Goal: Task Accomplishment & Management: Manage account settings

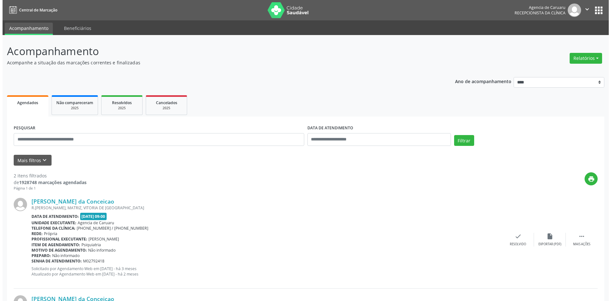
scroll to position [47, 0]
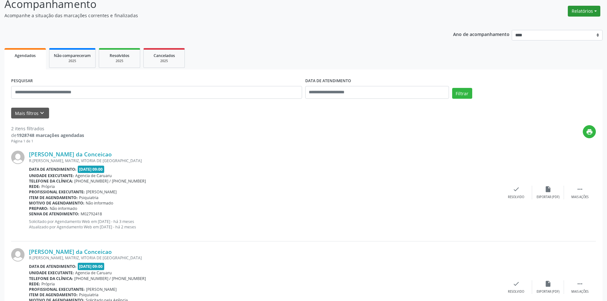
click at [572, 10] on button "Relatórios" at bounding box center [583, 11] width 32 height 11
click at [557, 25] on link "Agendamentos" at bounding box center [566, 24] width 68 height 9
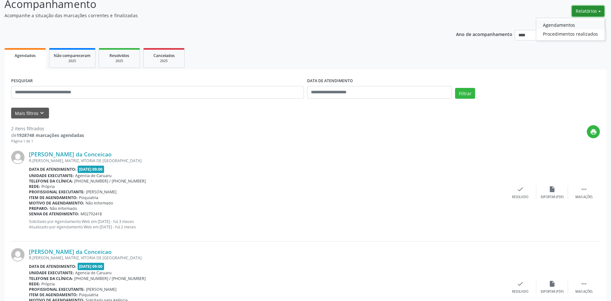
select select "*"
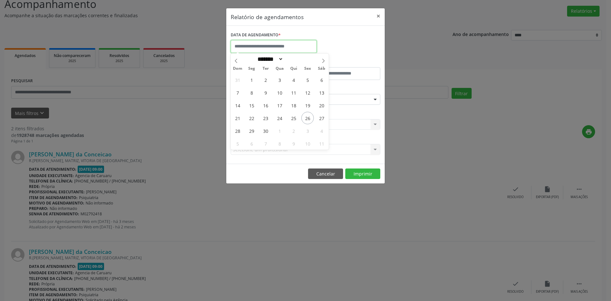
click at [298, 47] on input "text" at bounding box center [274, 46] width 86 height 13
click at [310, 120] on span "26" at bounding box center [308, 118] width 12 height 12
type input "**********"
click at [310, 119] on span "26" at bounding box center [308, 118] width 12 height 12
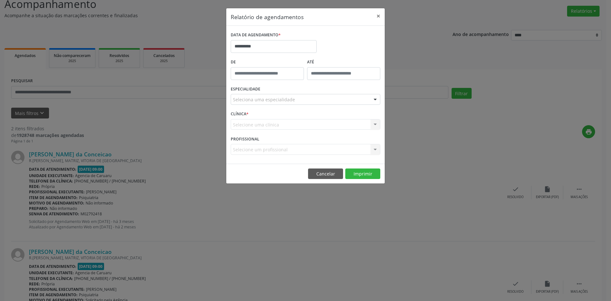
click at [291, 103] on div "Seleciona uma especialidade" at bounding box center [306, 99] width 150 height 11
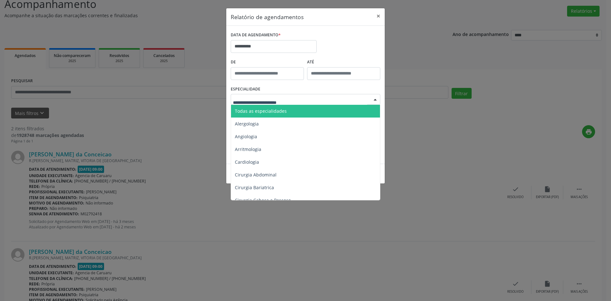
click at [291, 110] on span "Todas as especialidades" at bounding box center [306, 111] width 150 height 13
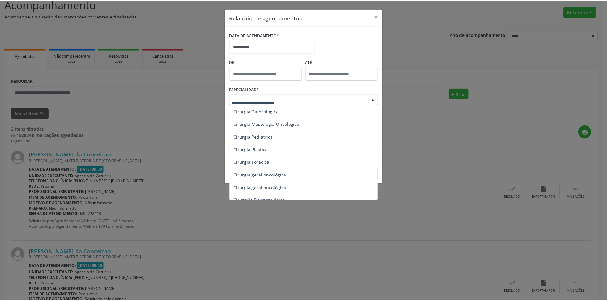
scroll to position [0, 0]
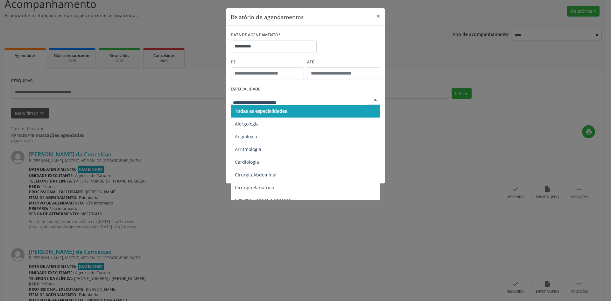
click at [282, 109] on span "Todas as especialidades" at bounding box center [261, 111] width 52 height 6
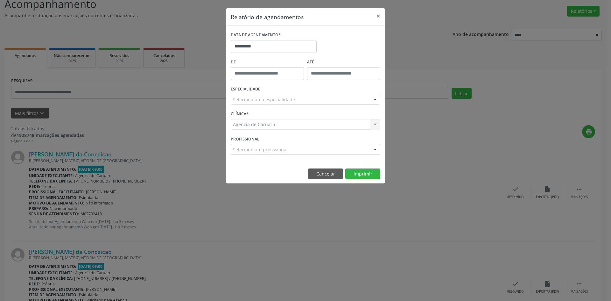
click at [266, 122] on div "Agencia de Caruaru Agencia de Caruaru Nenhum resultado encontrado para: " " Não…" at bounding box center [306, 124] width 150 height 11
click at [337, 175] on button "Cancelar" at bounding box center [325, 173] width 35 height 11
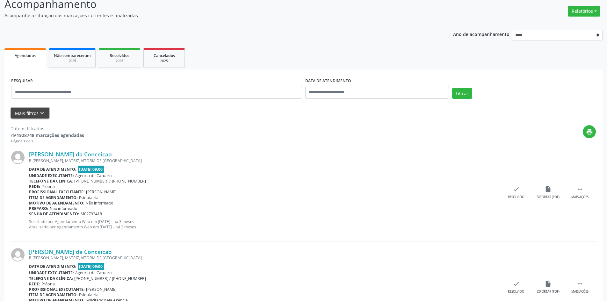
click at [16, 116] on button "Mais filtros keyboard_arrow_down" at bounding box center [30, 113] width 38 height 11
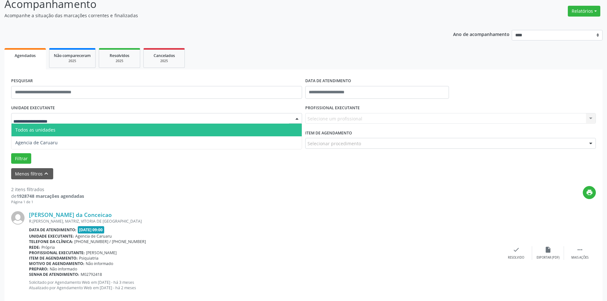
click at [68, 116] on input "text" at bounding box center [150, 121] width 275 height 13
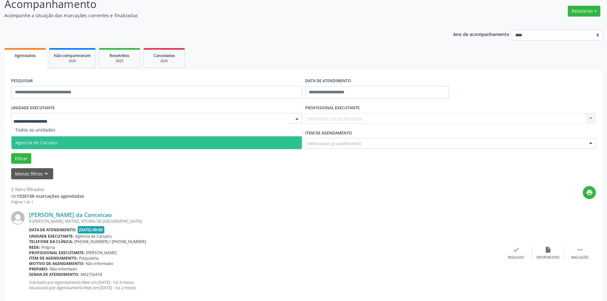
click at [60, 140] on span "Agencia de Caruaru" at bounding box center [156, 142] width 290 height 13
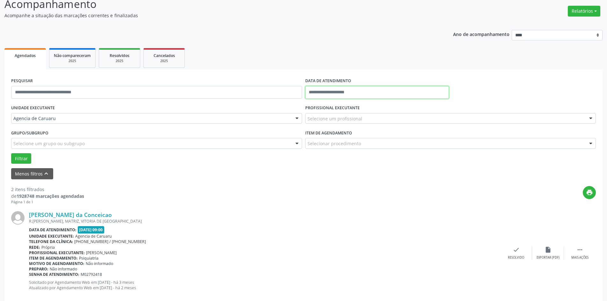
click at [335, 92] on input "text" at bounding box center [377, 92] width 144 height 13
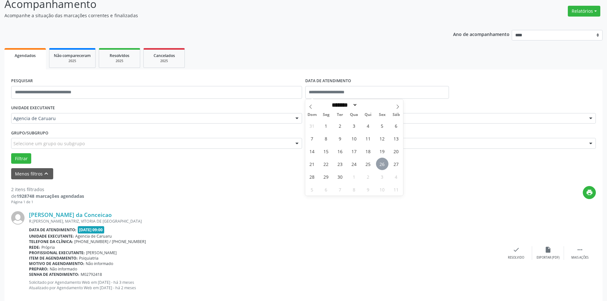
click at [380, 167] on span "26" at bounding box center [382, 164] width 12 height 12
type input "**********"
click at [380, 167] on span "26" at bounding box center [382, 164] width 12 height 12
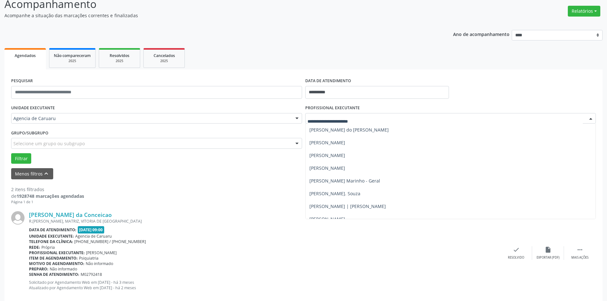
scroll to position [401, 0]
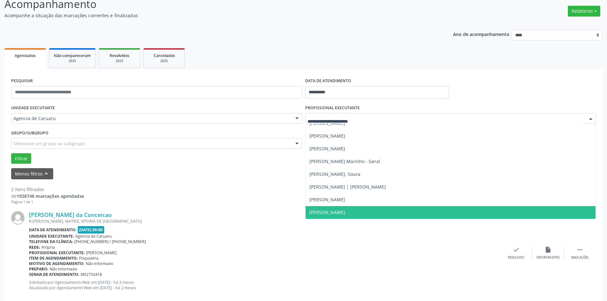
click at [378, 210] on span "[PERSON_NAME]" at bounding box center [450, 212] width 290 height 13
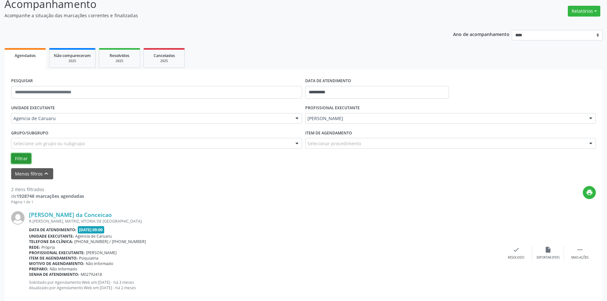
click at [18, 160] on button "Filtrar" at bounding box center [21, 158] width 20 height 11
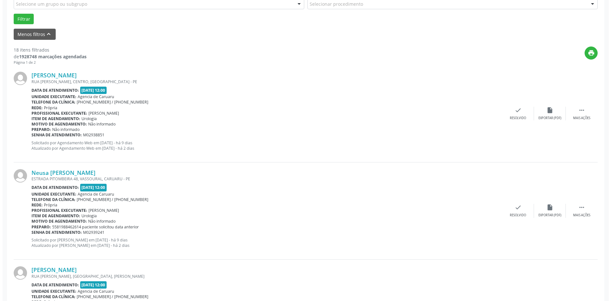
scroll to position [223, 0]
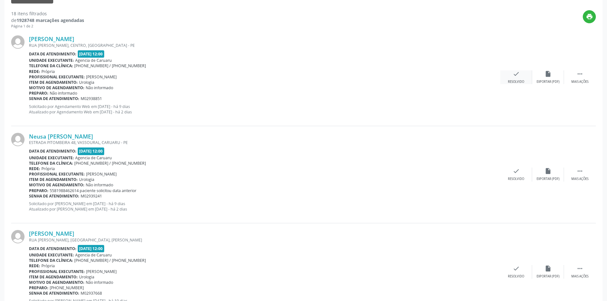
click at [514, 83] on div "Resolvido" at bounding box center [516, 82] width 16 height 4
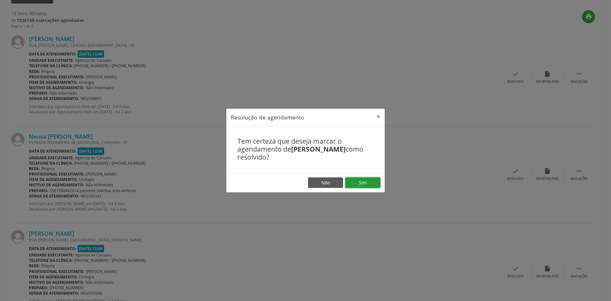
click at [358, 182] on button "Sim" at bounding box center [362, 182] width 35 height 11
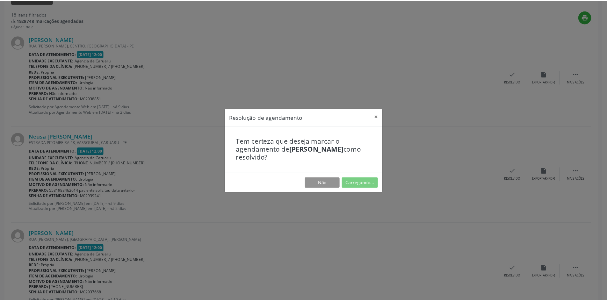
scroll to position [0, 0]
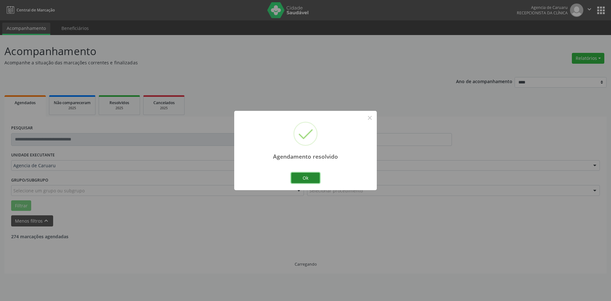
click at [306, 178] on button "Ok" at bounding box center [305, 178] width 29 height 11
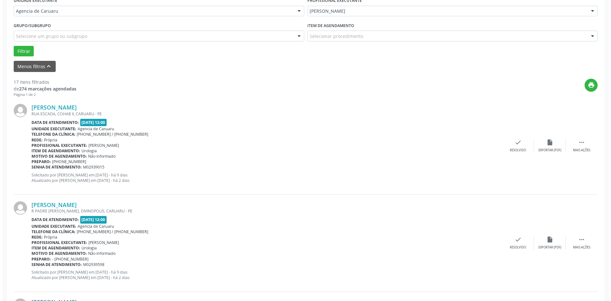
scroll to position [191, 0]
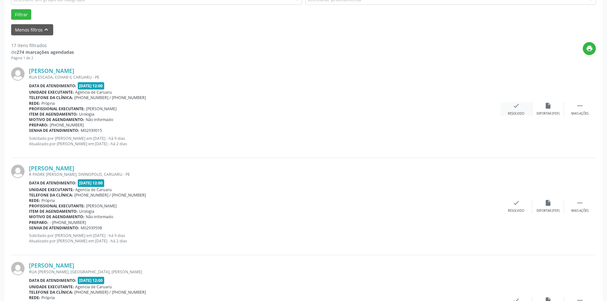
click at [516, 113] on div "Resolvido" at bounding box center [516, 113] width 16 height 4
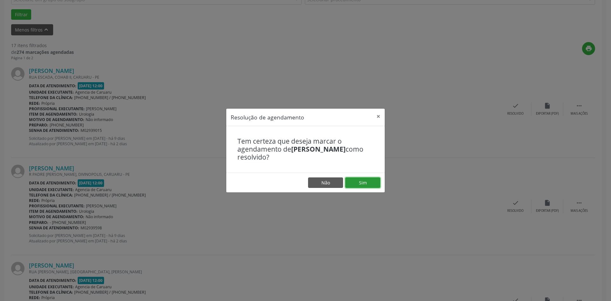
click at [362, 180] on button "Sim" at bounding box center [362, 182] width 35 height 11
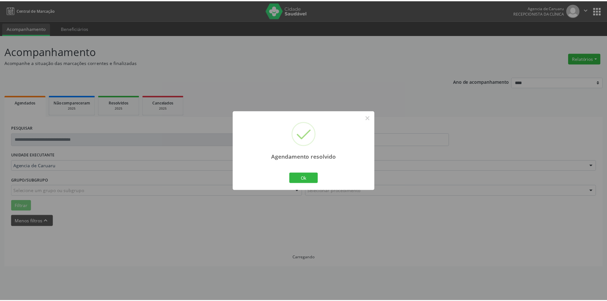
scroll to position [0, 0]
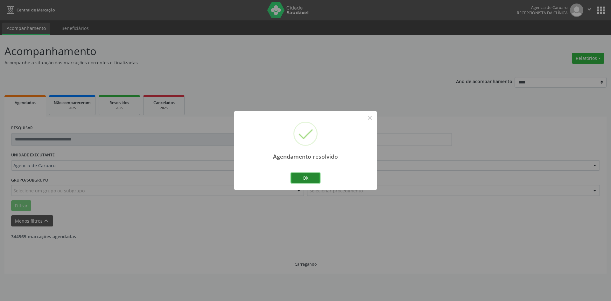
click at [309, 179] on button "Ok" at bounding box center [305, 178] width 29 height 11
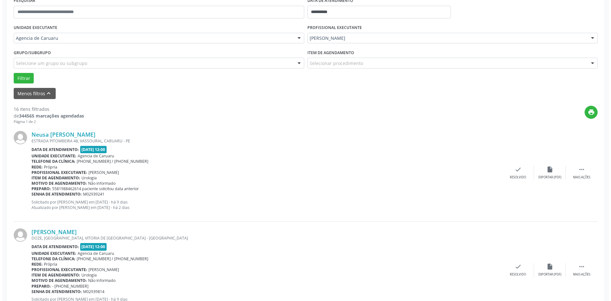
scroll to position [191, 0]
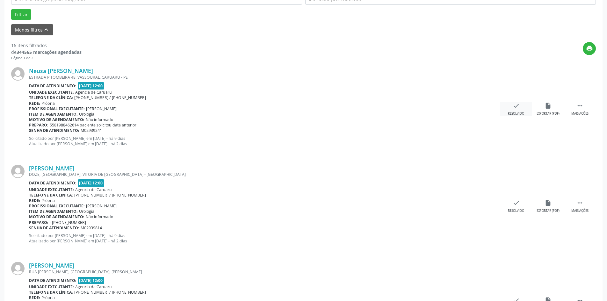
click at [519, 108] on div "check Resolvido" at bounding box center [516, 109] width 32 height 14
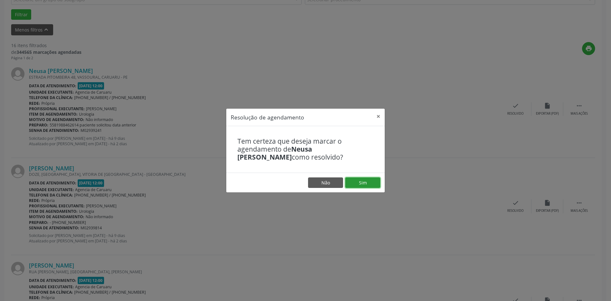
click at [358, 185] on button "Sim" at bounding box center [362, 182] width 35 height 11
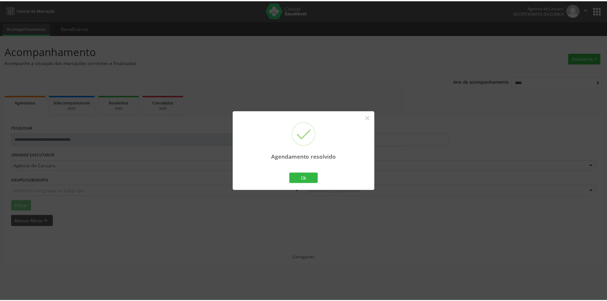
scroll to position [0, 0]
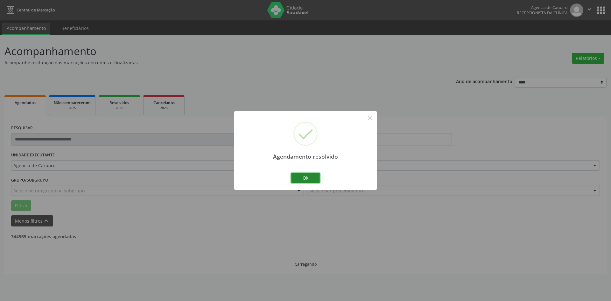
click at [315, 182] on button "Ok" at bounding box center [305, 178] width 29 height 11
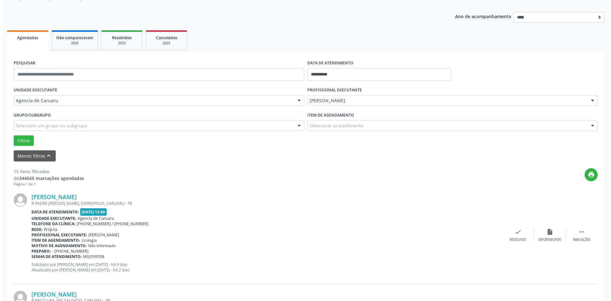
scroll to position [159, 0]
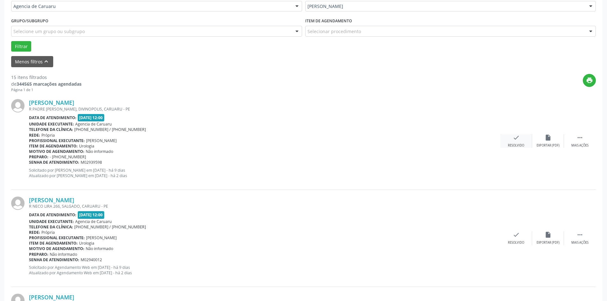
click at [514, 141] on div "check Resolvido" at bounding box center [516, 141] width 32 height 14
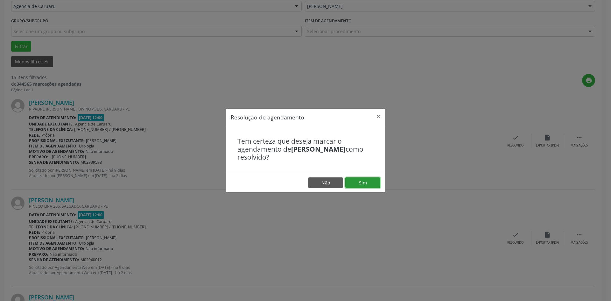
click at [362, 184] on button "Sim" at bounding box center [362, 182] width 35 height 11
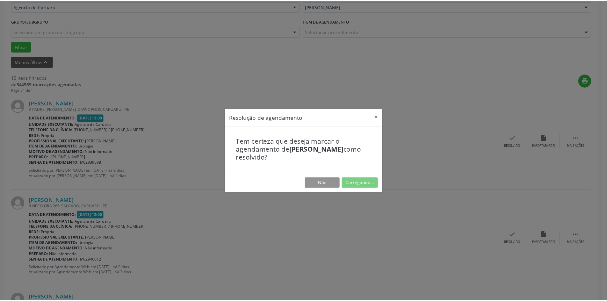
scroll to position [0, 0]
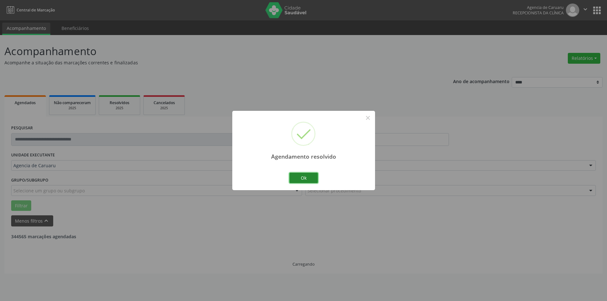
click at [305, 178] on button "Ok" at bounding box center [303, 178] width 29 height 11
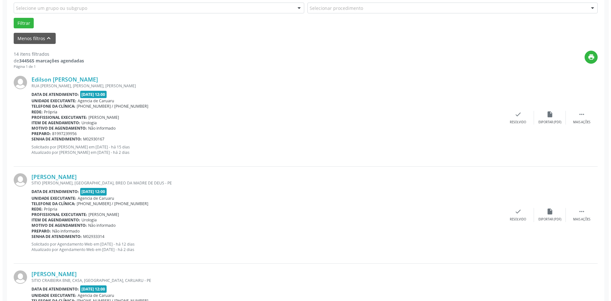
scroll to position [191, 0]
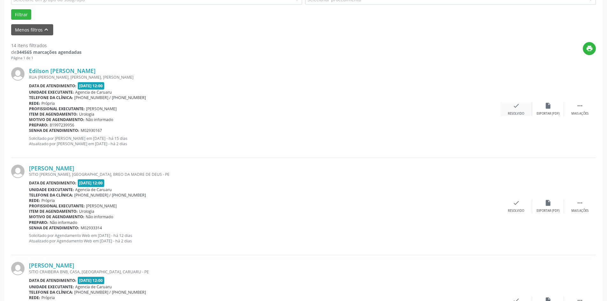
click at [521, 110] on div "check Resolvido" at bounding box center [516, 109] width 32 height 14
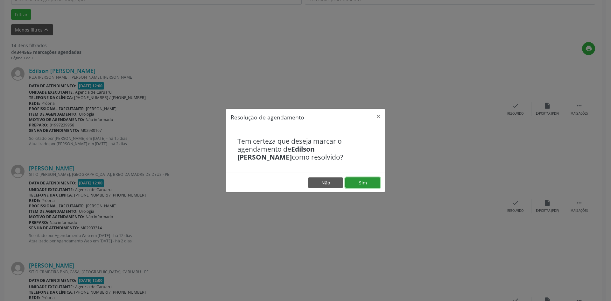
click at [359, 185] on button "Sim" at bounding box center [362, 182] width 35 height 11
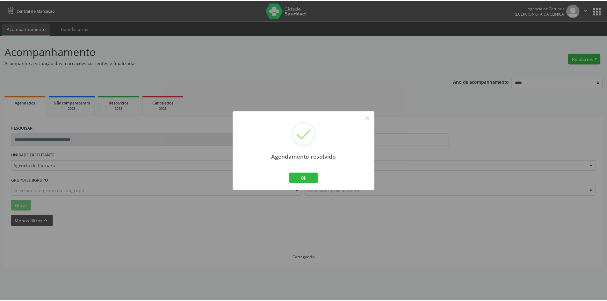
scroll to position [0, 0]
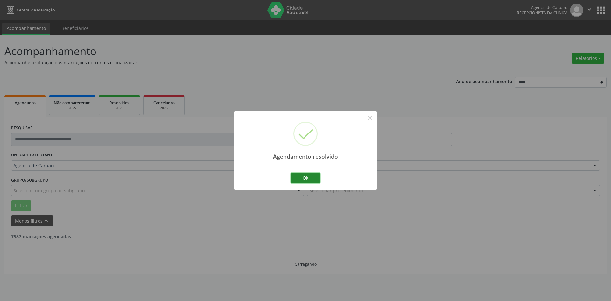
click at [296, 179] on button "Ok" at bounding box center [305, 178] width 29 height 11
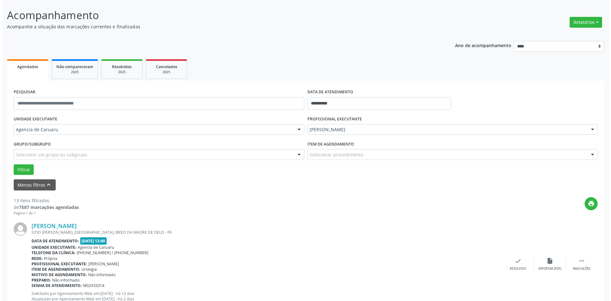
scroll to position [159, 0]
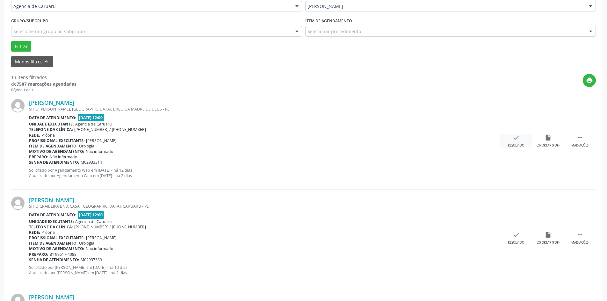
click at [508, 141] on div "check Resolvido" at bounding box center [516, 141] width 32 height 14
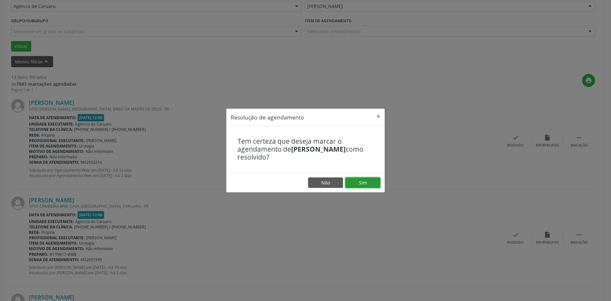
click at [369, 180] on button "Sim" at bounding box center [362, 182] width 35 height 11
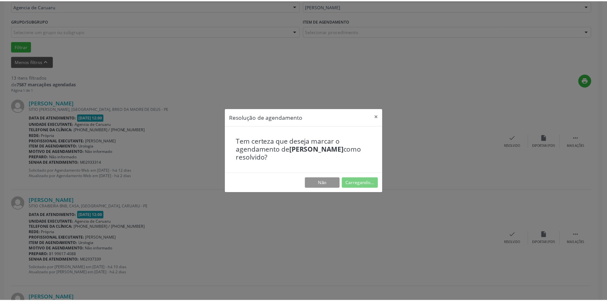
scroll to position [0, 0]
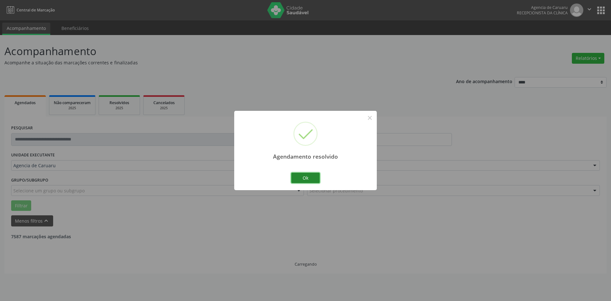
click at [308, 180] on button "Ok" at bounding box center [305, 178] width 29 height 11
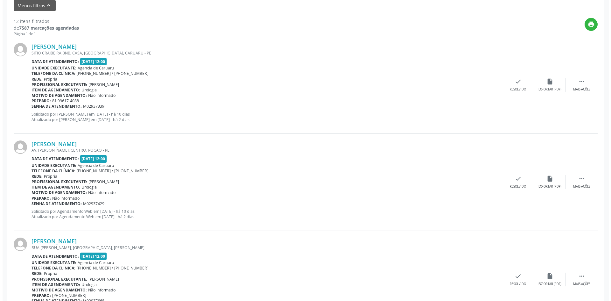
scroll to position [223, 0]
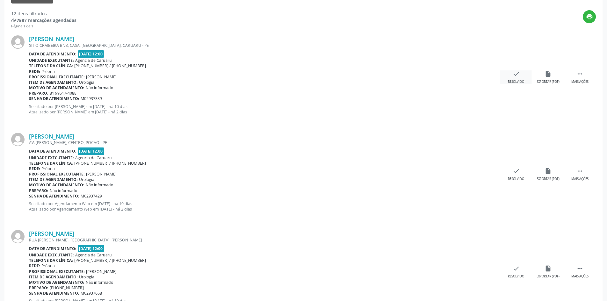
click at [509, 77] on div "check Resolvido" at bounding box center [516, 77] width 32 height 14
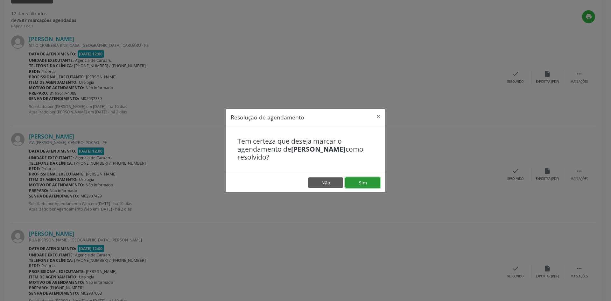
click at [362, 186] on button "Sim" at bounding box center [362, 182] width 35 height 11
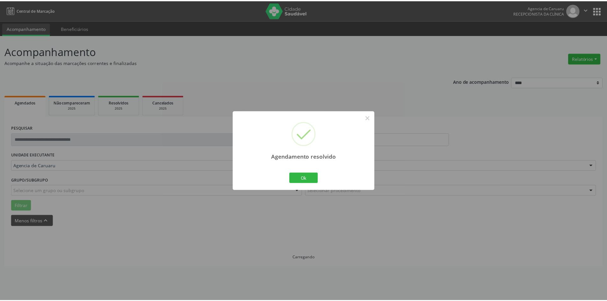
scroll to position [0, 0]
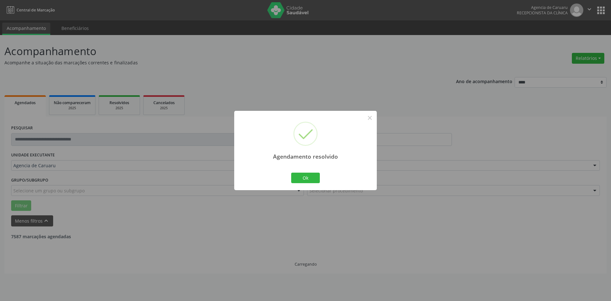
click at [315, 183] on div "Ok Cancel" at bounding box center [306, 177] width 32 height 13
click at [315, 180] on button "Ok" at bounding box center [305, 178] width 29 height 11
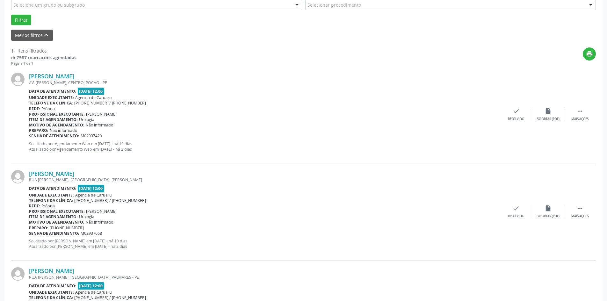
scroll to position [191, 0]
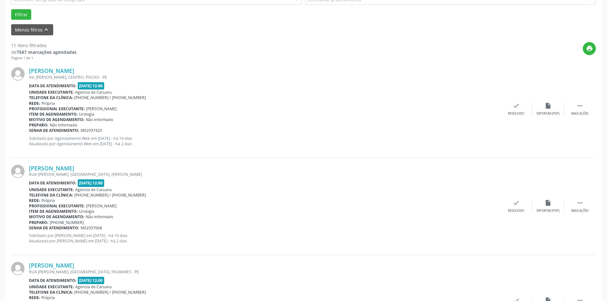
click at [571, 101] on div "[PERSON_NAME] AV. [PERSON_NAME], CENTRO, POCAO - PE Data de atendimento: [DATE]…" at bounding box center [303, 108] width 584 height 97
click at [584, 106] on div " Mais ações" at bounding box center [580, 109] width 32 height 14
click at [538, 111] on div "Não compareceu" at bounding box center [547, 113] width 27 height 4
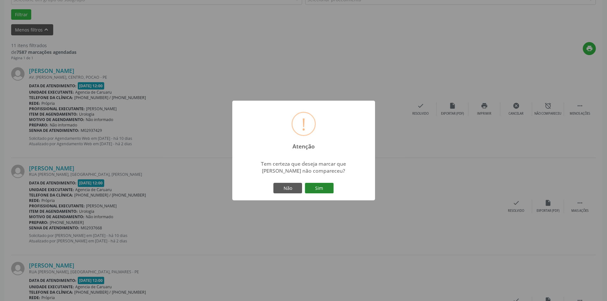
click at [327, 187] on button "Sim" at bounding box center [319, 188] width 29 height 11
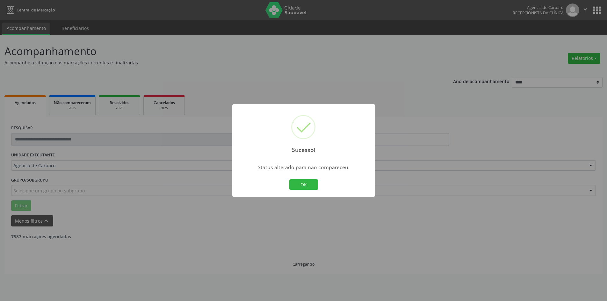
scroll to position [0, 0]
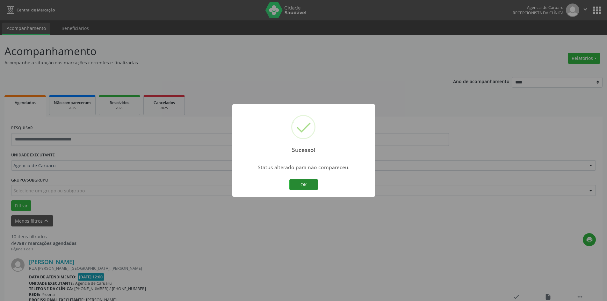
click at [312, 183] on button "OK" at bounding box center [303, 184] width 29 height 11
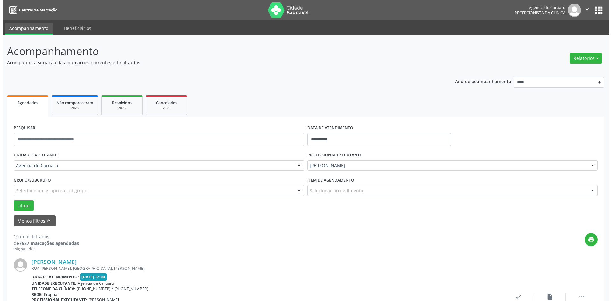
scroll to position [159, 0]
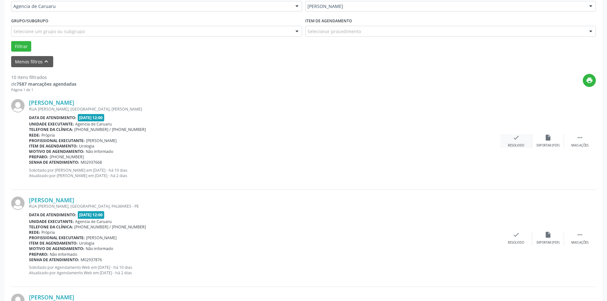
click at [515, 140] on icon "check" at bounding box center [515, 137] width 7 height 7
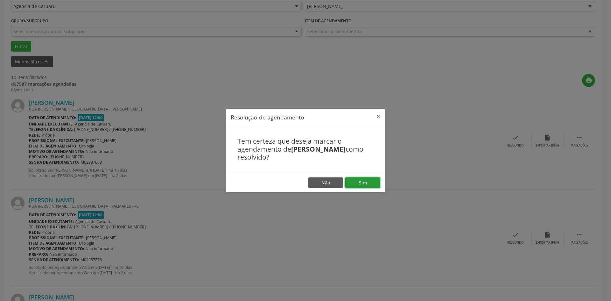
click at [357, 181] on button "Sim" at bounding box center [362, 182] width 35 height 11
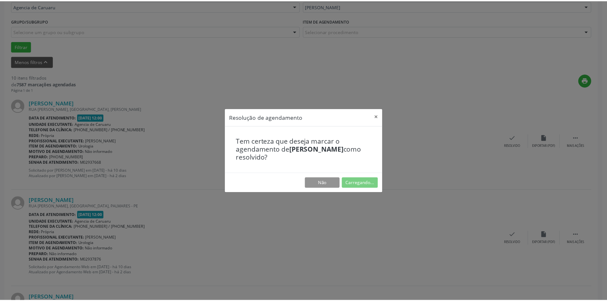
scroll to position [0, 0]
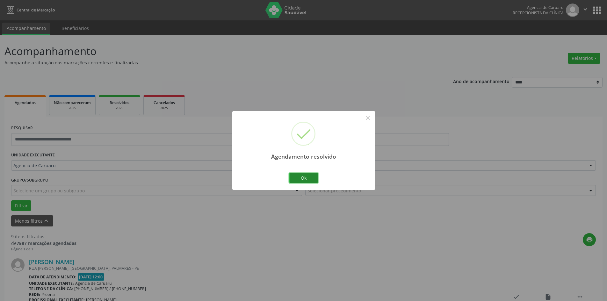
click at [309, 182] on button "Ok" at bounding box center [303, 178] width 29 height 11
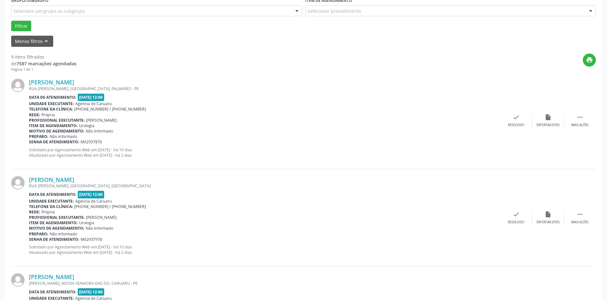
scroll to position [191, 0]
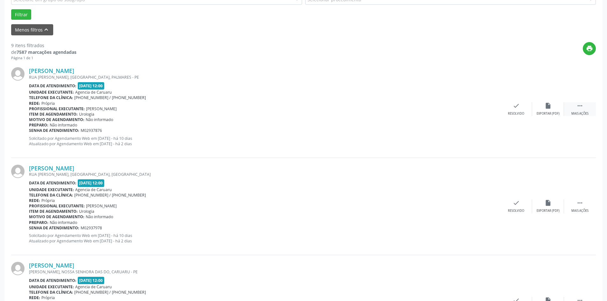
click at [584, 109] on div " Mais ações" at bounding box center [580, 109] width 32 height 14
click at [541, 111] on div "alarm_off Não compareceu" at bounding box center [548, 109] width 32 height 14
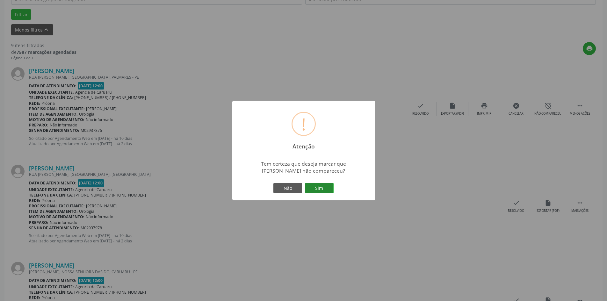
click at [328, 187] on button "Sim" at bounding box center [319, 188] width 29 height 11
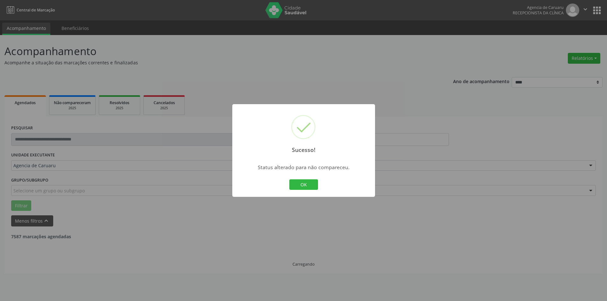
scroll to position [0, 0]
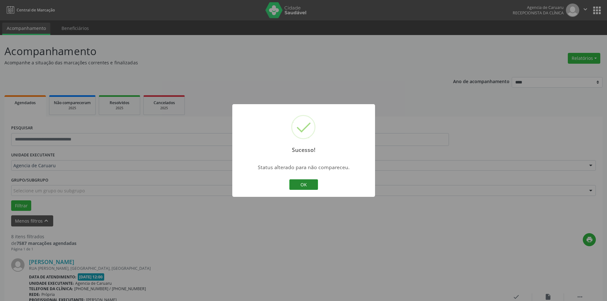
click at [298, 185] on button "OK" at bounding box center [303, 184] width 29 height 11
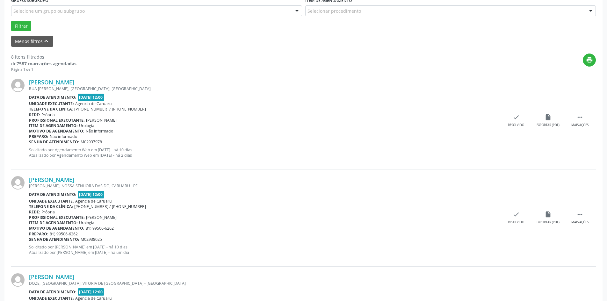
scroll to position [191, 0]
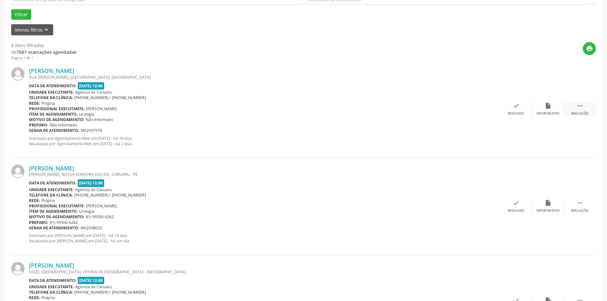
click at [575, 109] on div " Mais ações" at bounding box center [580, 109] width 32 height 14
click at [536, 111] on div "alarm_off Não compareceu" at bounding box center [548, 109] width 32 height 14
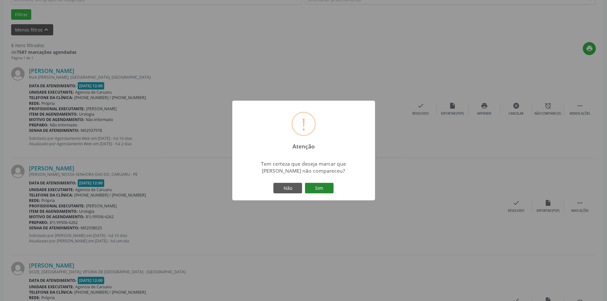
click at [316, 189] on button "Sim" at bounding box center [319, 188] width 29 height 11
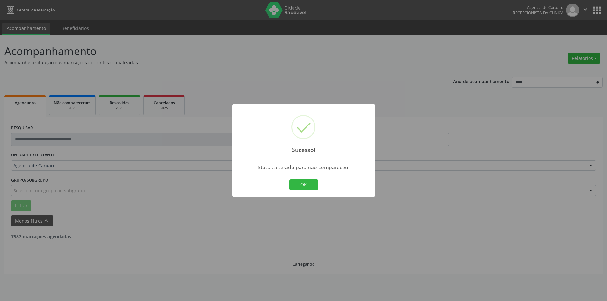
scroll to position [0, 0]
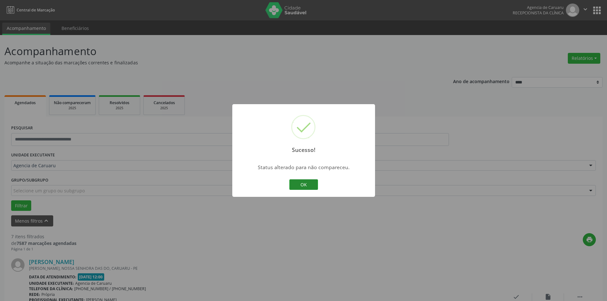
click at [315, 188] on button "OK" at bounding box center [303, 184] width 29 height 11
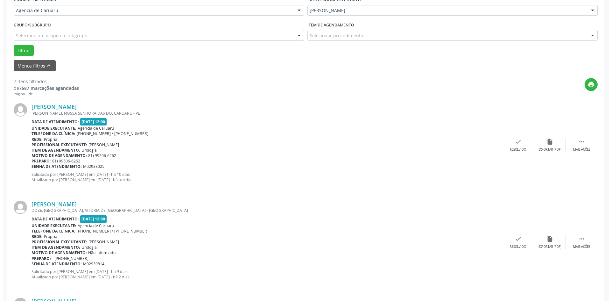
scroll to position [191, 0]
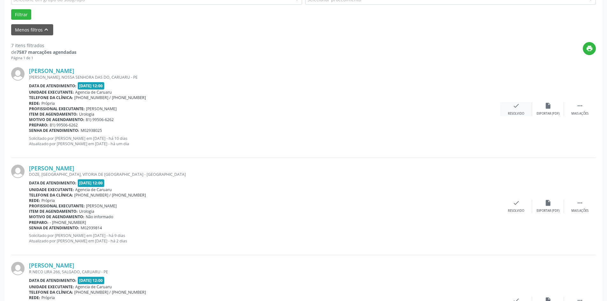
click at [511, 111] on div "check Resolvido" at bounding box center [516, 109] width 32 height 14
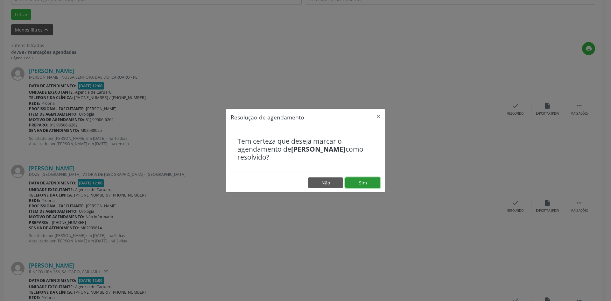
click at [371, 183] on button "Sim" at bounding box center [362, 182] width 35 height 11
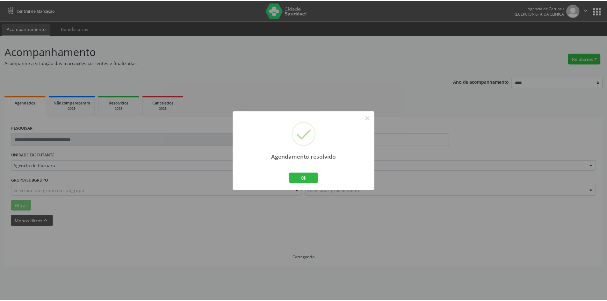
scroll to position [0, 0]
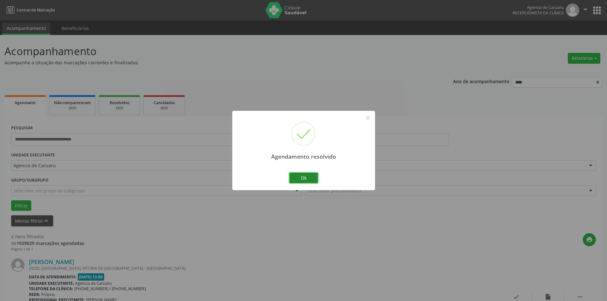
click at [314, 182] on button "Ok" at bounding box center [303, 178] width 29 height 11
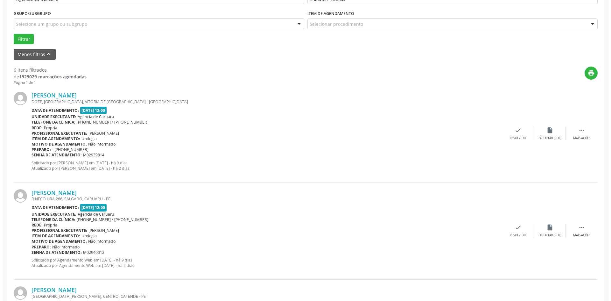
scroll to position [223, 0]
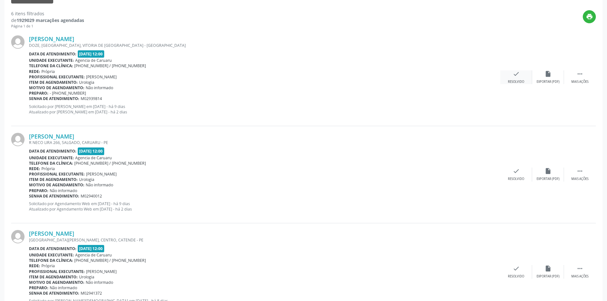
click at [513, 78] on div "check Resolvido" at bounding box center [516, 77] width 32 height 14
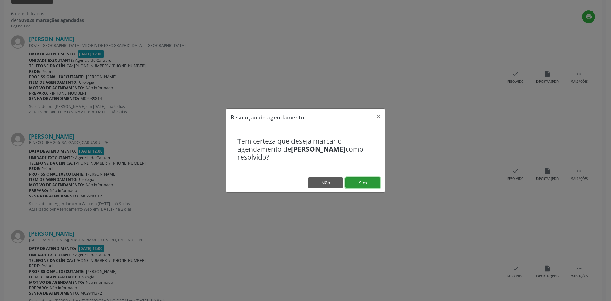
click at [369, 179] on button "Sim" at bounding box center [362, 182] width 35 height 11
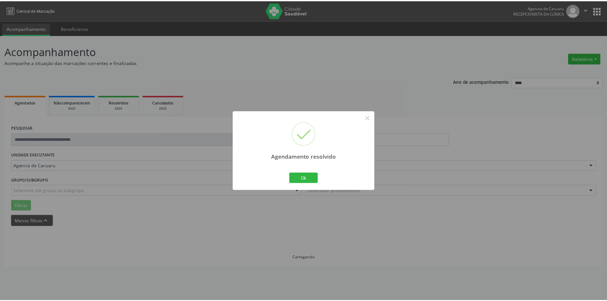
scroll to position [0, 0]
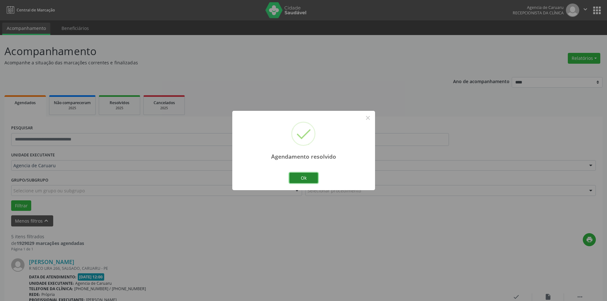
click at [303, 181] on button "Ok" at bounding box center [303, 178] width 29 height 11
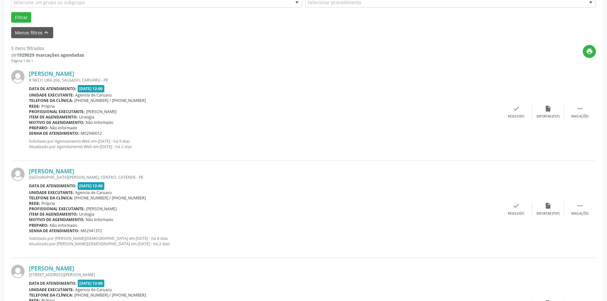
scroll to position [191, 0]
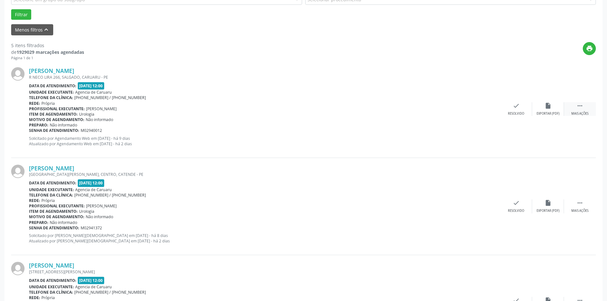
click at [584, 115] on div "Mais ações" at bounding box center [579, 113] width 17 height 4
click at [545, 112] on div "Não compareceu" at bounding box center [547, 113] width 27 height 4
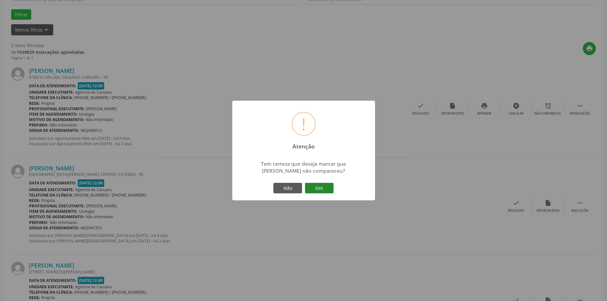
click at [320, 185] on button "Sim" at bounding box center [319, 188] width 29 height 11
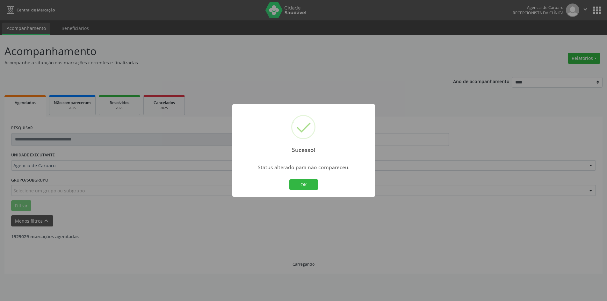
scroll to position [0, 0]
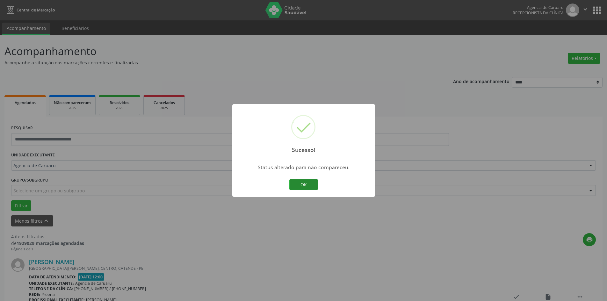
click at [304, 185] on button "OK" at bounding box center [303, 184] width 29 height 11
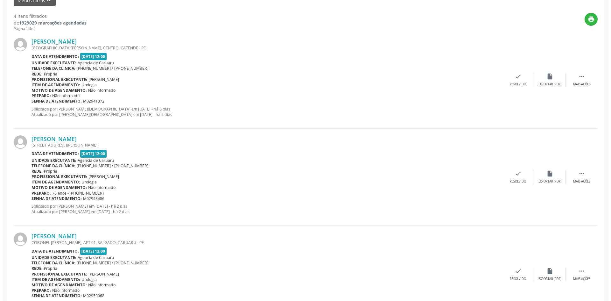
scroll to position [159, 0]
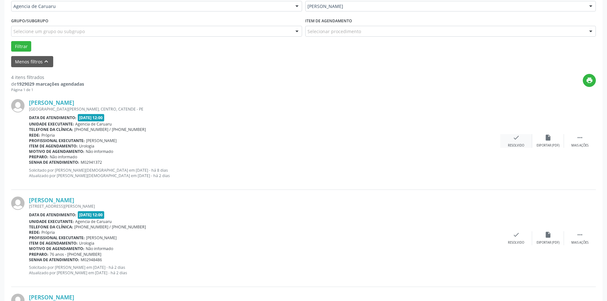
click at [516, 145] on div "Resolvido" at bounding box center [516, 145] width 16 height 4
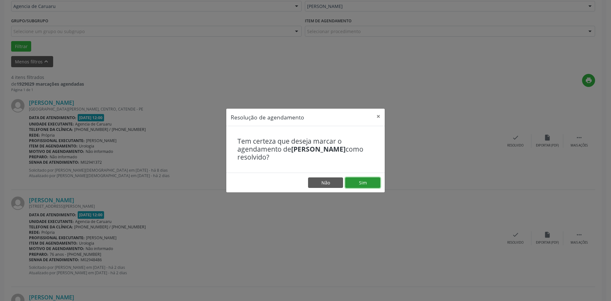
click at [361, 182] on button "Sim" at bounding box center [362, 182] width 35 height 11
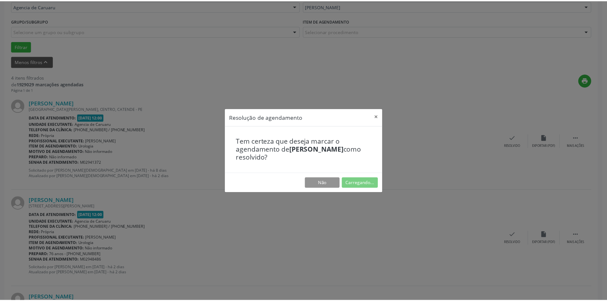
scroll to position [0, 0]
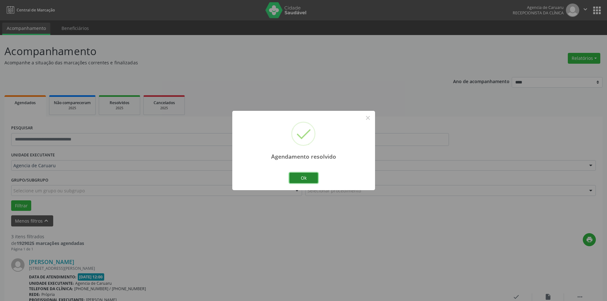
click at [307, 180] on button "Ok" at bounding box center [303, 178] width 29 height 11
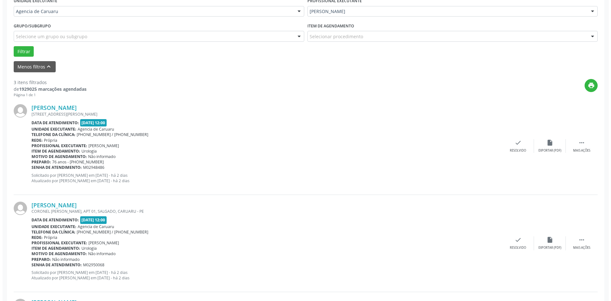
scroll to position [159, 0]
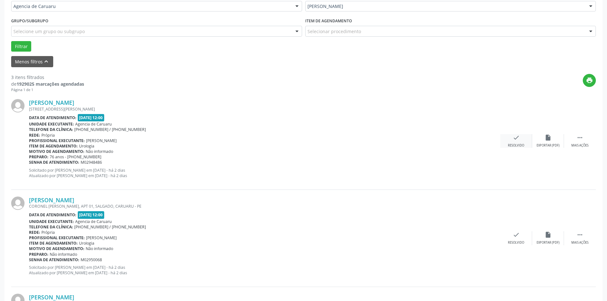
click at [516, 144] on div "Resolvido" at bounding box center [516, 145] width 16 height 4
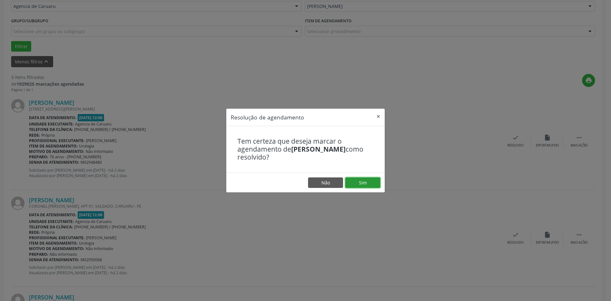
click at [374, 183] on button "Sim" at bounding box center [362, 182] width 35 height 11
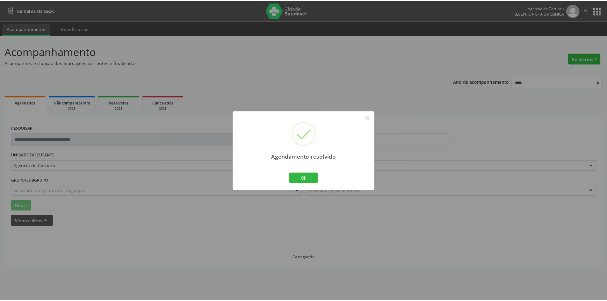
scroll to position [0, 0]
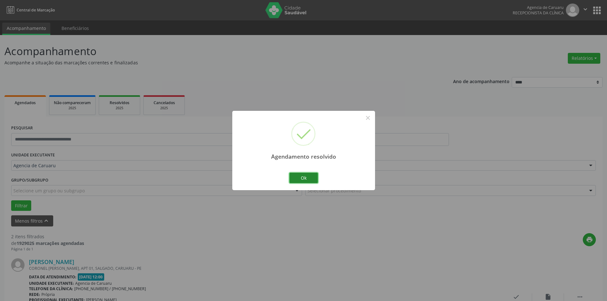
click at [309, 180] on button "Ok" at bounding box center [303, 178] width 29 height 11
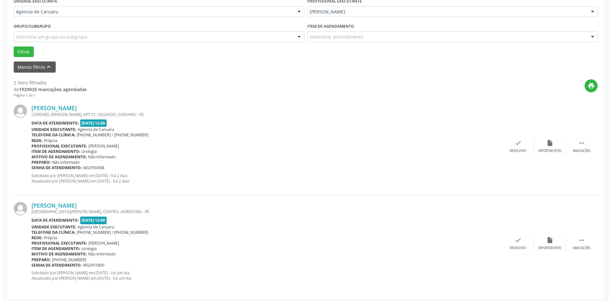
scroll to position [156, 0]
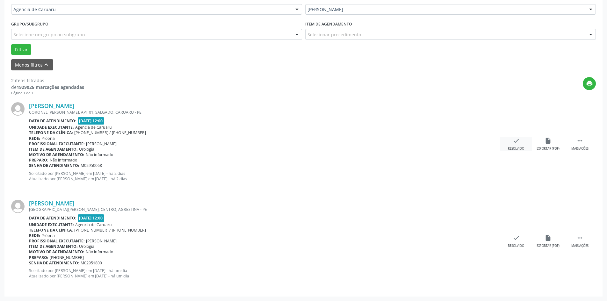
click at [515, 142] on icon "check" at bounding box center [515, 140] width 7 height 7
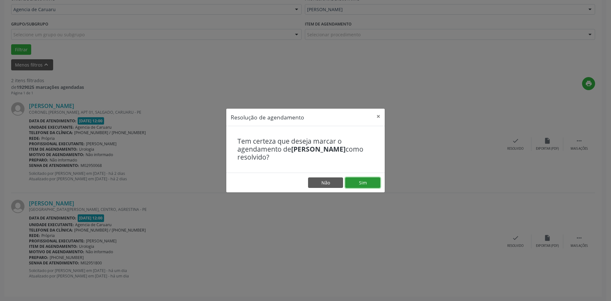
click at [358, 181] on button "Sim" at bounding box center [362, 182] width 35 height 11
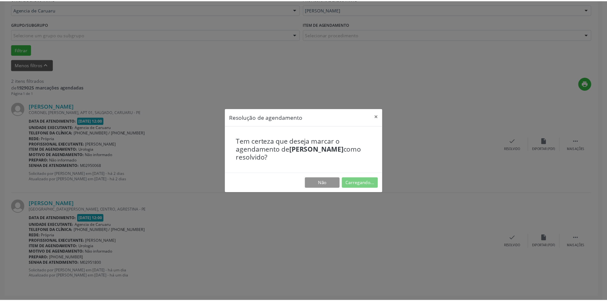
scroll to position [0, 0]
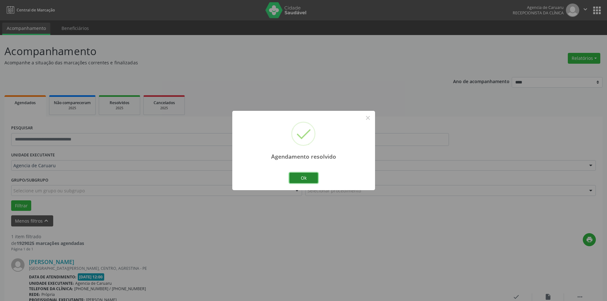
click at [317, 175] on button "Ok" at bounding box center [303, 178] width 29 height 11
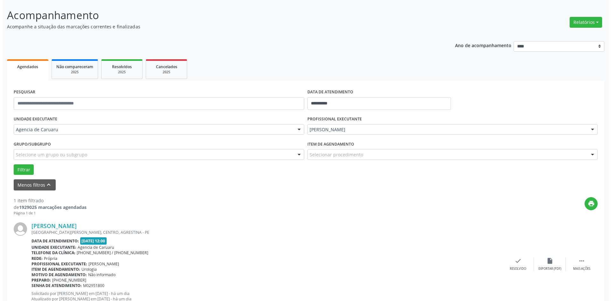
scroll to position [59, 0]
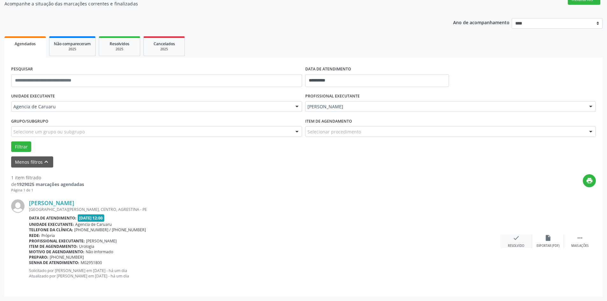
click at [516, 241] on icon "check" at bounding box center [515, 237] width 7 height 7
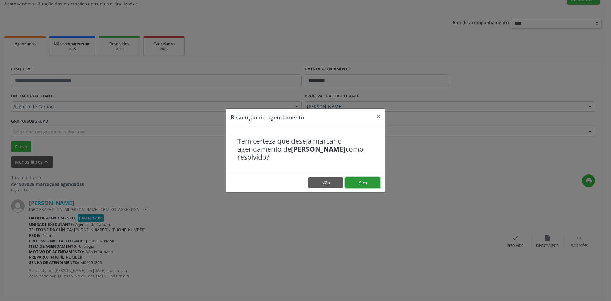
click at [369, 184] on button "Sim" at bounding box center [362, 182] width 35 height 11
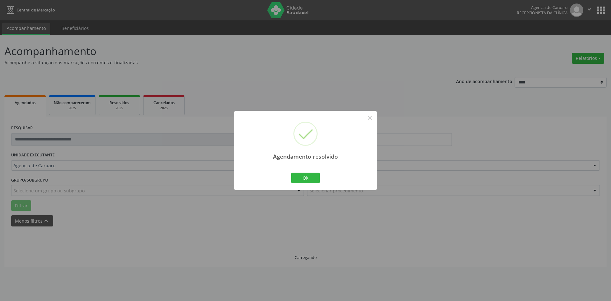
scroll to position [0, 0]
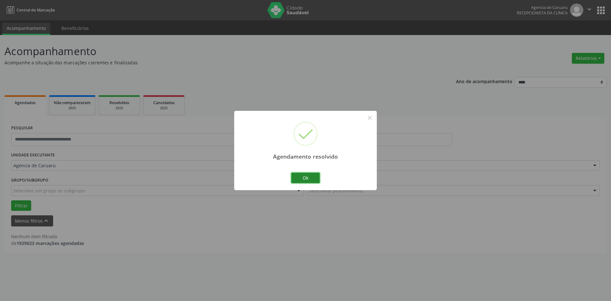
click at [310, 179] on button "Ok" at bounding box center [305, 178] width 29 height 11
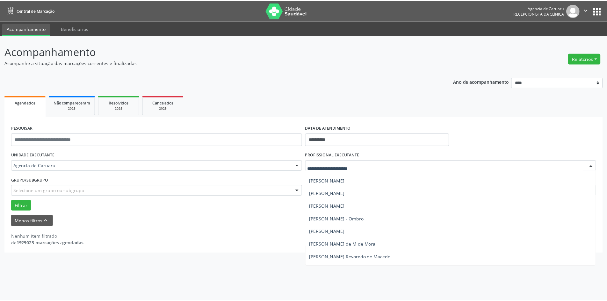
scroll to position [306, 0]
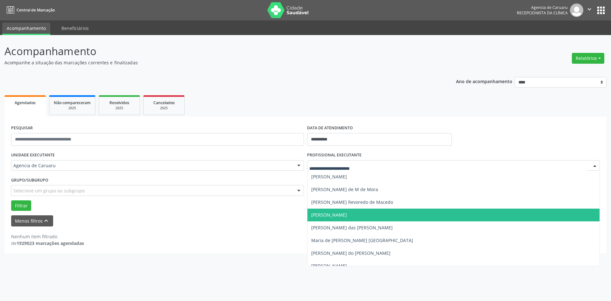
click at [343, 213] on span "[PERSON_NAME]" at bounding box center [329, 215] width 36 height 6
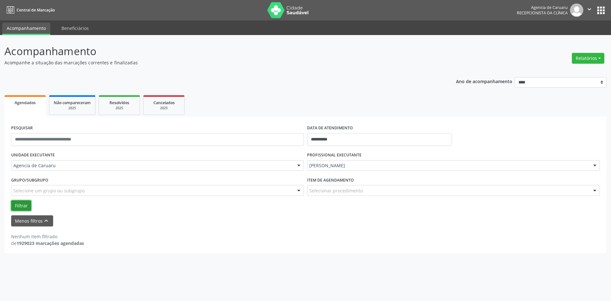
click at [23, 206] on button "Filtrar" at bounding box center [21, 205] width 20 height 11
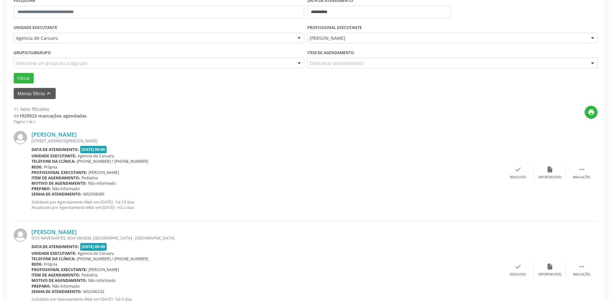
scroll to position [223, 0]
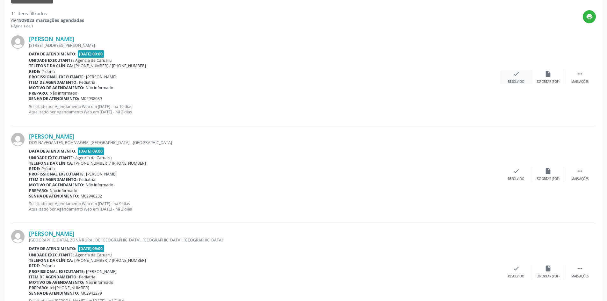
click at [514, 79] on div "check Resolvido" at bounding box center [516, 77] width 32 height 14
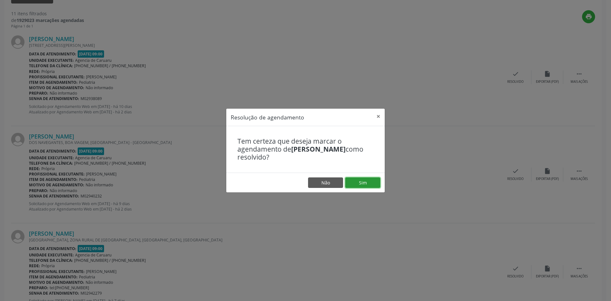
click at [360, 182] on button "Sim" at bounding box center [362, 182] width 35 height 11
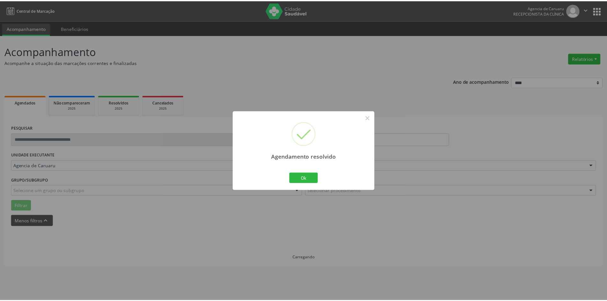
scroll to position [0, 0]
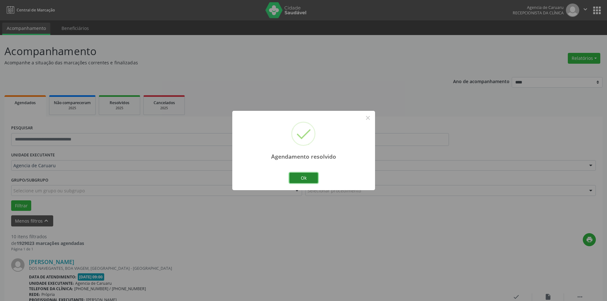
click at [313, 178] on button "Ok" at bounding box center [303, 178] width 29 height 11
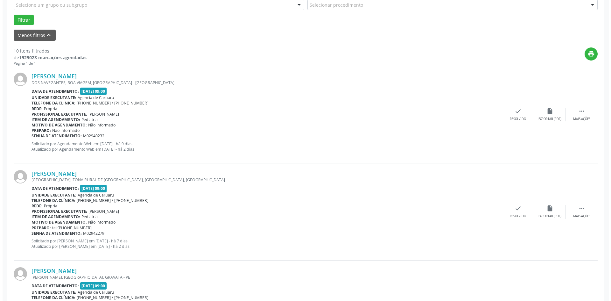
scroll to position [191, 0]
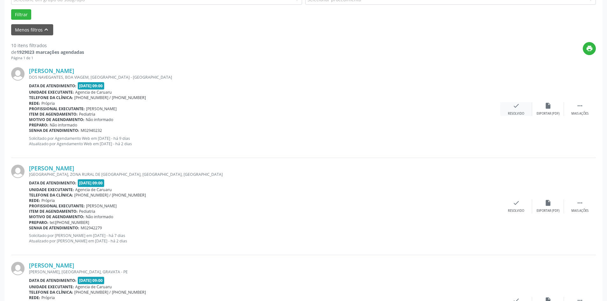
click at [513, 109] on icon "check" at bounding box center [515, 105] width 7 height 7
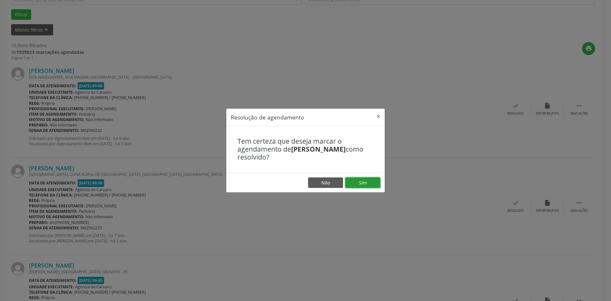
click at [374, 183] on button "Sim" at bounding box center [362, 182] width 35 height 11
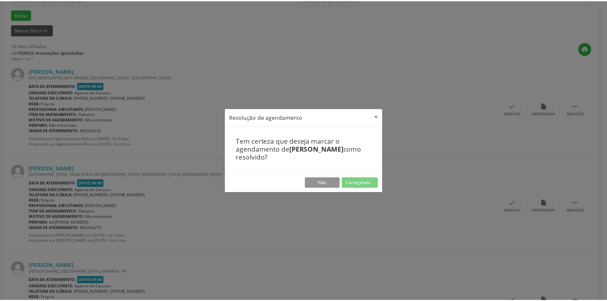
scroll to position [0, 0]
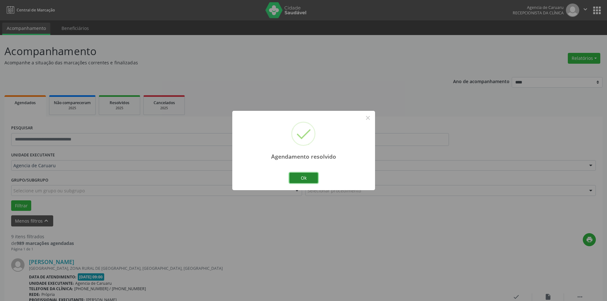
click at [309, 177] on button "Ok" at bounding box center [303, 178] width 29 height 11
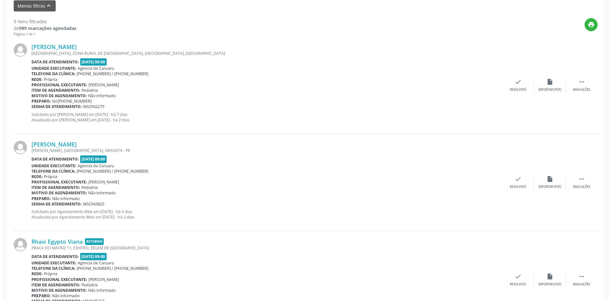
scroll to position [223, 0]
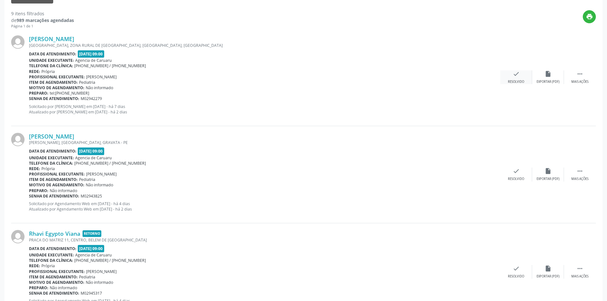
click at [512, 77] on div "check Resolvido" at bounding box center [516, 77] width 32 height 14
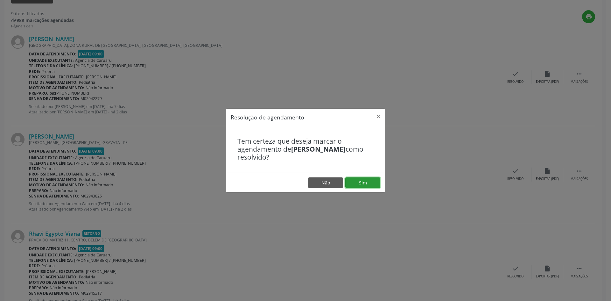
click at [362, 181] on button "Sim" at bounding box center [362, 182] width 35 height 11
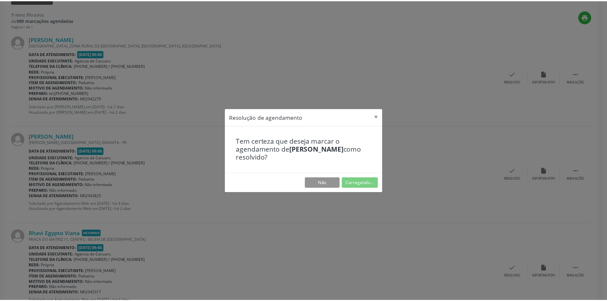
scroll to position [0, 0]
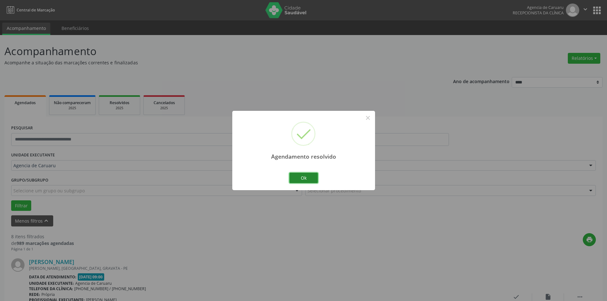
click at [305, 181] on button "Ok" at bounding box center [303, 178] width 29 height 11
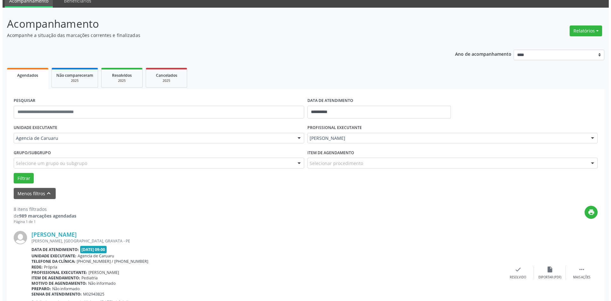
scroll to position [159, 0]
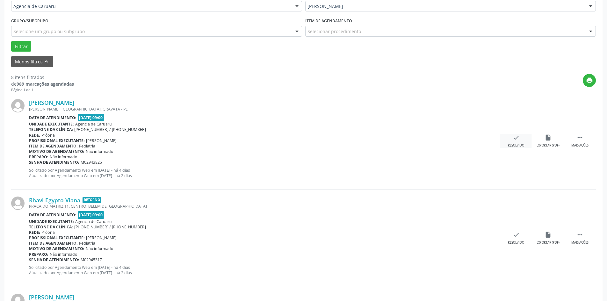
click at [516, 142] on div "check Resolvido" at bounding box center [516, 141] width 32 height 14
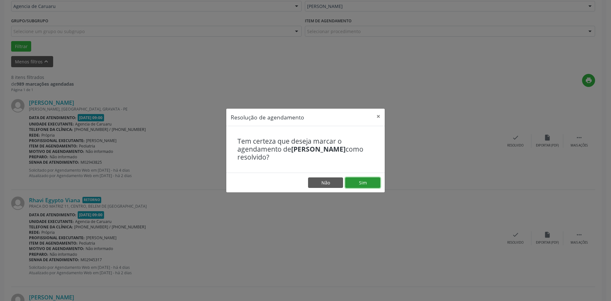
click at [357, 184] on button "Sim" at bounding box center [362, 182] width 35 height 11
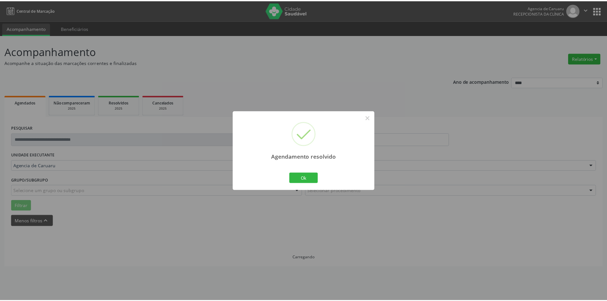
scroll to position [0, 0]
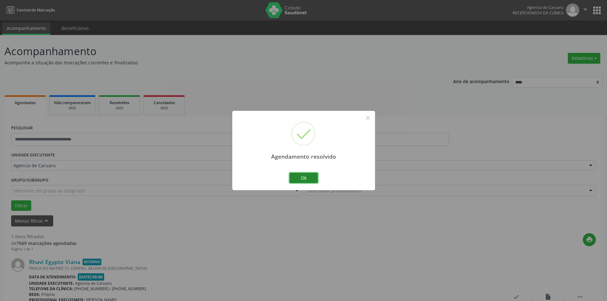
click at [313, 182] on button "Ok" at bounding box center [303, 178] width 29 height 11
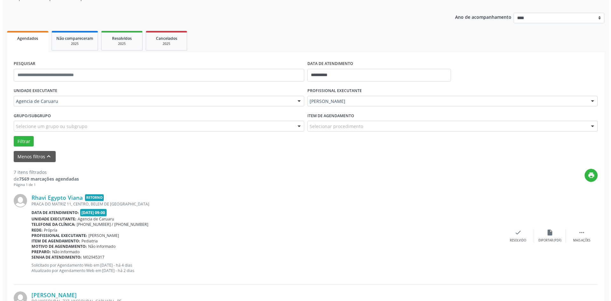
scroll to position [96, 0]
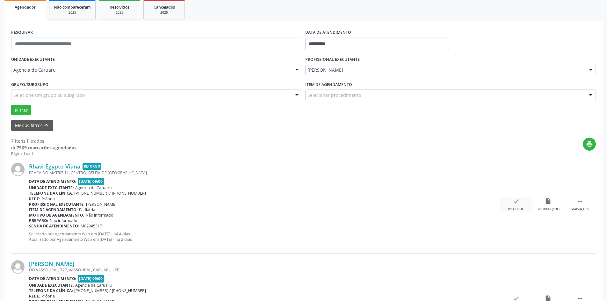
click at [520, 201] on div "check Resolvido" at bounding box center [516, 205] width 32 height 14
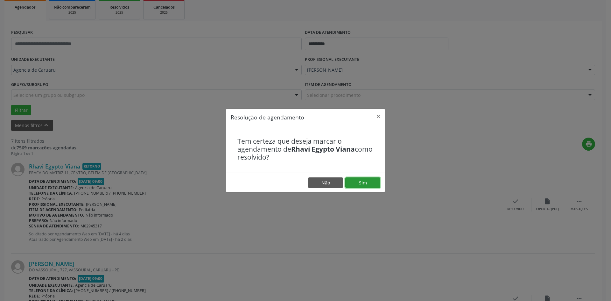
click at [357, 182] on button "Sim" at bounding box center [362, 182] width 35 height 11
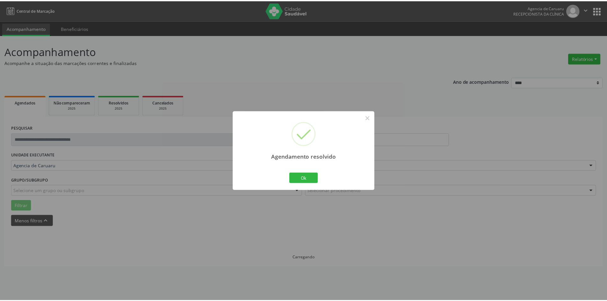
scroll to position [0, 0]
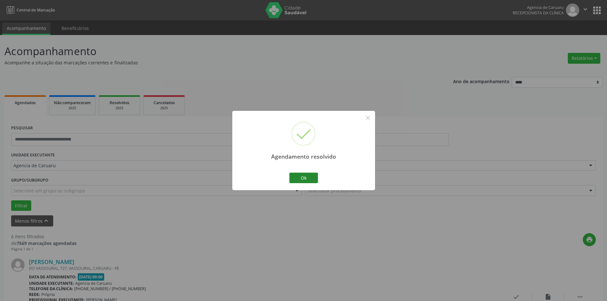
click at [319, 179] on div "Agendamento resolvido × Ok Cancel" at bounding box center [303, 150] width 143 height 79
click at [312, 180] on button "Ok" at bounding box center [303, 178] width 29 height 11
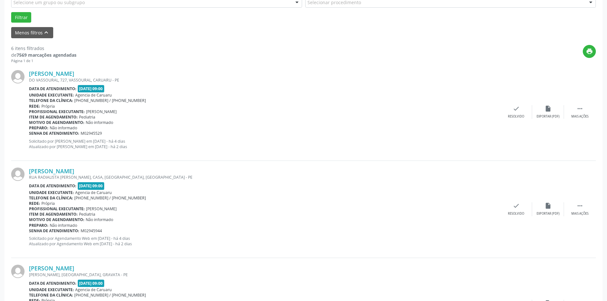
scroll to position [191, 0]
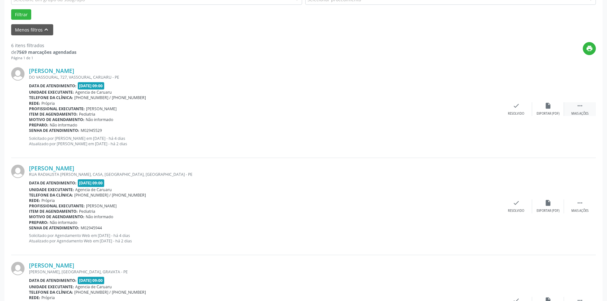
click at [580, 109] on icon "" at bounding box center [579, 105] width 7 height 7
click at [550, 110] on div "alarm_off Não compareceu" at bounding box center [548, 109] width 32 height 14
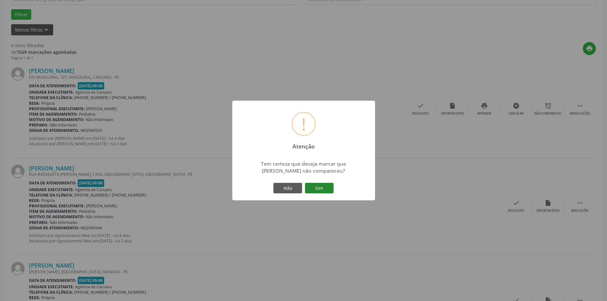
click at [325, 186] on button "Sim" at bounding box center [319, 188] width 29 height 11
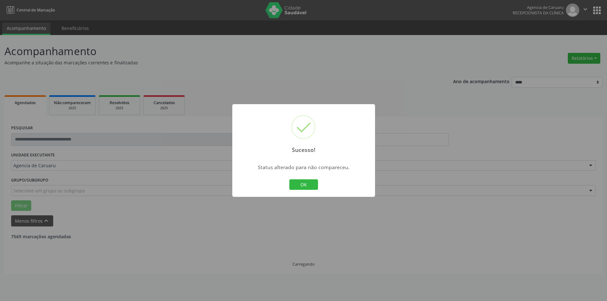
scroll to position [0, 0]
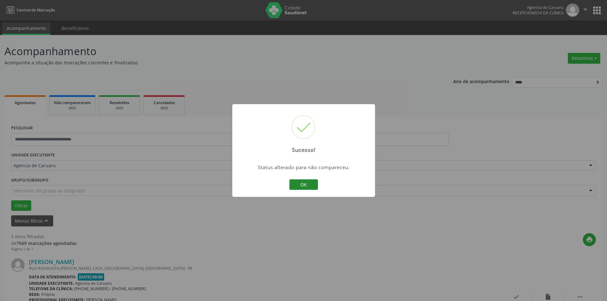
click at [305, 186] on button "OK" at bounding box center [303, 184] width 29 height 11
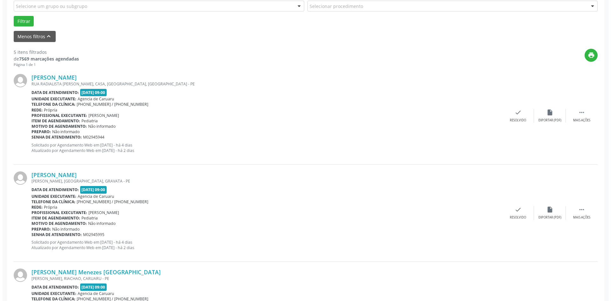
scroll to position [191, 0]
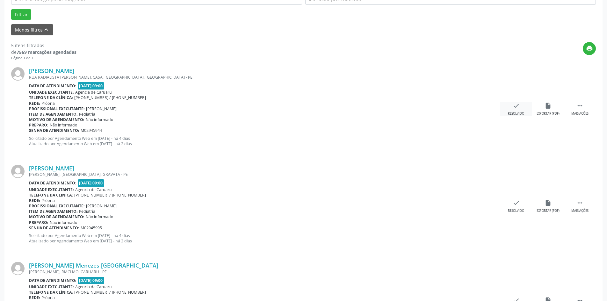
click at [517, 111] on div "check Resolvido" at bounding box center [516, 109] width 32 height 14
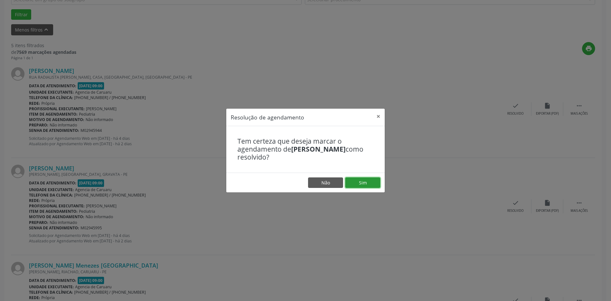
click at [357, 184] on button "Sim" at bounding box center [362, 182] width 35 height 11
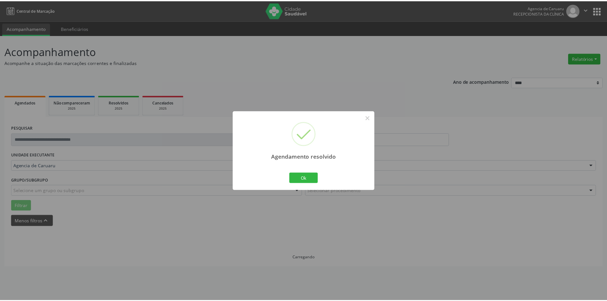
scroll to position [0, 0]
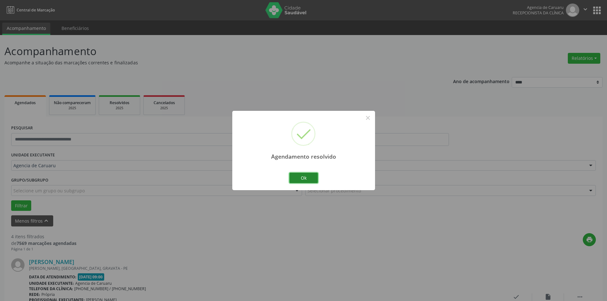
click at [305, 174] on button "Ok" at bounding box center [303, 178] width 29 height 11
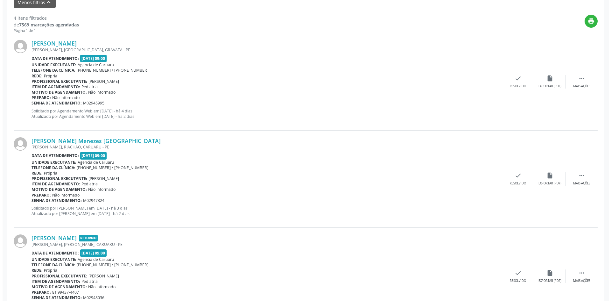
scroll to position [223, 0]
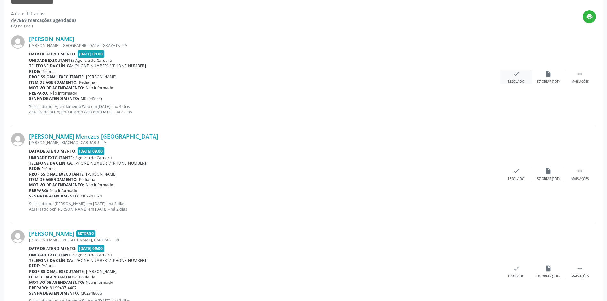
click at [514, 80] on div "Resolvido" at bounding box center [516, 82] width 16 height 4
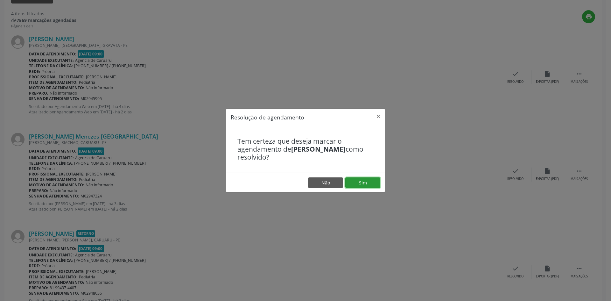
click at [360, 184] on button "Sim" at bounding box center [362, 182] width 35 height 11
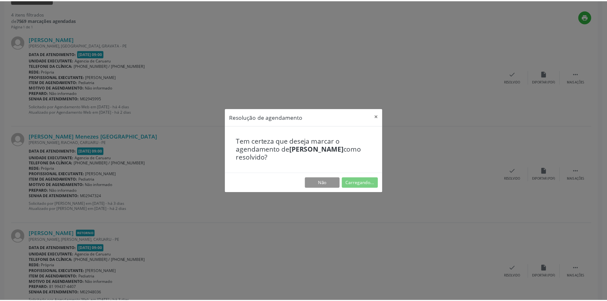
scroll to position [0, 0]
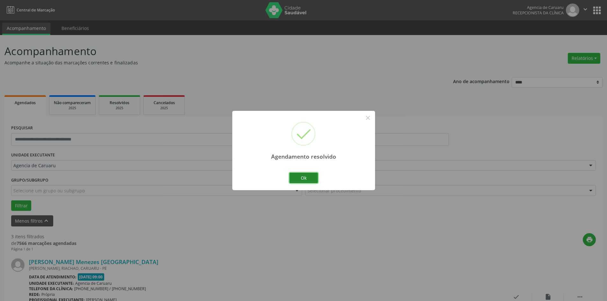
click at [310, 178] on button "Ok" at bounding box center [303, 178] width 29 height 11
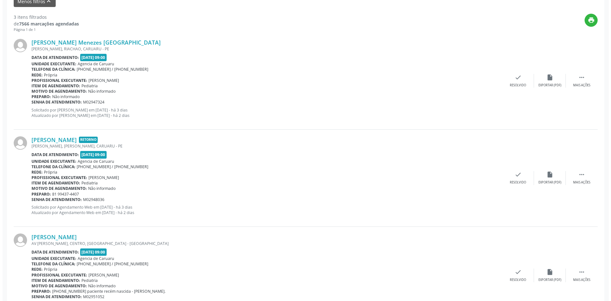
scroll to position [223, 0]
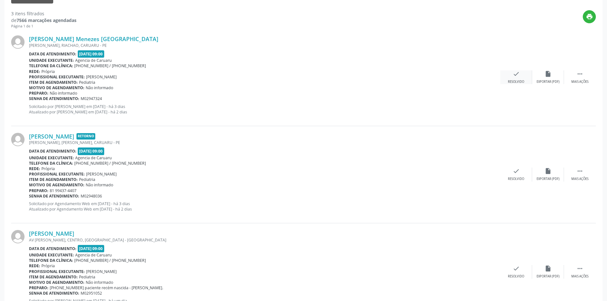
click at [516, 75] on icon "check" at bounding box center [515, 73] width 7 height 7
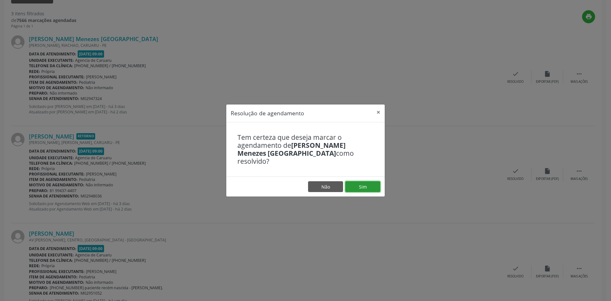
click at [360, 182] on button "Sim" at bounding box center [362, 186] width 35 height 11
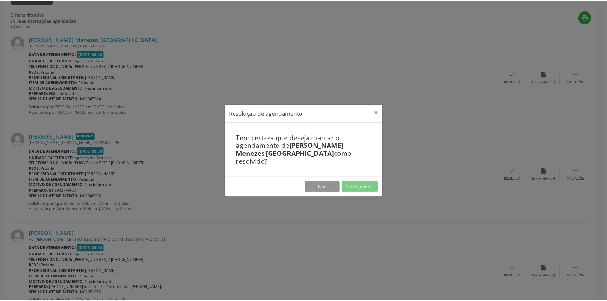
scroll to position [0, 0]
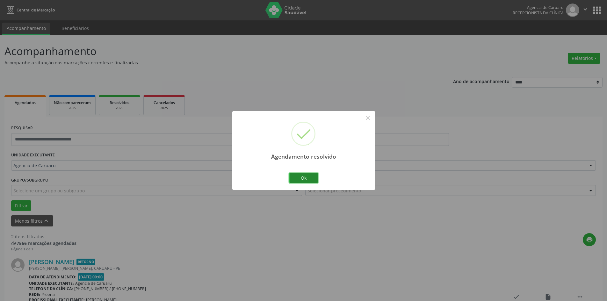
click at [312, 178] on button "Ok" at bounding box center [303, 178] width 29 height 11
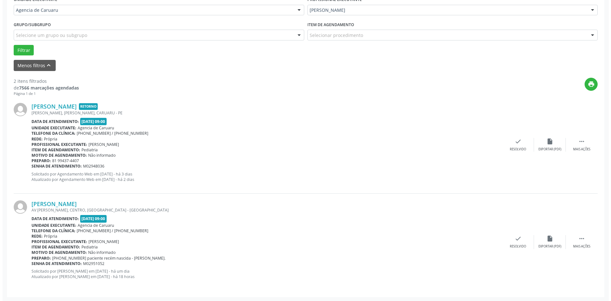
scroll to position [156, 0]
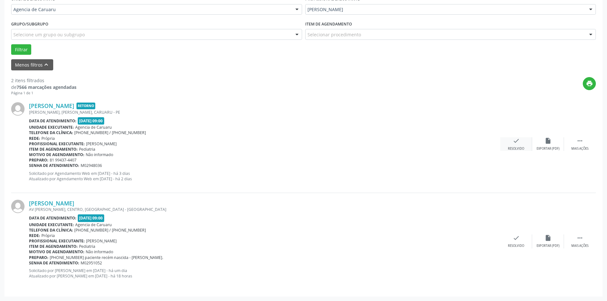
click at [513, 146] on div "check Resolvido" at bounding box center [516, 144] width 32 height 14
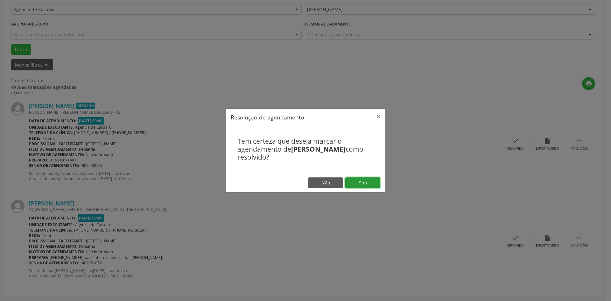
click at [357, 185] on button "Sim" at bounding box center [362, 182] width 35 height 11
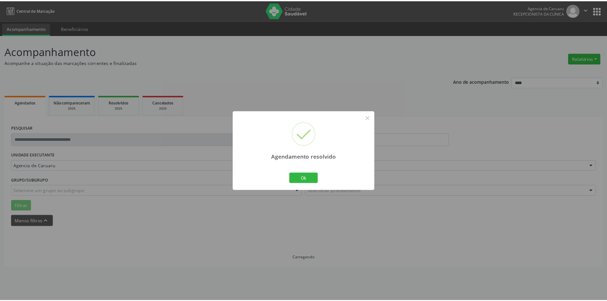
scroll to position [0, 0]
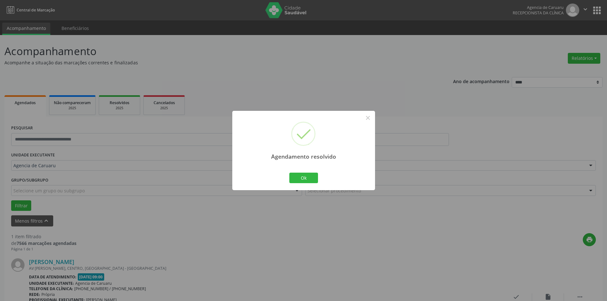
click at [318, 178] on div "Ok Cancel" at bounding box center [304, 177] width 32 height 13
click at [306, 178] on button "Ok" at bounding box center [303, 178] width 29 height 11
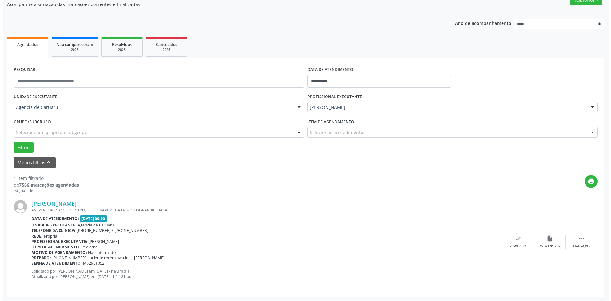
scroll to position [59, 0]
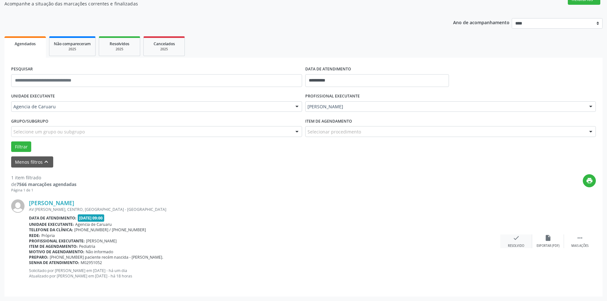
click at [515, 240] on icon "check" at bounding box center [515, 237] width 7 height 7
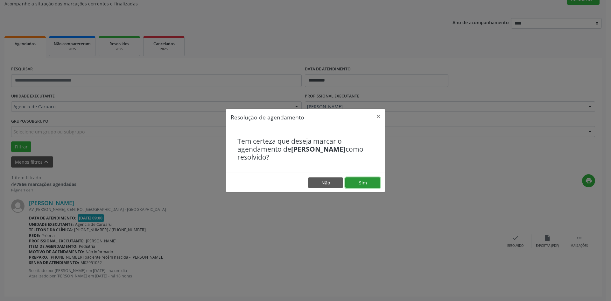
click at [368, 185] on button "Sim" at bounding box center [362, 182] width 35 height 11
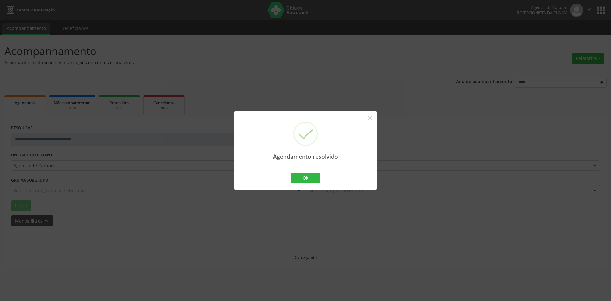
scroll to position [0, 0]
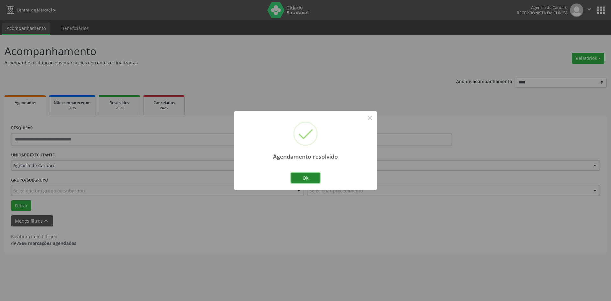
click at [316, 177] on button "Ok" at bounding box center [305, 178] width 29 height 11
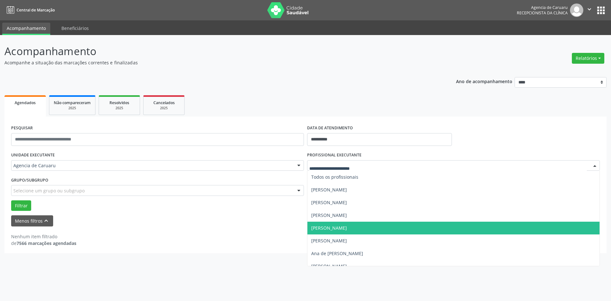
click at [347, 227] on span "[PERSON_NAME]" at bounding box center [329, 228] width 36 height 6
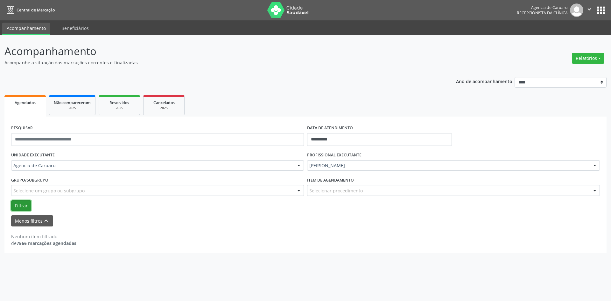
click at [18, 206] on button "Filtrar" at bounding box center [21, 205] width 20 height 11
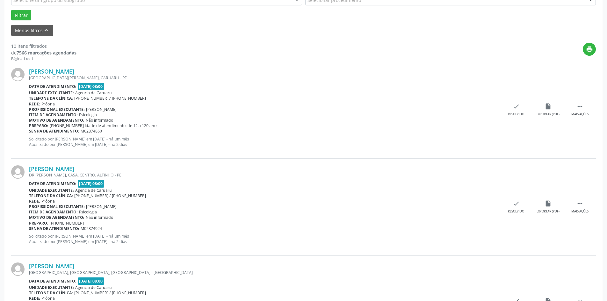
scroll to position [191, 0]
click at [576, 110] on div " Mais ações" at bounding box center [580, 109] width 32 height 14
click at [545, 111] on div "alarm_off Não compareceu" at bounding box center [548, 109] width 32 height 14
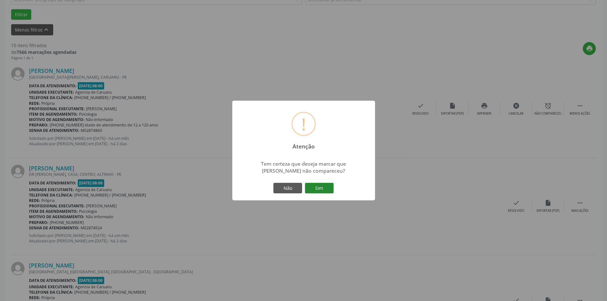
click at [321, 185] on button "Sim" at bounding box center [319, 188] width 29 height 11
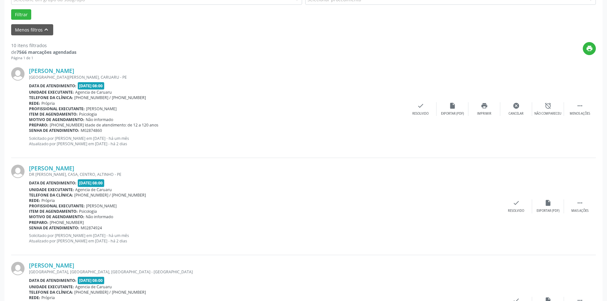
scroll to position [0, 0]
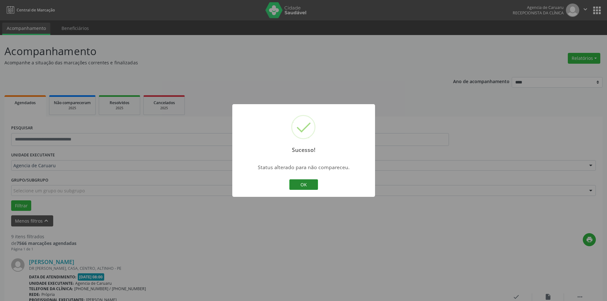
click at [305, 185] on button "OK" at bounding box center [303, 184] width 29 height 11
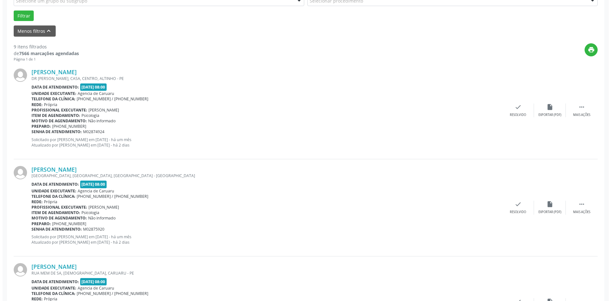
scroll to position [191, 0]
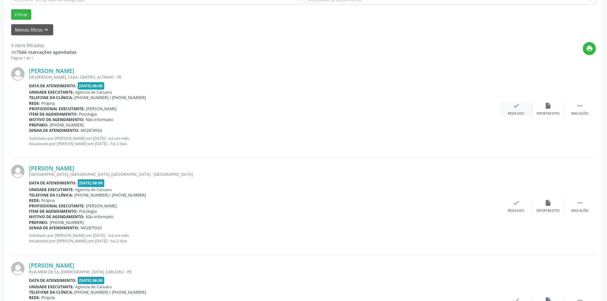
click at [518, 111] on div "check Resolvido" at bounding box center [516, 109] width 32 height 14
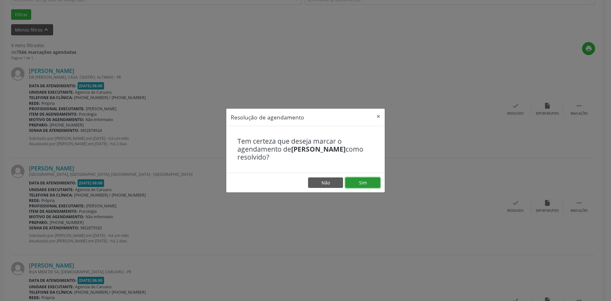
click at [365, 180] on button "Sim" at bounding box center [362, 182] width 35 height 11
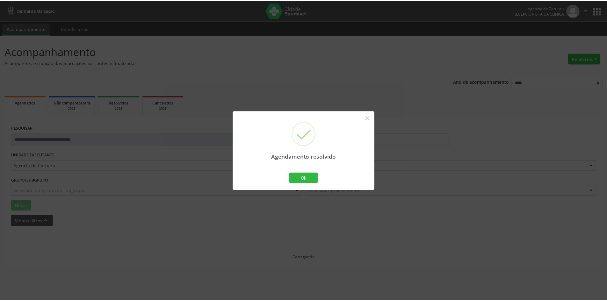
scroll to position [0, 0]
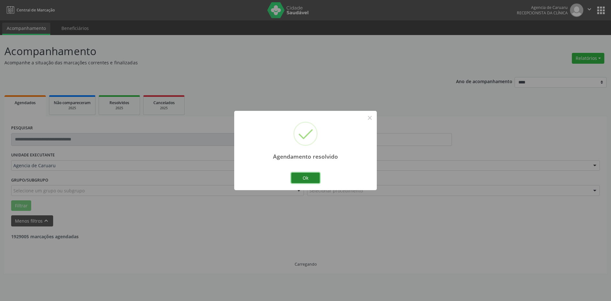
click at [312, 178] on button "Ok" at bounding box center [305, 178] width 29 height 11
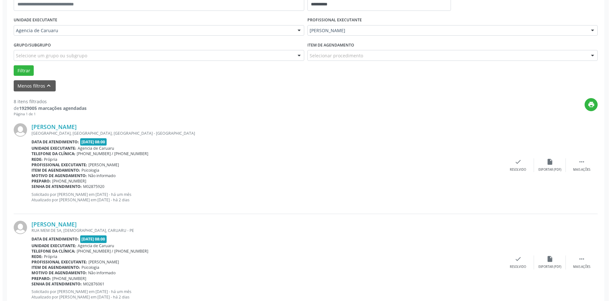
scroll to position [191, 0]
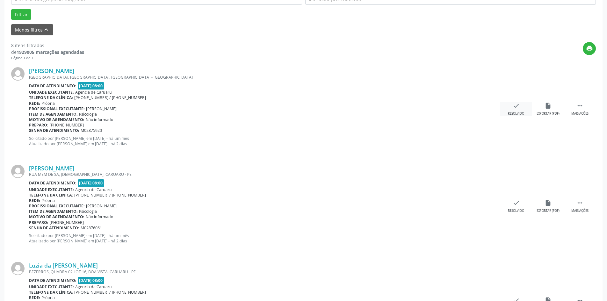
click at [513, 112] on div "Resolvido" at bounding box center [516, 113] width 16 height 4
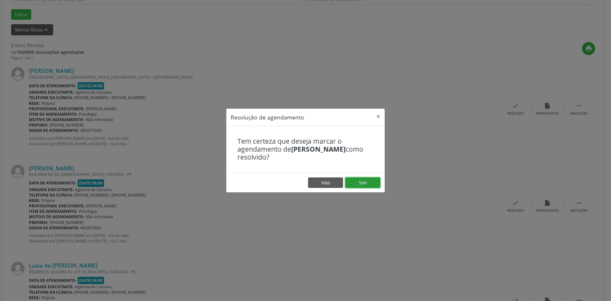
click at [361, 182] on button "Sim" at bounding box center [362, 182] width 35 height 11
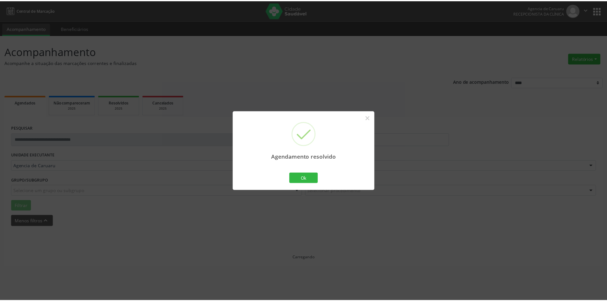
scroll to position [0, 0]
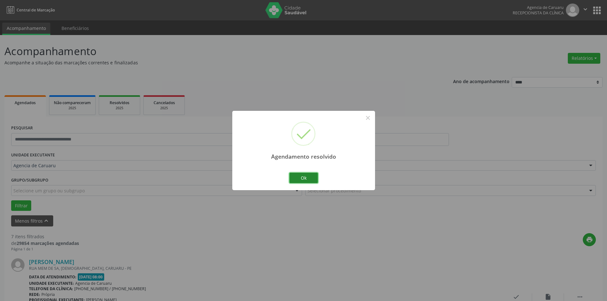
click at [303, 176] on button "Ok" at bounding box center [303, 178] width 29 height 11
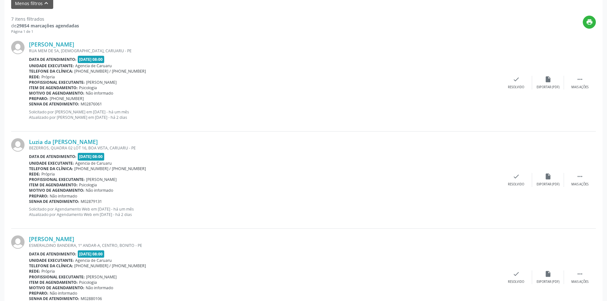
scroll to position [223, 0]
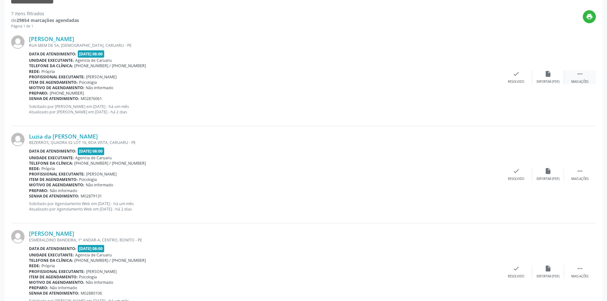
click at [583, 80] on div "Mais ações" at bounding box center [579, 82] width 17 height 4
click at [547, 80] on div "Não compareceu" at bounding box center [547, 82] width 27 height 4
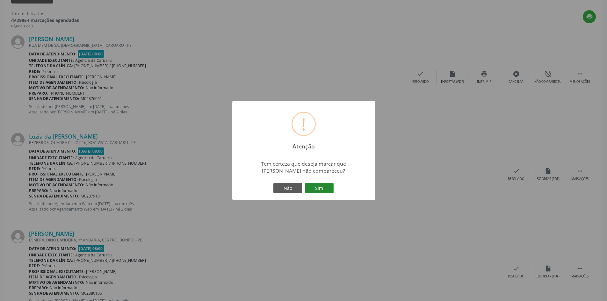
click at [316, 191] on button "Sim" at bounding box center [319, 188] width 29 height 11
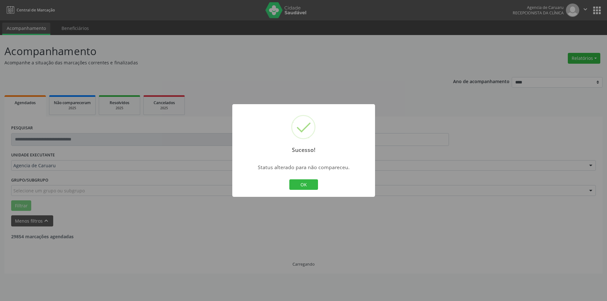
scroll to position [0, 0]
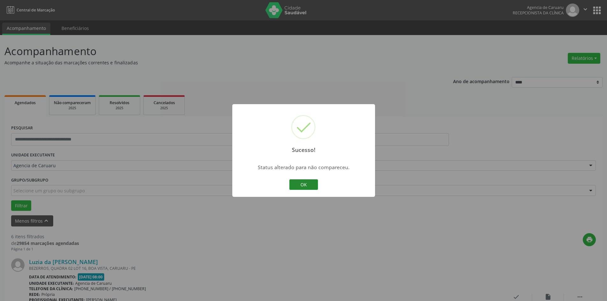
click at [305, 184] on button "OK" at bounding box center [303, 184] width 29 height 11
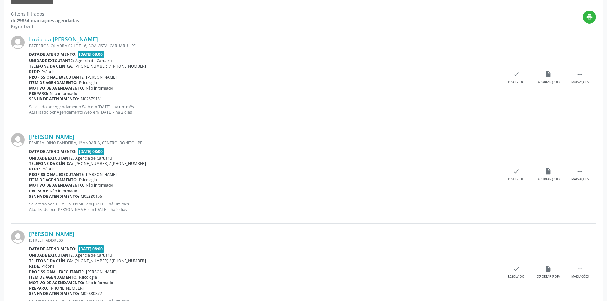
scroll to position [223, 0]
click at [584, 77] on div " Mais ações" at bounding box center [580, 77] width 32 height 14
click at [544, 73] on div "alarm_off Não compareceu" at bounding box center [548, 77] width 32 height 14
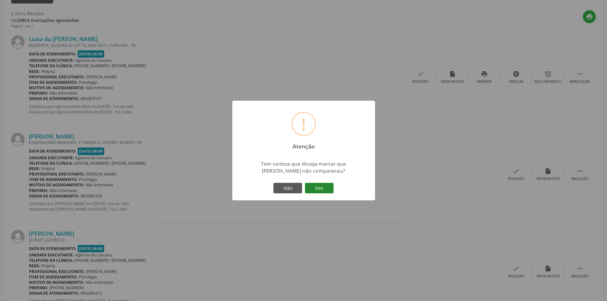
click at [324, 189] on button "Sim" at bounding box center [319, 188] width 29 height 11
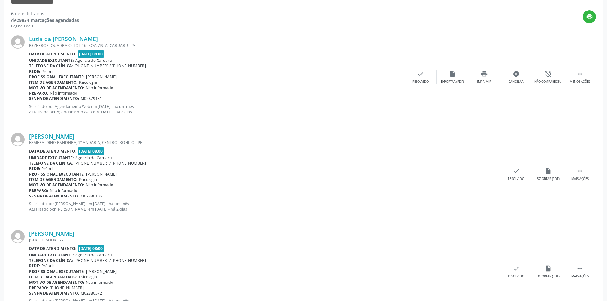
scroll to position [0, 0]
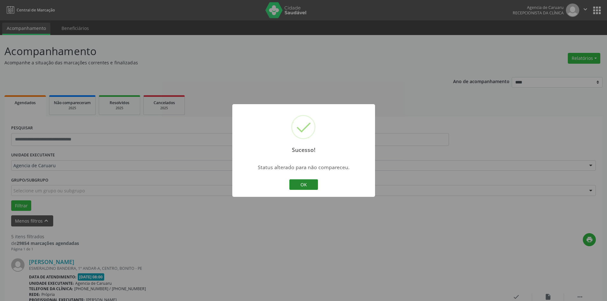
click at [306, 187] on button "OK" at bounding box center [303, 184] width 29 height 11
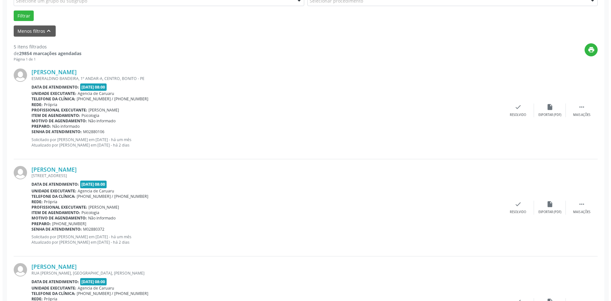
scroll to position [191, 0]
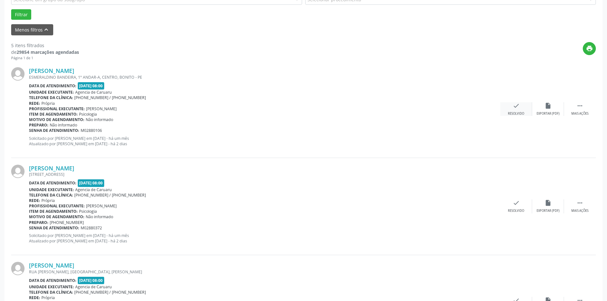
click at [511, 112] on div "Resolvido" at bounding box center [516, 113] width 16 height 4
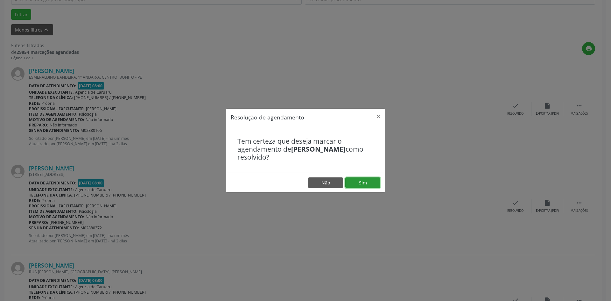
click at [352, 184] on button "Sim" at bounding box center [362, 182] width 35 height 11
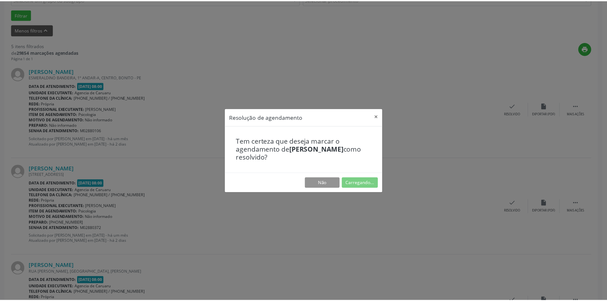
scroll to position [0, 0]
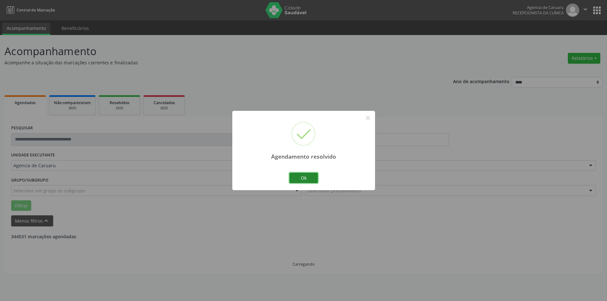
click at [309, 176] on button "Ok" at bounding box center [303, 178] width 29 height 11
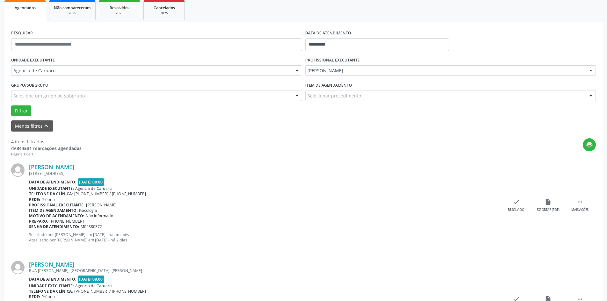
scroll to position [191, 0]
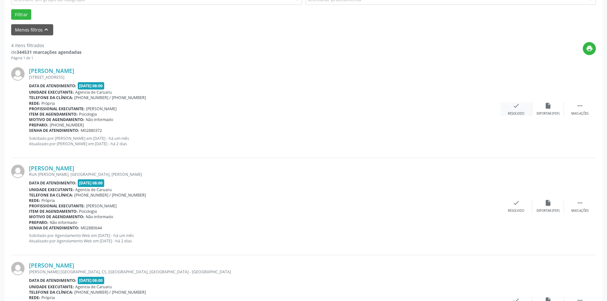
click at [521, 114] on div "Resolvido" at bounding box center [516, 113] width 16 height 4
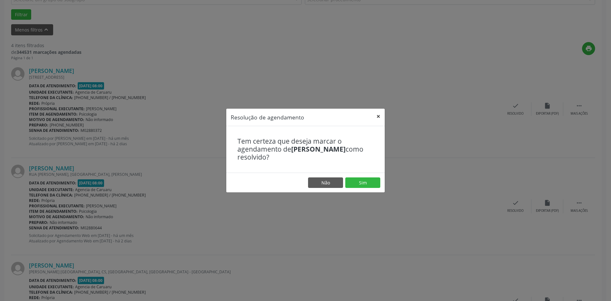
click at [381, 117] on button "×" at bounding box center [378, 117] width 13 height 16
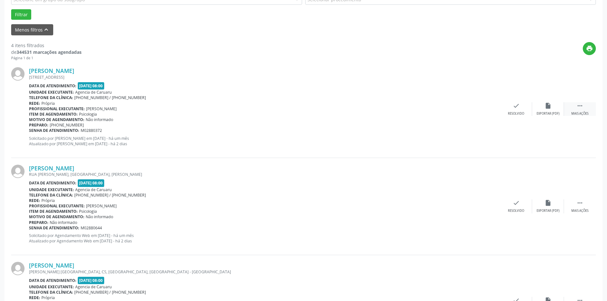
click at [569, 107] on div " Mais ações" at bounding box center [580, 109] width 32 height 14
click at [548, 112] on div "Não compareceu" at bounding box center [547, 113] width 27 height 4
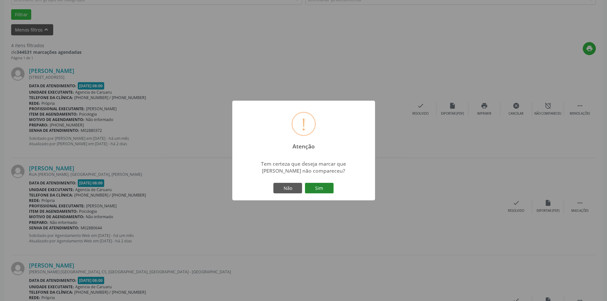
click at [319, 187] on button "Sim" at bounding box center [319, 188] width 29 height 11
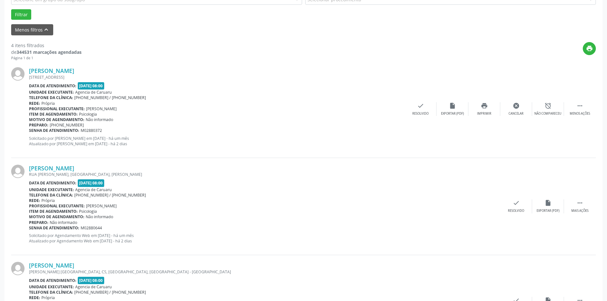
scroll to position [0, 0]
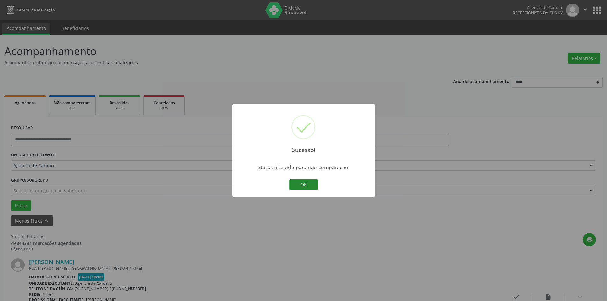
click at [309, 186] on button "OK" at bounding box center [303, 184] width 29 height 11
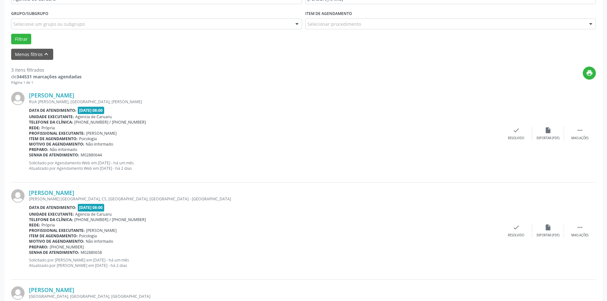
scroll to position [223, 0]
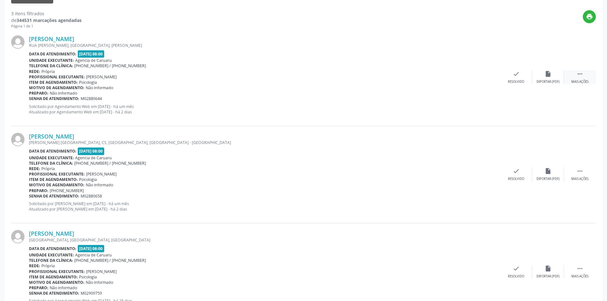
click at [573, 77] on div " Mais ações" at bounding box center [580, 77] width 32 height 14
click at [545, 76] on icon "alarm_off" at bounding box center [547, 73] width 7 height 7
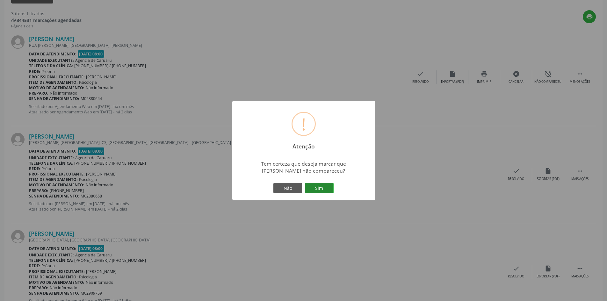
click at [315, 188] on button "Sim" at bounding box center [319, 188] width 29 height 11
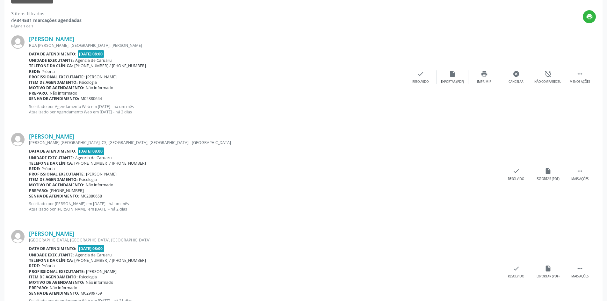
scroll to position [0, 0]
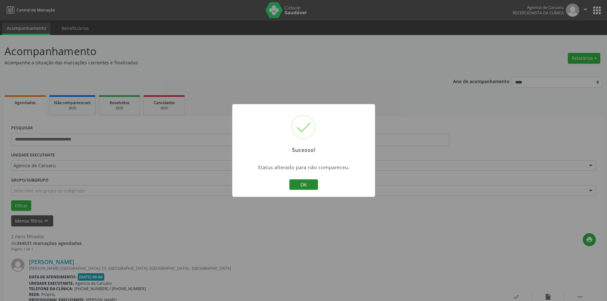
click at [305, 189] on button "OK" at bounding box center [303, 184] width 29 height 11
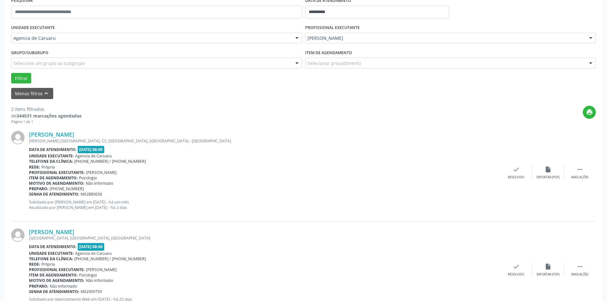
scroll to position [156, 0]
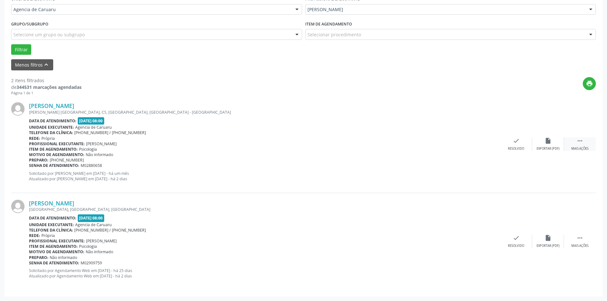
click at [580, 146] on div " Mais ações" at bounding box center [580, 144] width 32 height 14
click at [541, 145] on div "alarm_off Não compareceu" at bounding box center [548, 144] width 32 height 14
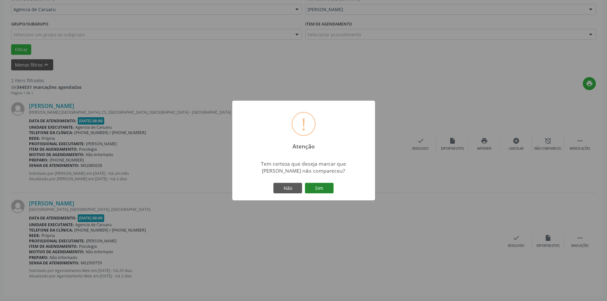
click at [316, 189] on button "Sim" at bounding box center [319, 188] width 29 height 11
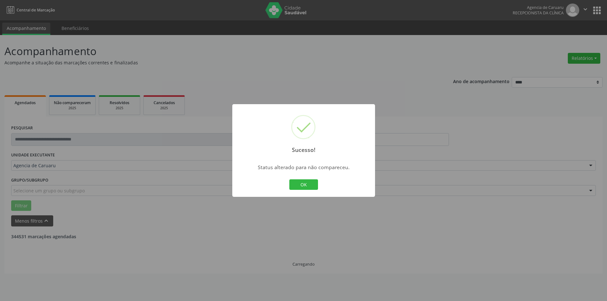
scroll to position [0, 0]
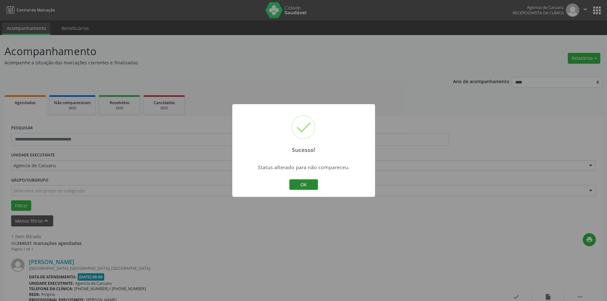
click at [307, 184] on button "OK" at bounding box center [303, 184] width 29 height 11
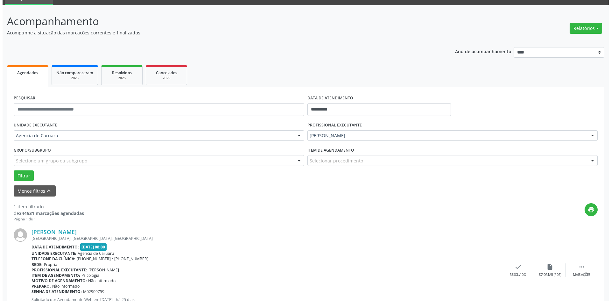
scroll to position [59, 0]
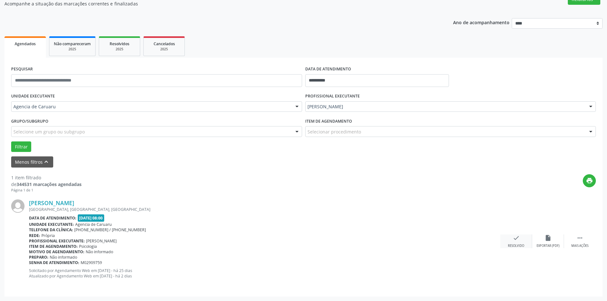
click at [518, 242] on div "check Resolvido" at bounding box center [516, 241] width 32 height 14
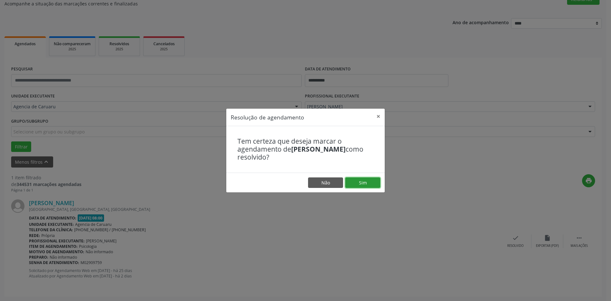
click at [359, 183] on button "Sim" at bounding box center [362, 182] width 35 height 11
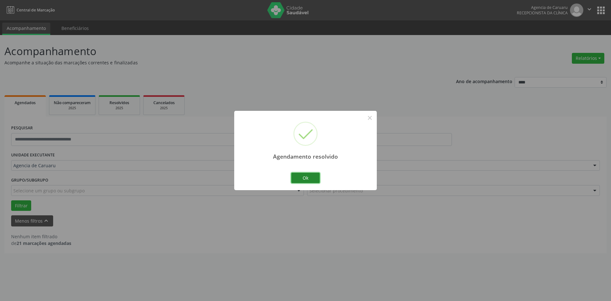
click at [300, 178] on button "Ok" at bounding box center [305, 178] width 29 height 11
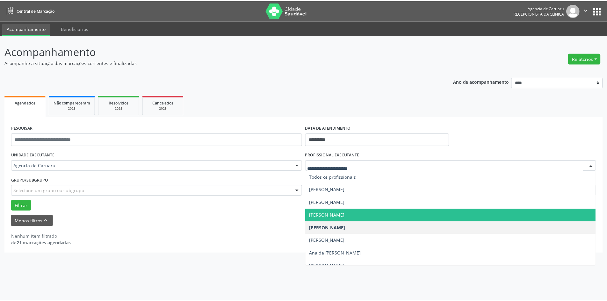
scroll to position [127, 0]
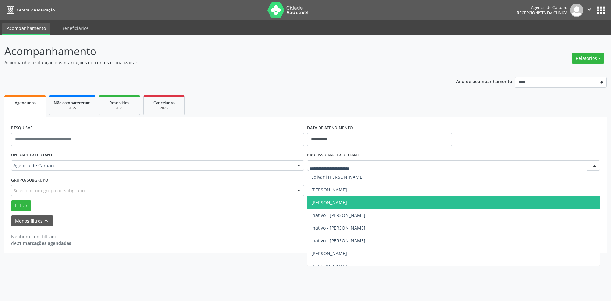
click at [344, 197] on span "[PERSON_NAME]" at bounding box center [454, 202] width 292 height 13
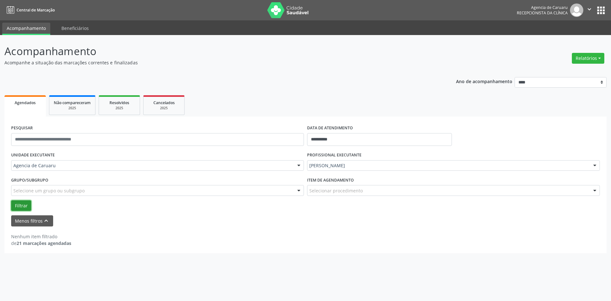
click at [24, 206] on button "Filtrar" at bounding box center [21, 205] width 20 height 11
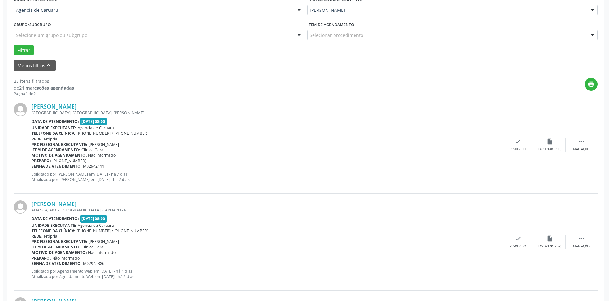
scroll to position [223, 0]
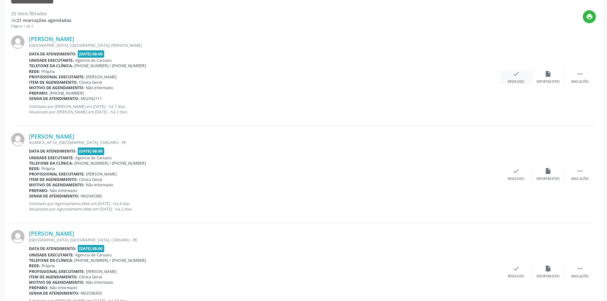
click at [519, 76] on div "check Resolvido" at bounding box center [516, 77] width 32 height 14
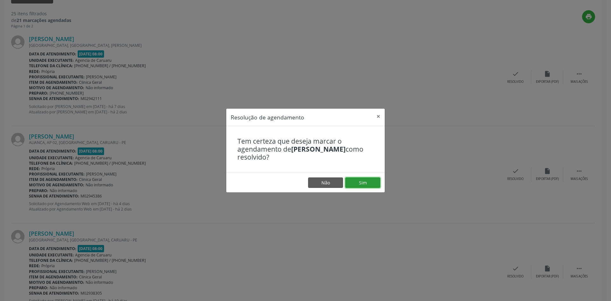
click at [351, 183] on button "Sim" at bounding box center [362, 182] width 35 height 11
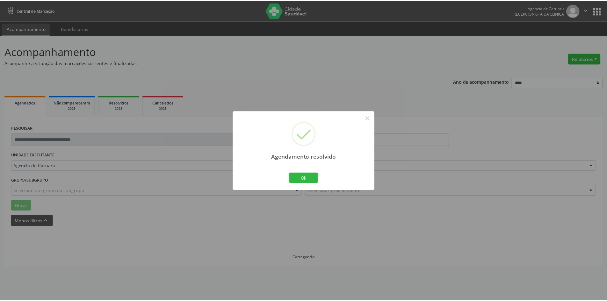
scroll to position [0, 0]
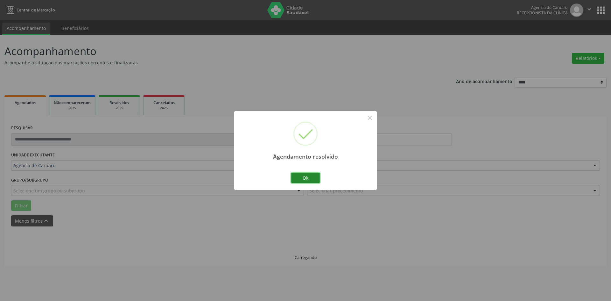
click at [309, 176] on button "Ok" at bounding box center [305, 178] width 29 height 11
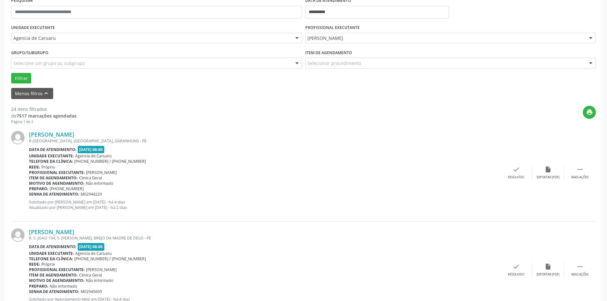
scroll to position [191, 0]
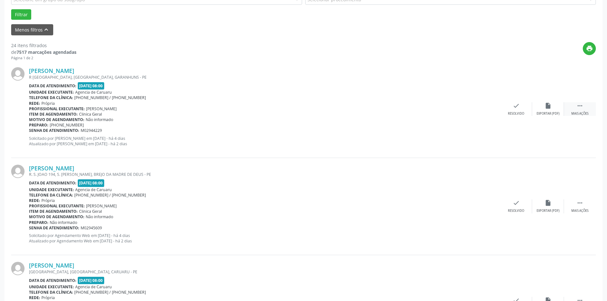
click at [583, 109] on div " Mais ações" at bounding box center [580, 109] width 32 height 14
click at [541, 112] on div "Não compareceu" at bounding box center [547, 113] width 27 height 4
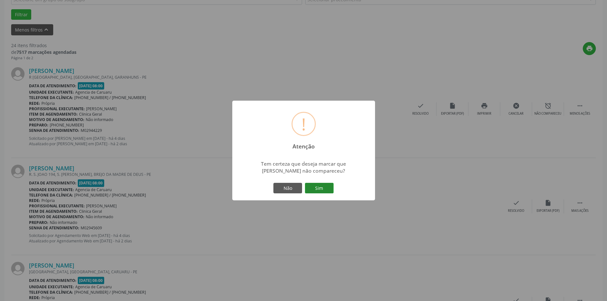
click at [317, 188] on button "Sim" at bounding box center [319, 188] width 29 height 11
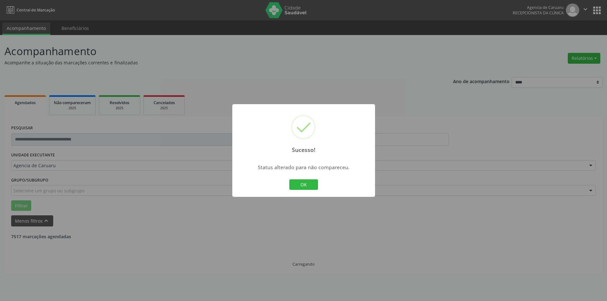
scroll to position [0, 0]
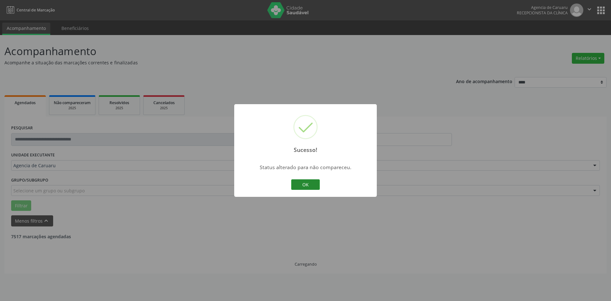
click at [311, 185] on button "OK" at bounding box center [305, 184] width 29 height 11
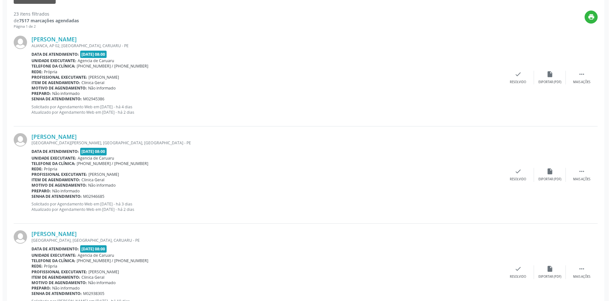
scroll to position [223, 0]
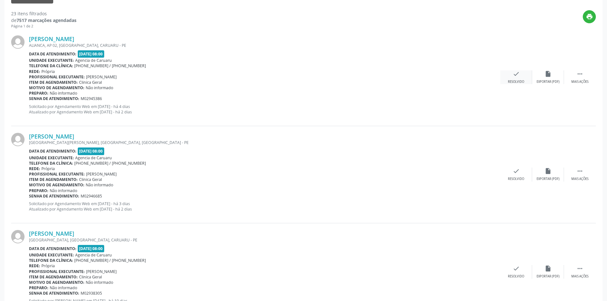
click at [519, 81] on div "Resolvido" at bounding box center [516, 82] width 16 height 4
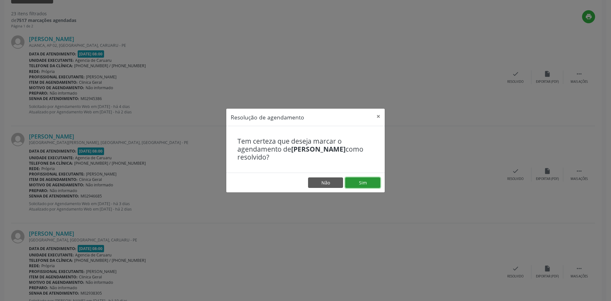
click at [370, 184] on button "Sim" at bounding box center [362, 182] width 35 height 11
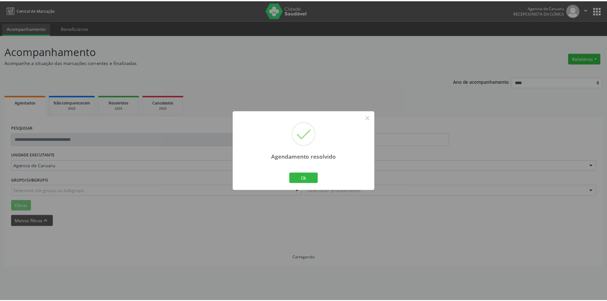
scroll to position [0, 0]
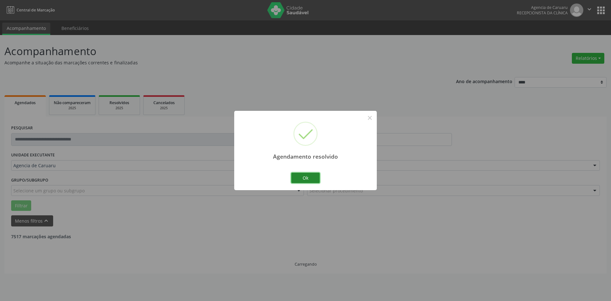
click at [308, 175] on button "Ok" at bounding box center [305, 178] width 29 height 11
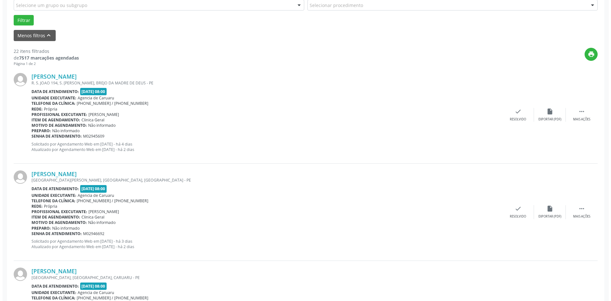
scroll to position [191, 0]
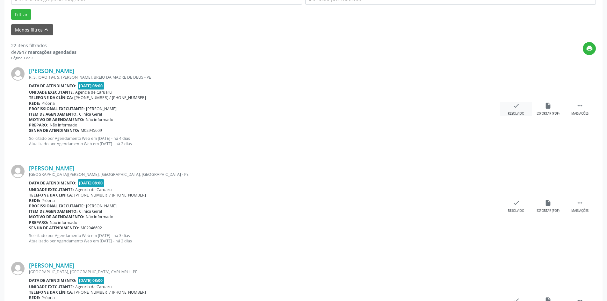
click at [518, 113] on div "Resolvido" at bounding box center [516, 113] width 16 height 4
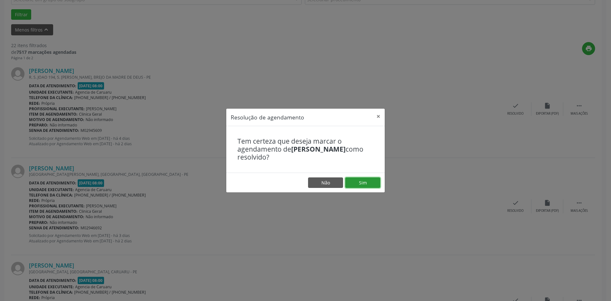
click at [355, 183] on button "Sim" at bounding box center [362, 182] width 35 height 11
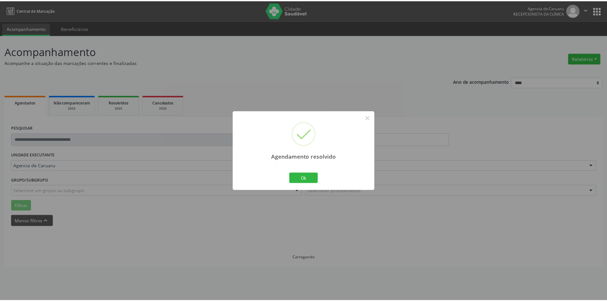
scroll to position [0, 0]
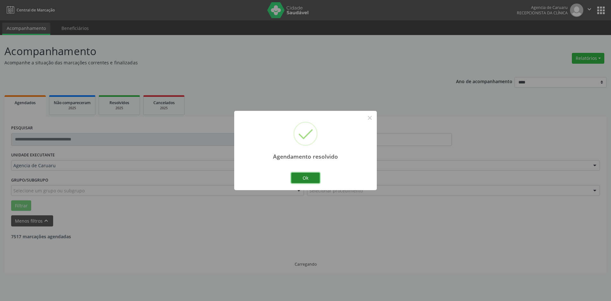
click at [309, 178] on button "Ok" at bounding box center [305, 178] width 29 height 11
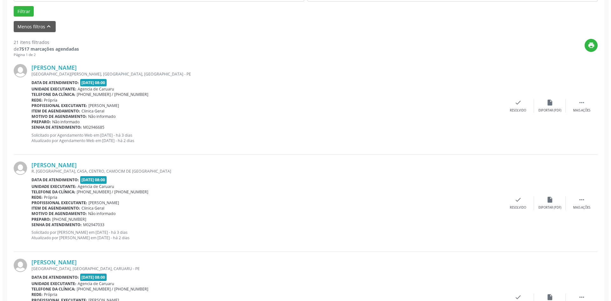
scroll to position [223, 0]
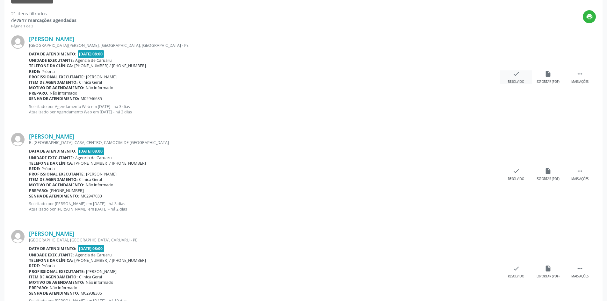
click at [515, 76] on icon "check" at bounding box center [515, 73] width 7 height 7
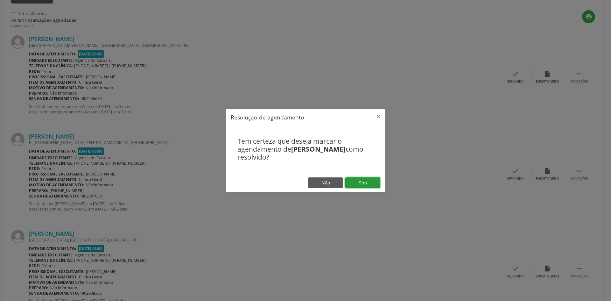
click at [355, 182] on button "Sim" at bounding box center [362, 182] width 35 height 11
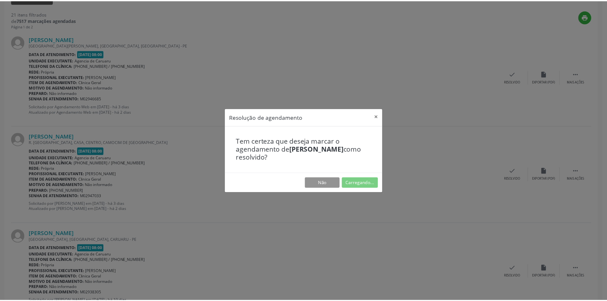
scroll to position [0, 0]
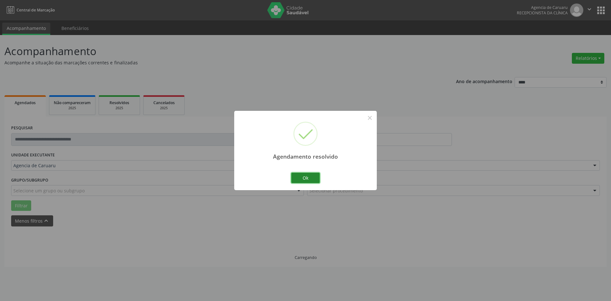
click at [315, 179] on button "Ok" at bounding box center [305, 178] width 29 height 11
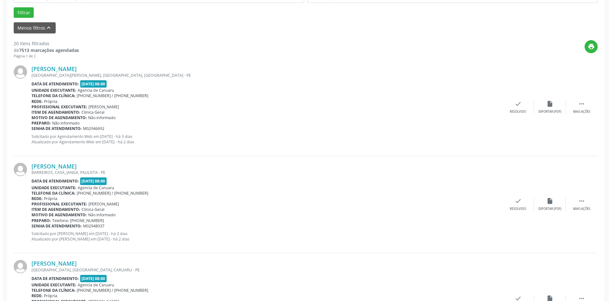
scroll to position [191, 0]
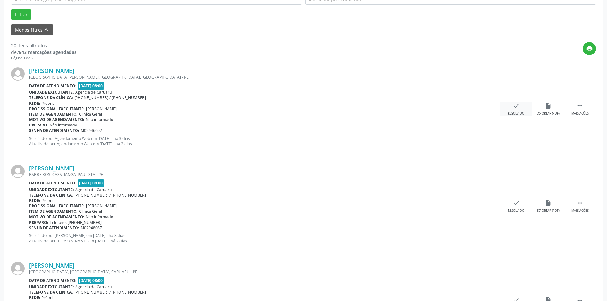
click at [517, 109] on icon "check" at bounding box center [515, 105] width 7 height 7
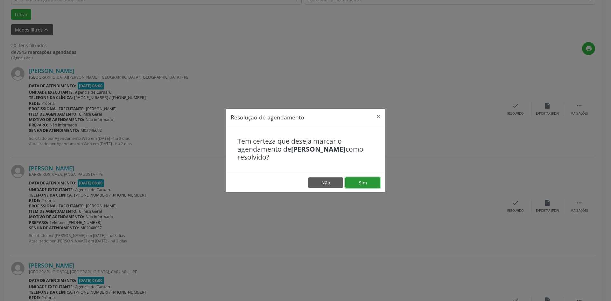
click at [358, 182] on button "Sim" at bounding box center [362, 182] width 35 height 11
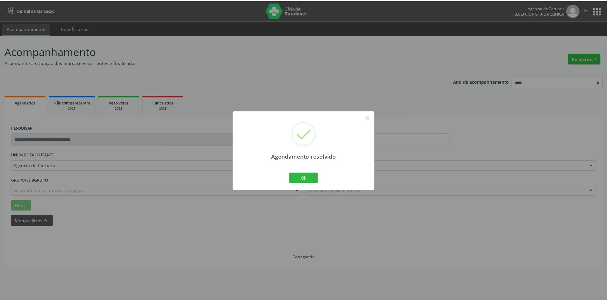
scroll to position [0, 0]
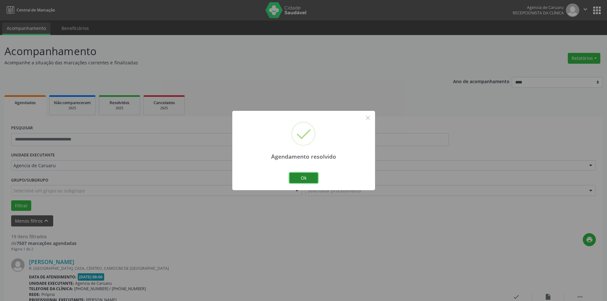
click at [314, 179] on button "Ok" at bounding box center [303, 178] width 29 height 11
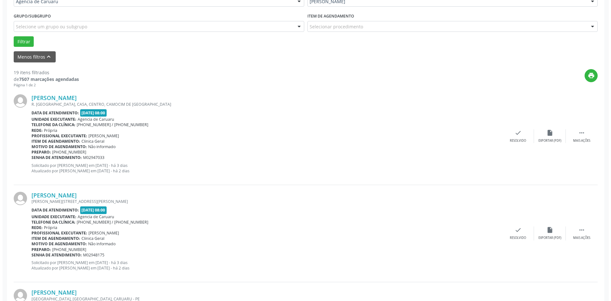
scroll to position [223, 0]
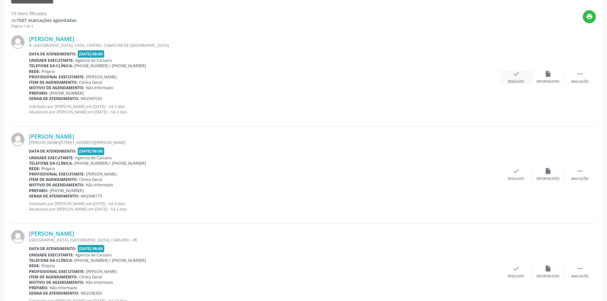
click at [509, 77] on div "check Resolvido" at bounding box center [516, 77] width 32 height 14
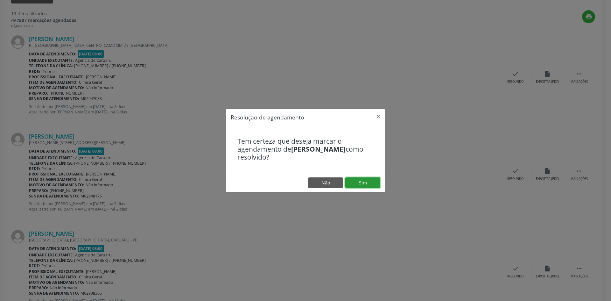
click at [357, 183] on button "Sim" at bounding box center [362, 182] width 35 height 11
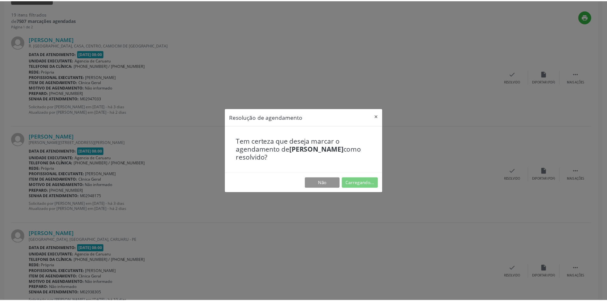
scroll to position [0, 0]
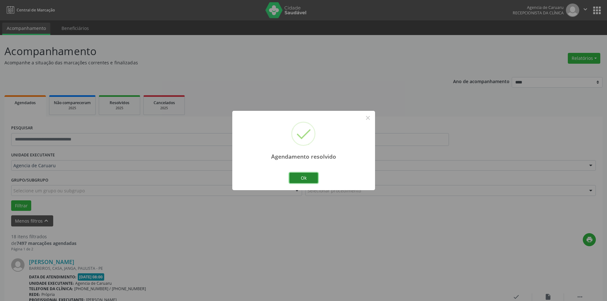
click at [293, 174] on button "Ok" at bounding box center [303, 178] width 29 height 11
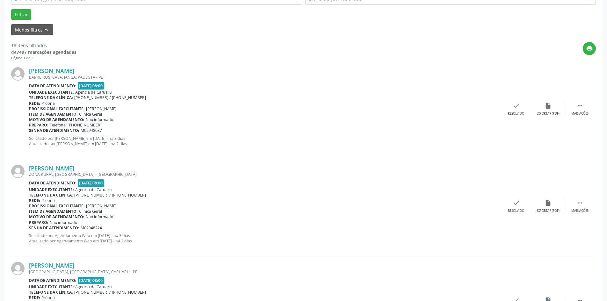
scroll to position [223, 0]
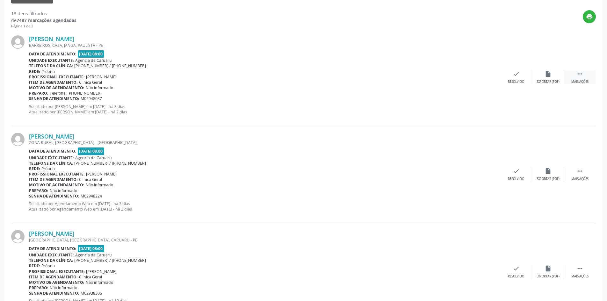
click at [576, 74] on icon "" at bounding box center [579, 73] width 7 height 7
click at [543, 77] on div "alarm_off Não compareceu" at bounding box center [548, 77] width 32 height 14
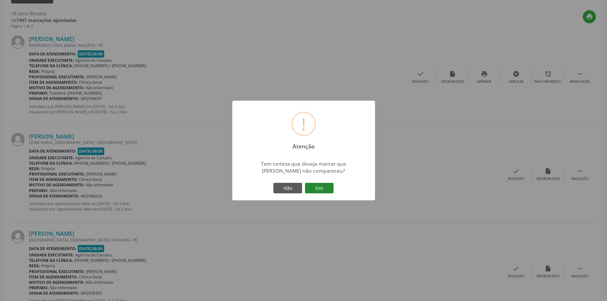
click at [311, 190] on button "Sim" at bounding box center [319, 188] width 29 height 11
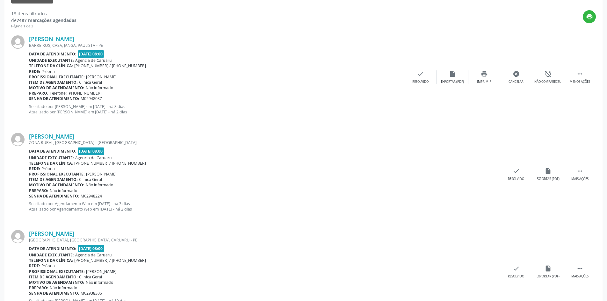
scroll to position [0, 0]
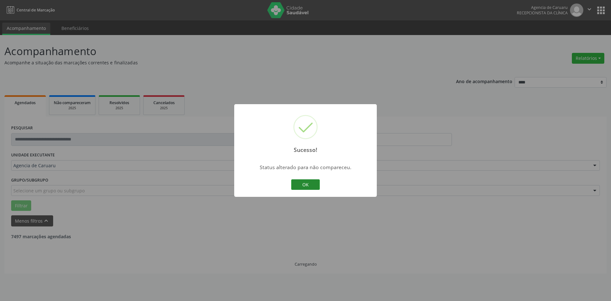
click at [310, 187] on button "OK" at bounding box center [305, 184] width 29 height 11
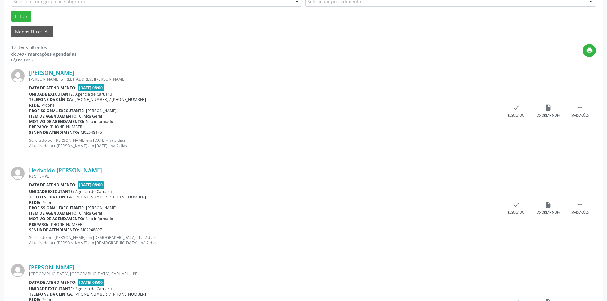
scroll to position [191, 0]
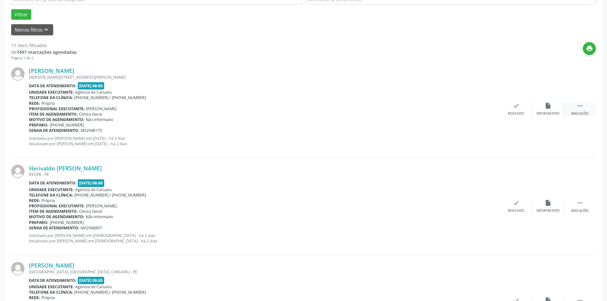
click at [585, 109] on div " Mais ações" at bounding box center [580, 109] width 32 height 14
click at [550, 111] on div "Não compareceu" at bounding box center [547, 113] width 27 height 4
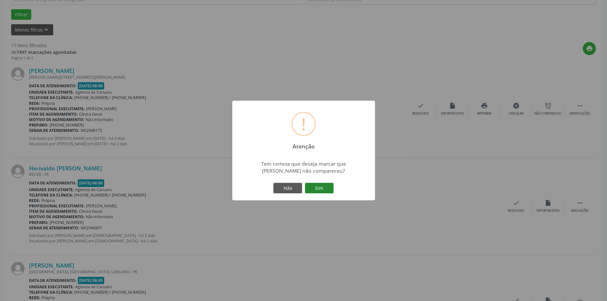
click at [327, 191] on button "Sim" at bounding box center [319, 188] width 29 height 11
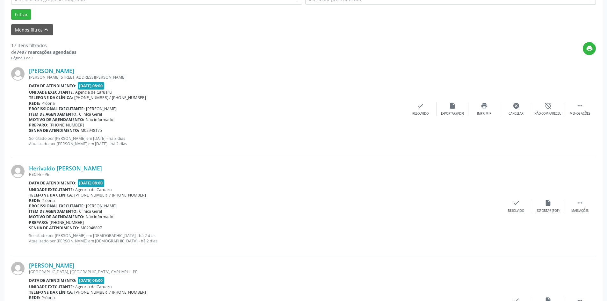
scroll to position [0, 0]
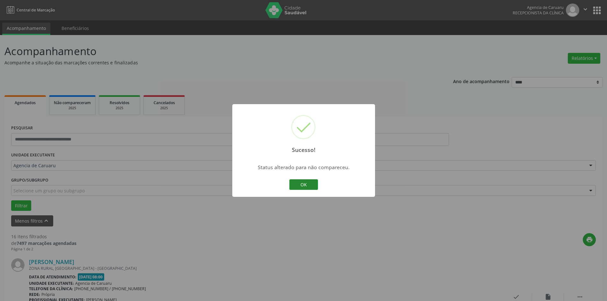
click at [315, 187] on button "OK" at bounding box center [303, 184] width 29 height 11
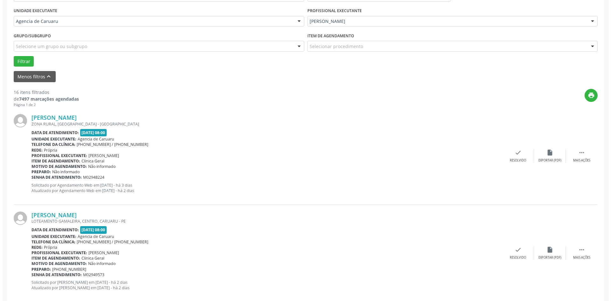
scroll to position [159, 0]
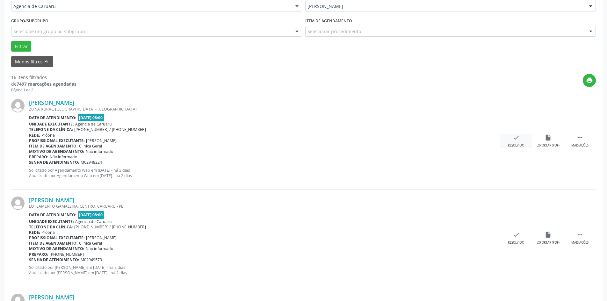
click at [508, 135] on div "check Resolvido" at bounding box center [516, 141] width 32 height 14
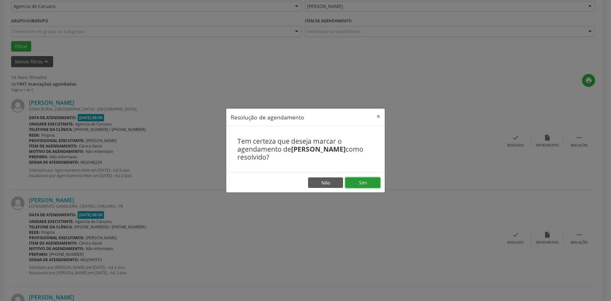
click at [352, 184] on button "Sim" at bounding box center [362, 182] width 35 height 11
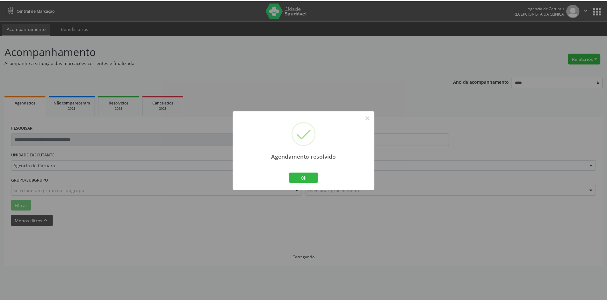
scroll to position [0, 0]
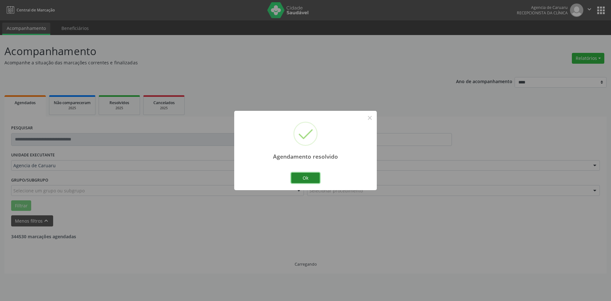
click at [305, 177] on button "Ok" at bounding box center [305, 178] width 29 height 11
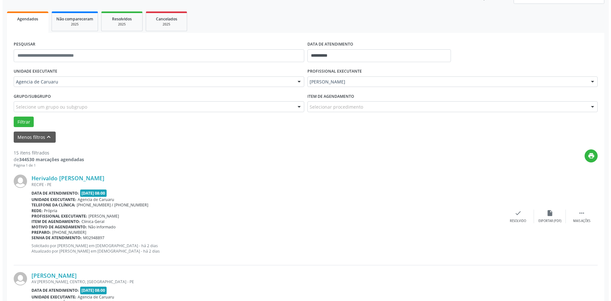
scroll to position [159, 0]
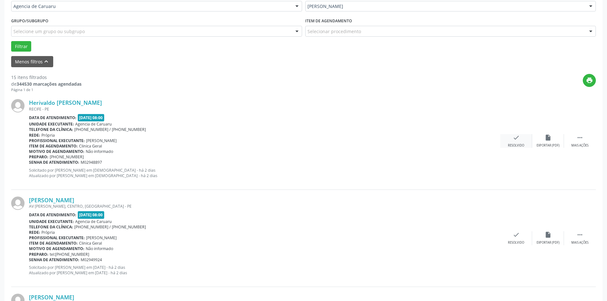
click at [511, 139] on div "check Resolvido" at bounding box center [516, 141] width 32 height 14
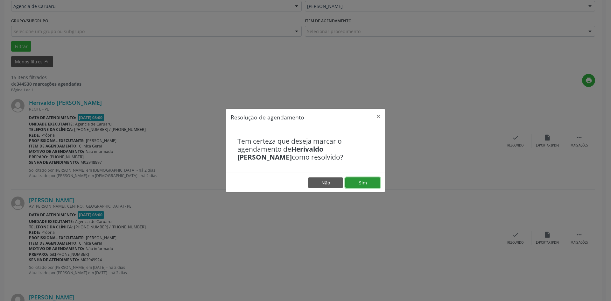
click at [366, 184] on button "Sim" at bounding box center [362, 182] width 35 height 11
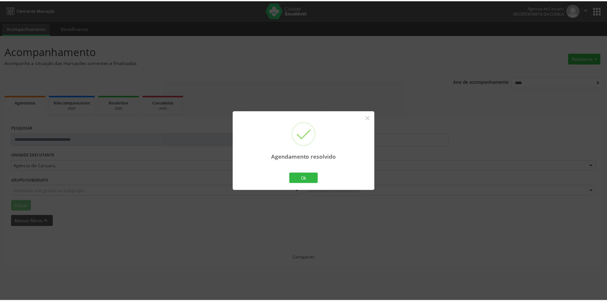
scroll to position [0, 0]
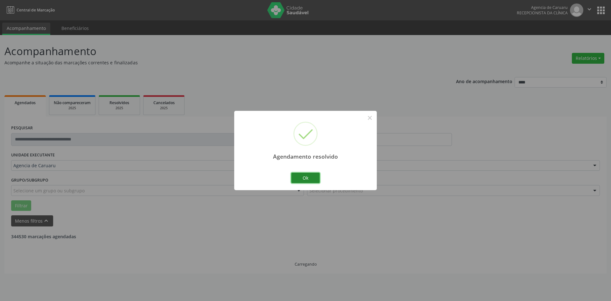
click at [302, 175] on button "Ok" at bounding box center [305, 178] width 29 height 11
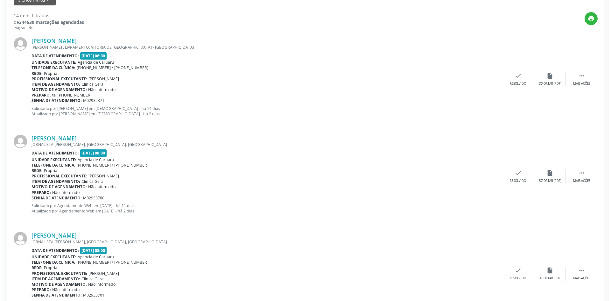
scroll to position [223, 0]
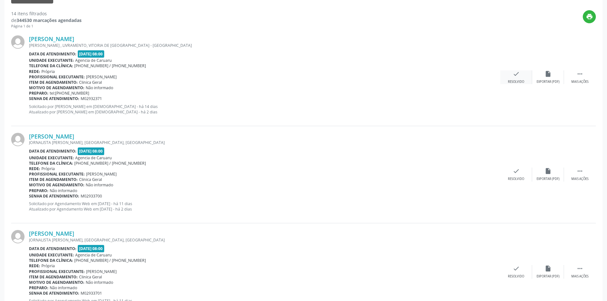
click at [522, 80] on div "Resolvido" at bounding box center [516, 82] width 16 height 4
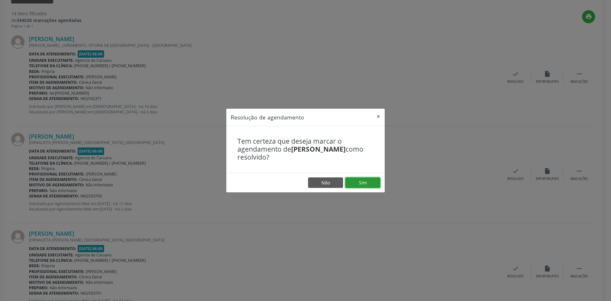
click at [362, 183] on button "Sim" at bounding box center [362, 182] width 35 height 11
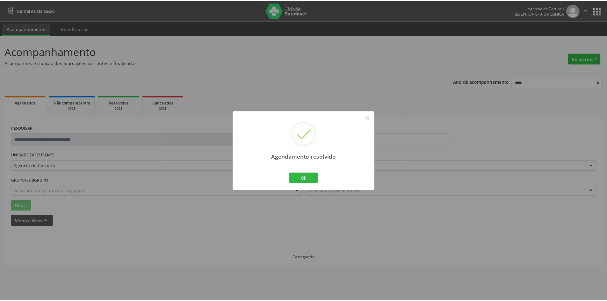
scroll to position [0, 0]
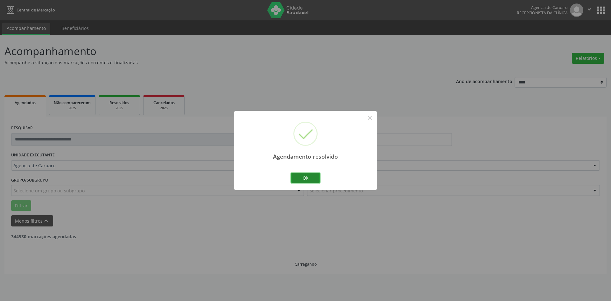
click at [302, 177] on button "Ok" at bounding box center [305, 178] width 29 height 11
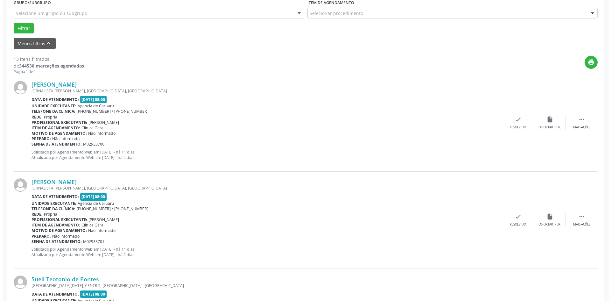
scroll to position [191, 0]
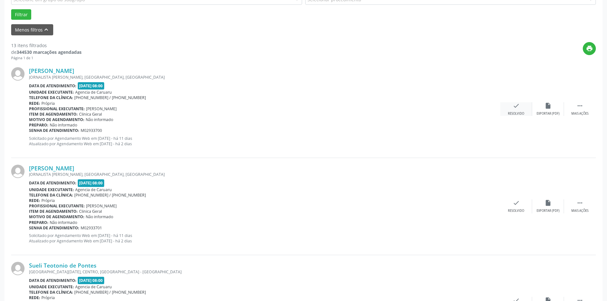
click at [510, 104] on div "check Resolvido" at bounding box center [516, 109] width 32 height 14
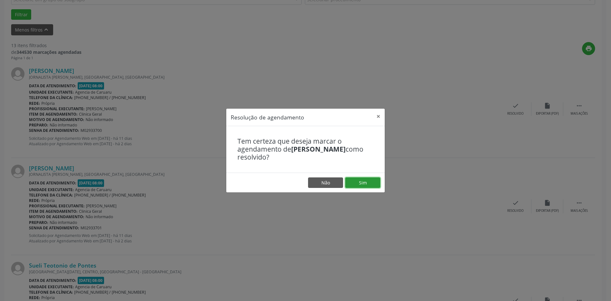
click at [374, 182] on button "Sim" at bounding box center [362, 182] width 35 height 11
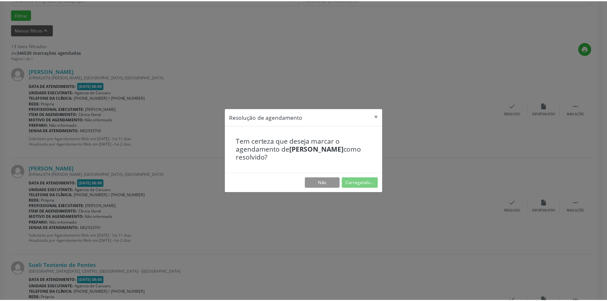
scroll to position [0, 0]
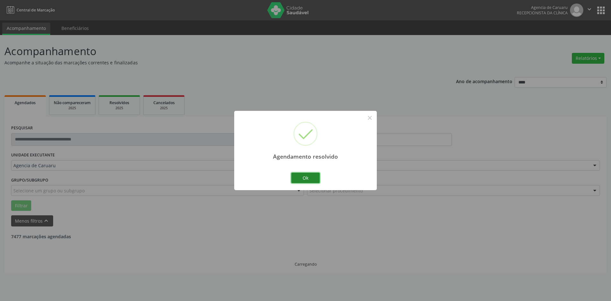
click at [302, 181] on button "Ok" at bounding box center [305, 178] width 29 height 11
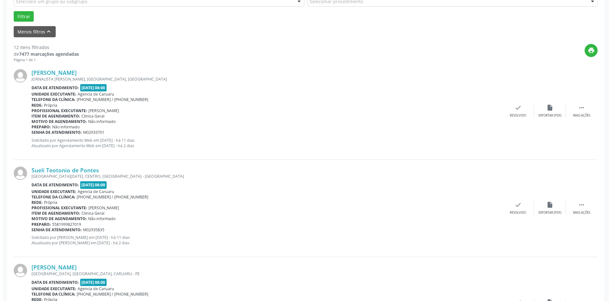
scroll to position [191, 0]
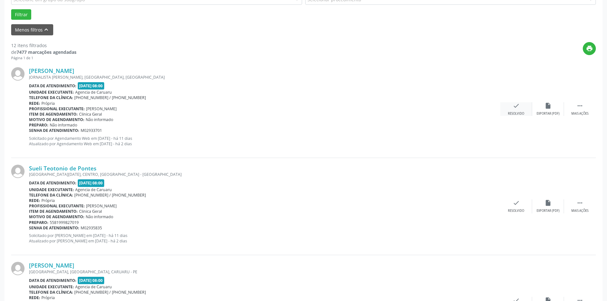
click at [521, 112] on div "Resolvido" at bounding box center [516, 113] width 16 height 4
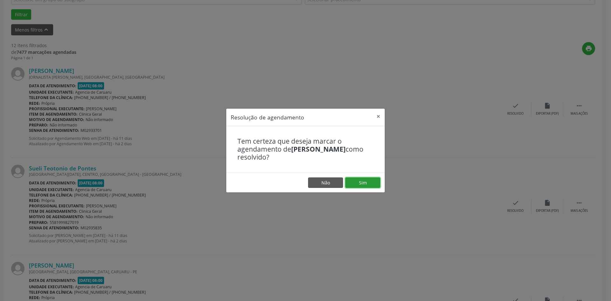
click at [356, 184] on button "Sim" at bounding box center [362, 182] width 35 height 11
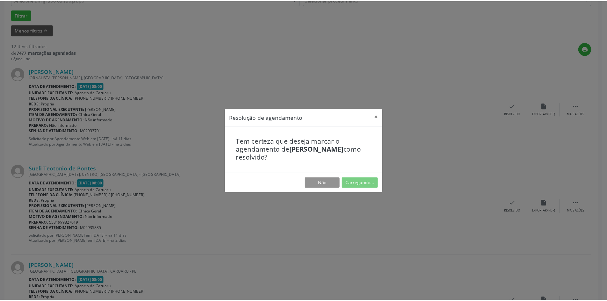
scroll to position [0, 0]
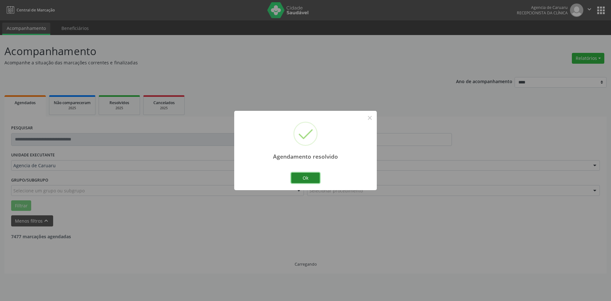
click at [299, 179] on button "Ok" at bounding box center [305, 178] width 29 height 11
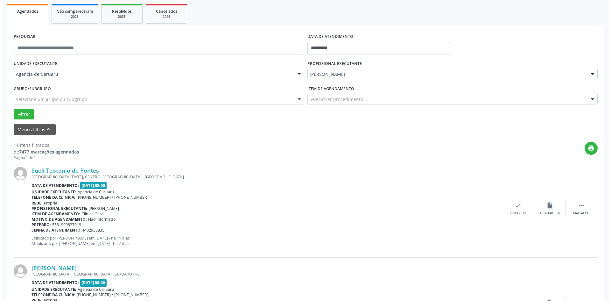
scroll to position [159, 0]
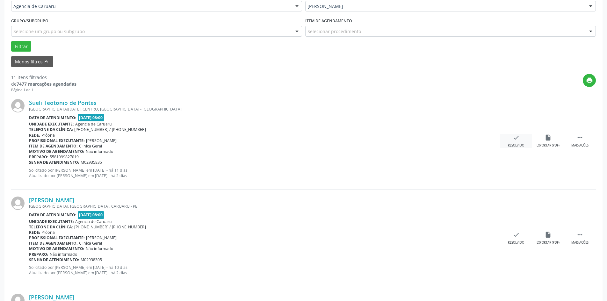
click at [511, 139] on div "check Resolvido" at bounding box center [516, 141] width 32 height 14
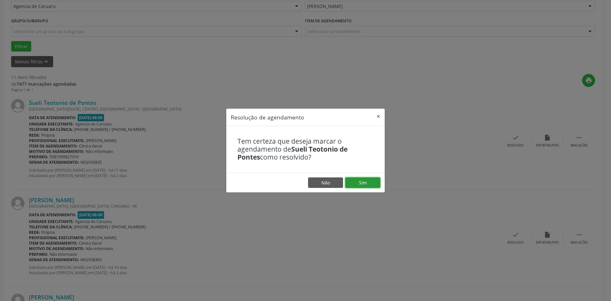
click at [363, 182] on button "Sim" at bounding box center [362, 182] width 35 height 11
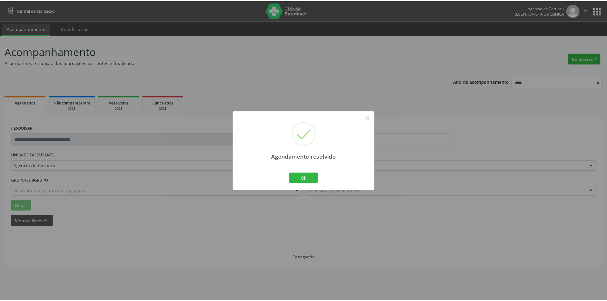
scroll to position [0, 0]
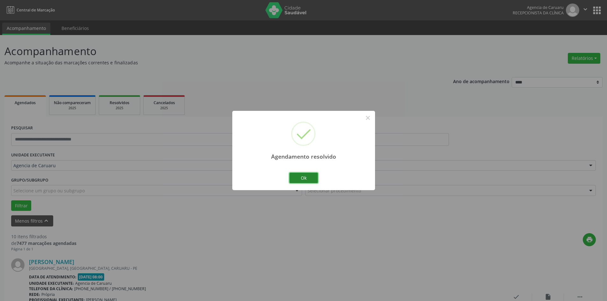
click at [309, 176] on button "Ok" at bounding box center [303, 178] width 29 height 11
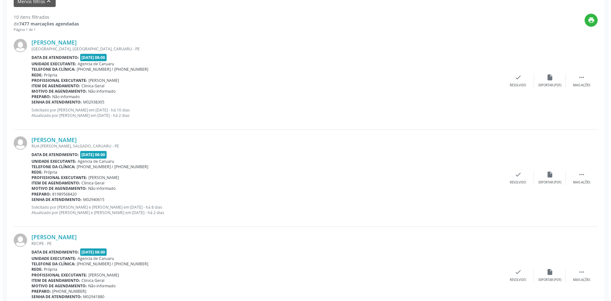
scroll to position [223, 0]
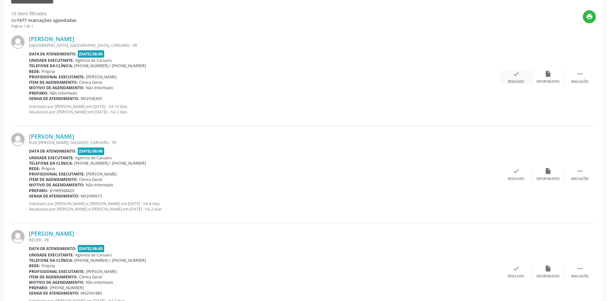
click at [518, 79] on div "check Resolvido" at bounding box center [516, 77] width 32 height 14
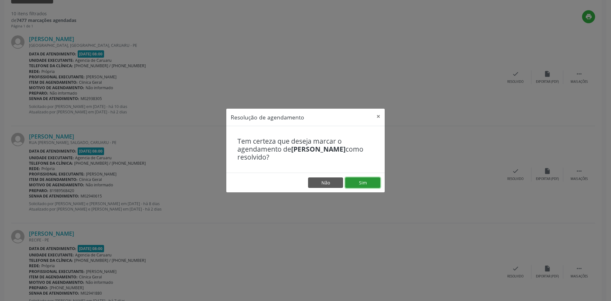
click at [361, 185] on button "Sim" at bounding box center [362, 182] width 35 height 11
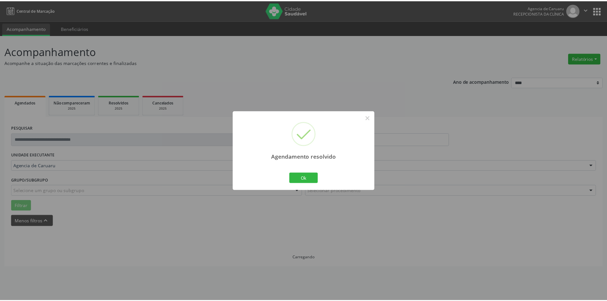
scroll to position [0, 0]
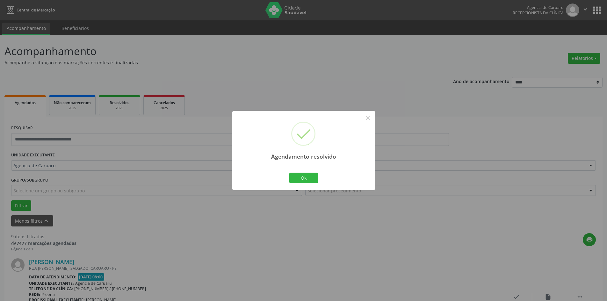
click at [305, 183] on div "Ok Cancel" at bounding box center [304, 177] width 32 height 13
click at [304, 179] on button "Ok" at bounding box center [303, 178] width 29 height 11
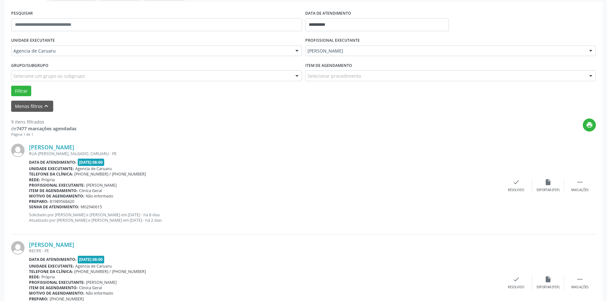
scroll to position [127, 0]
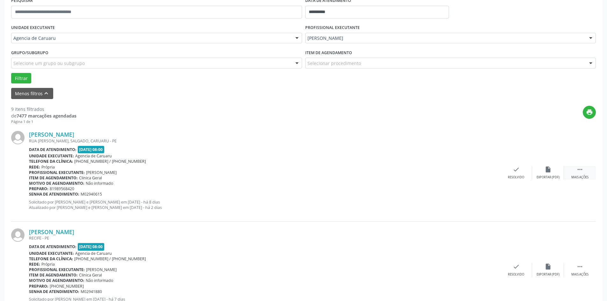
click at [575, 171] on div " Mais ações" at bounding box center [580, 173] width 32 height 14
click at [537, 177] on div "Não compareceu" at bounding box center [547, 177] width 27 height 4
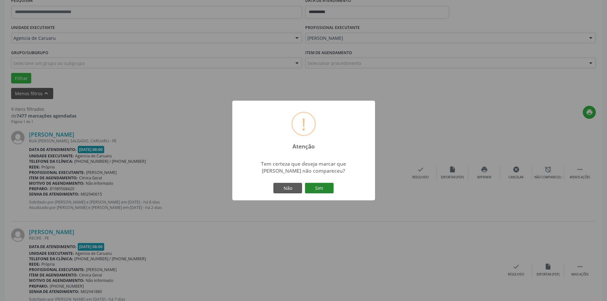
click at [323, 187] on button "Sim" at bounding box center [319, 188] width 29 height 11
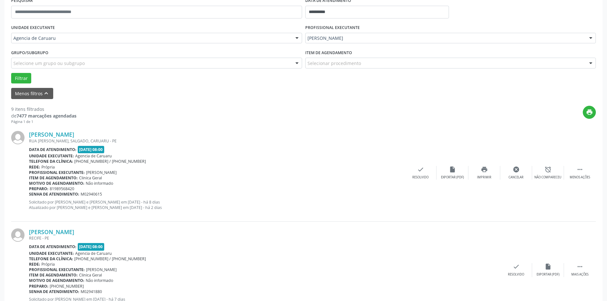
scroll to position [0, 0]
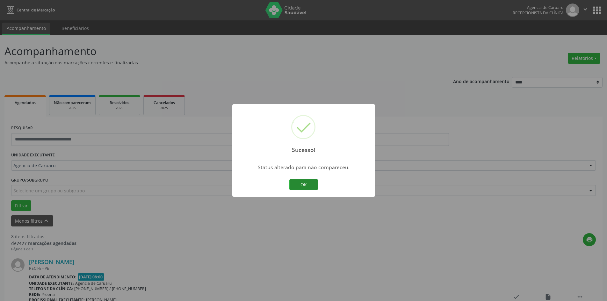
click at [309, 187] on button "OK" at bounding box center [303, 184] width 29 height 11
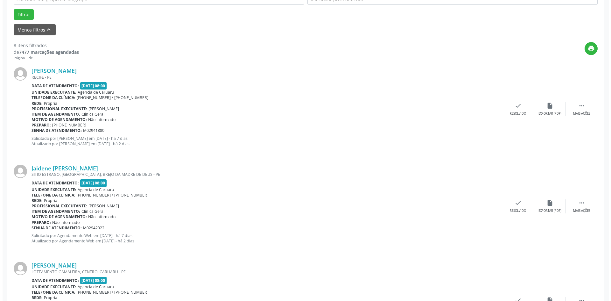
scroll to position [223, 0]
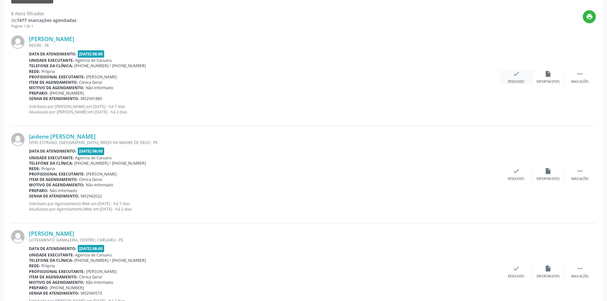
click at [512, 76] on icon "check" at bounding box center [515, 73] width 7 height 7
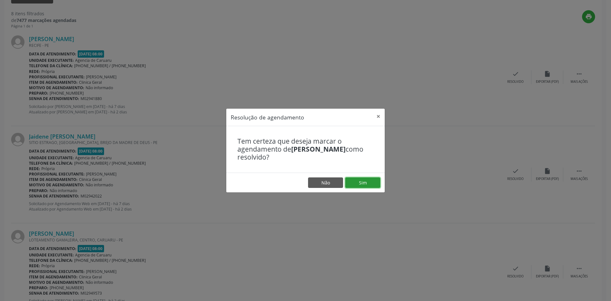
click at [358, 182] on button "Sim" at bounding box center [362, 182] width 35 height 11
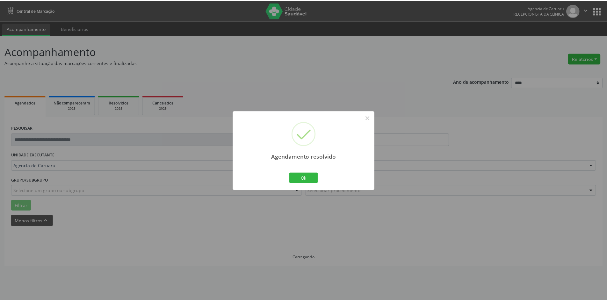
scroll to position [0, 0]
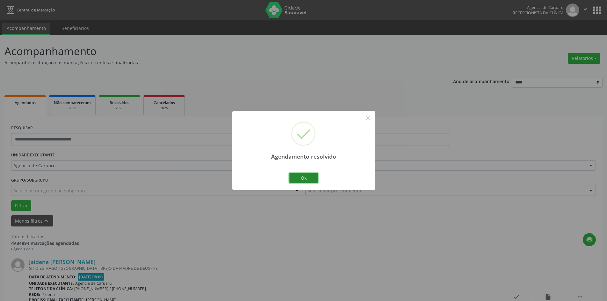
click at [296, 178] on button "Ok" at bounding box center [303, 178] width 29 height 11
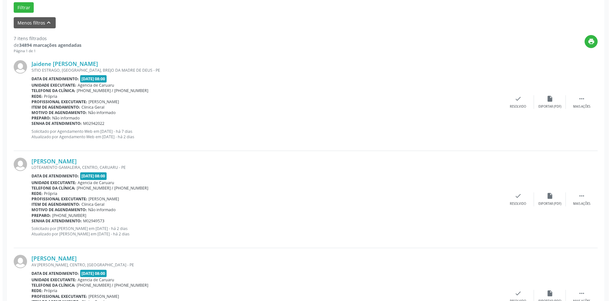
scroll to position [223, 0]
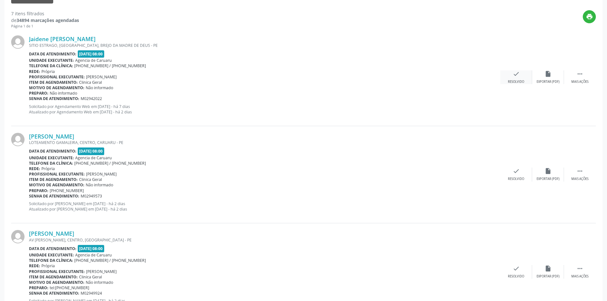
click at [512, 77] on icon "check" at bounding box center [515, 73] width 7 height 7
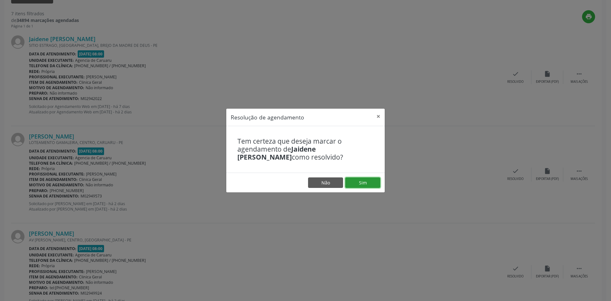
click at [365, 182] on button "Sim" at bounding box center [362, 182] width 35 height 11
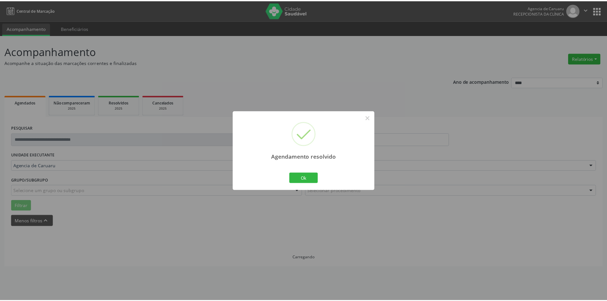
scroll to position [0, 0]
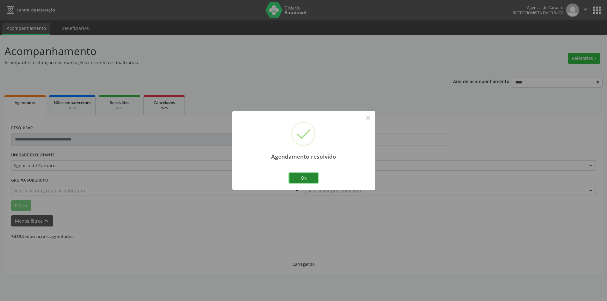
click at [300, 180] on button "Ok" at bounding box center [303, 178] width 29 height 11
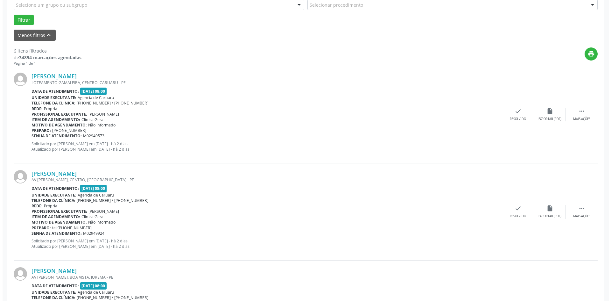
scroll to position [191, 0]
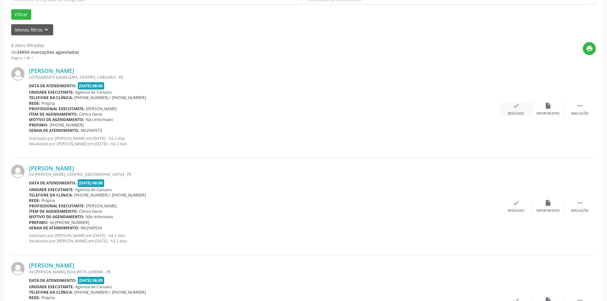
click at [518, 110] on div "check Resolvido" at bounding box center [516, 109] width 32 height 14
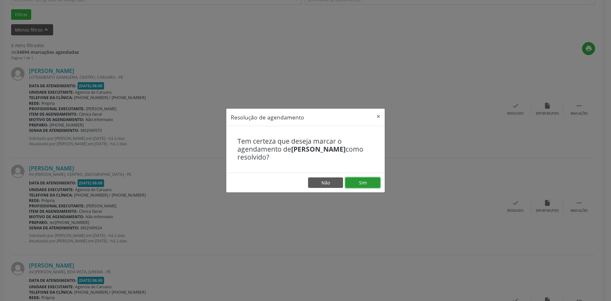
click at [362, 184] on button "Sim" at bounding box center [362, 182] width 35 height 11
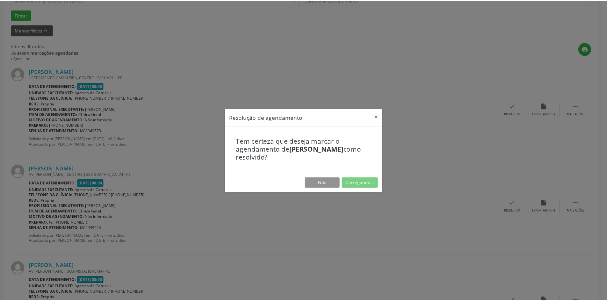
scroll to position [0, 0]
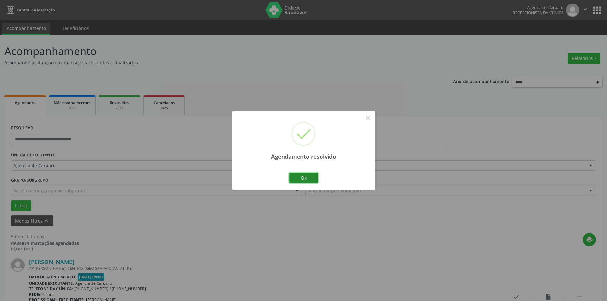
click at [305, 177] on button "Ok" at bounding box center [303, 178] width 29 height 11
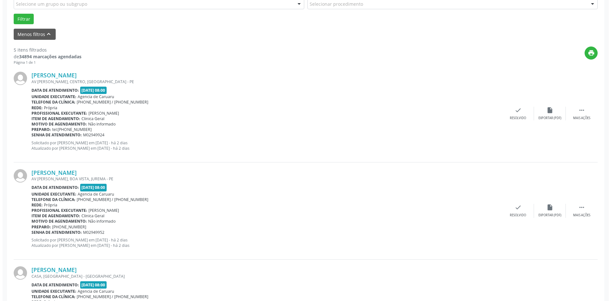
scroll to position [223, 0]
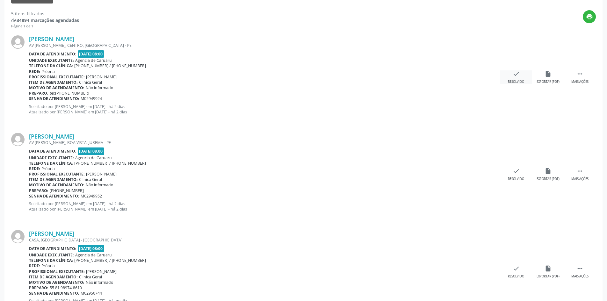
click at [514, 80] on div "Resolvido" at bounding box center [516, 82] width 16 height 4
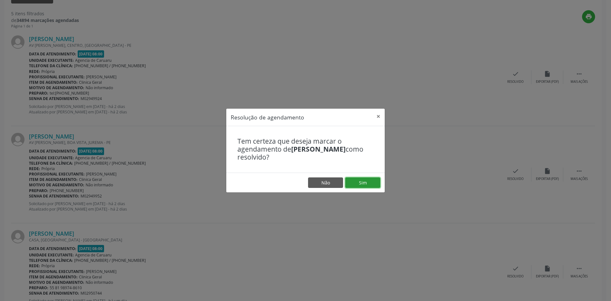
click at [356, 180] on button "Sim" at bounding box center [362, 182] width 35 height 11
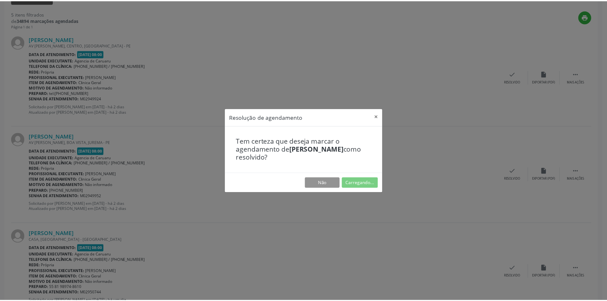
scroll to position [0, 0]
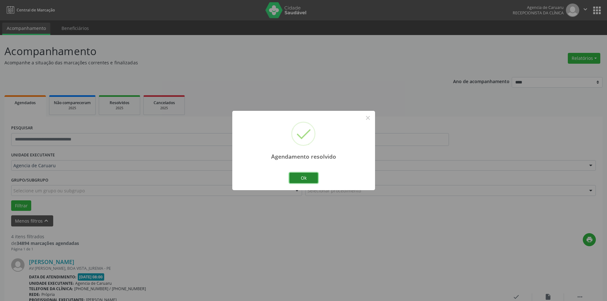
click at [297, 181] on button "Ok" at bounding box center [303, 178] width 29 height 11
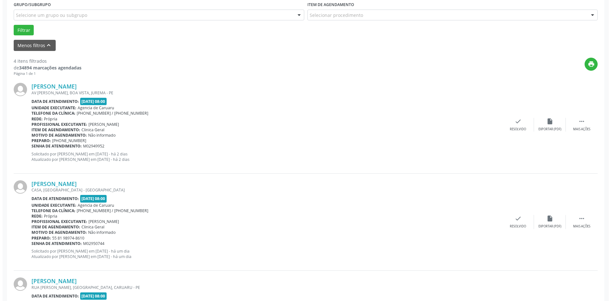
scroll to position [191, 0]
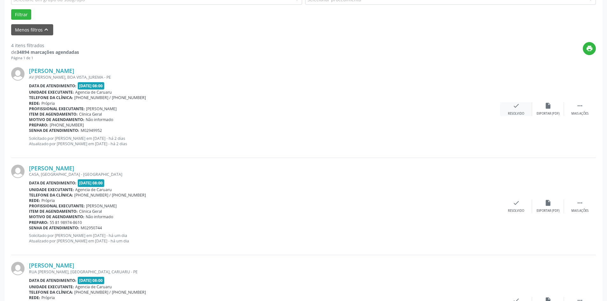
click at [513, 110] on div "check Resolvido" at bounding box center [516, 109] width 32 height 14
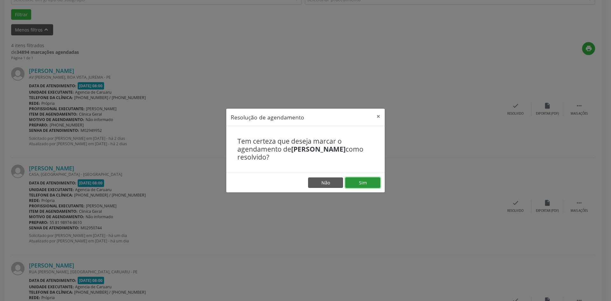
click at [365, 187] on button "Sim" at bounding box center [362, 182] width 35 height 11
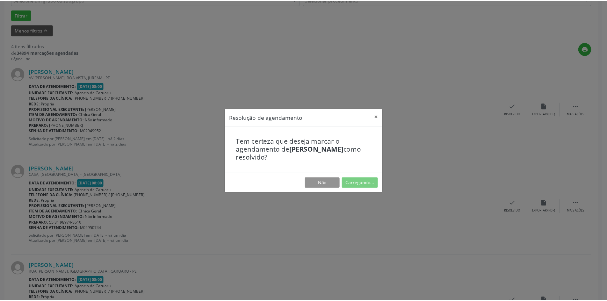
scroll to position [0, 0]
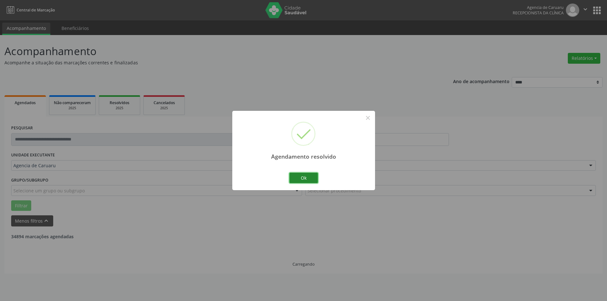
click at [312, 181] on button "Ok" at bounding box center [303, 178] width 29 height 11
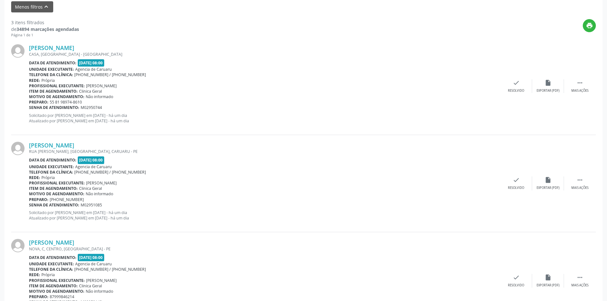
scroll to position [223, 0]
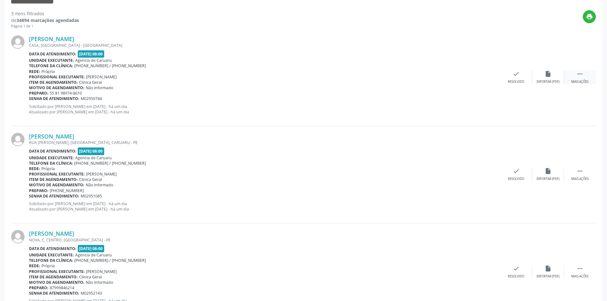
click at [573, 78] on div " Mais ações" at bounding box center [580, 77] width 32 height 14
click at [537, 76] on div "alarm_off Não compareceu" at bounding box center [548, 77] width 32 height 14
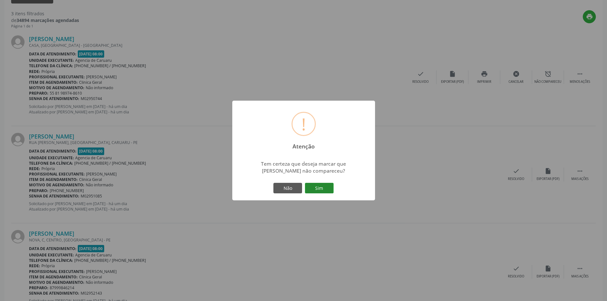
click at [311, 188] on button "Sim" at bounding box center [319, 188] width 29 height 11
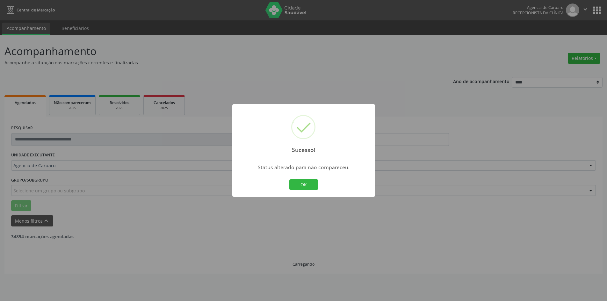
scroll to position [0, 0]
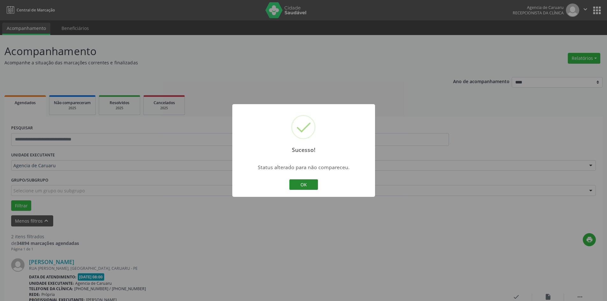
click at [309, 186] on button "OK" at bounding box center [303, 184] width 29 height 11
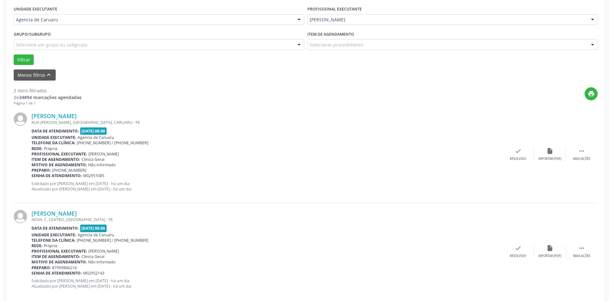
scroll to position [156, 0]
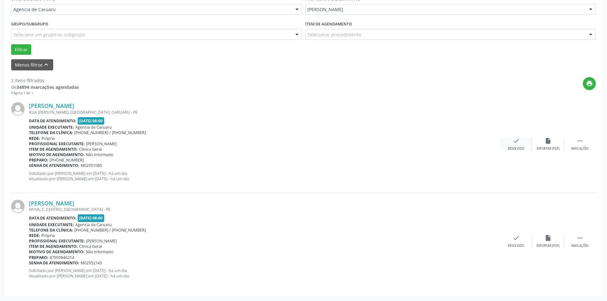
click at [505, 146] on div "check Resolvido" at bounding box center [516, 144] width 32 height 14
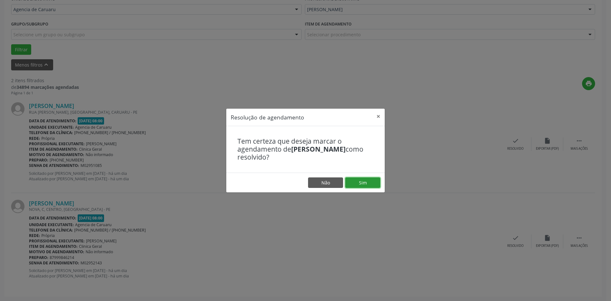
click at [370, 181] on button "Sim" at bounding box center [362, 182] width 35 height 11
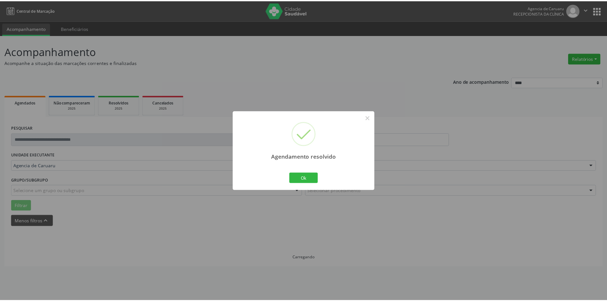
scroll to position [0, 0]
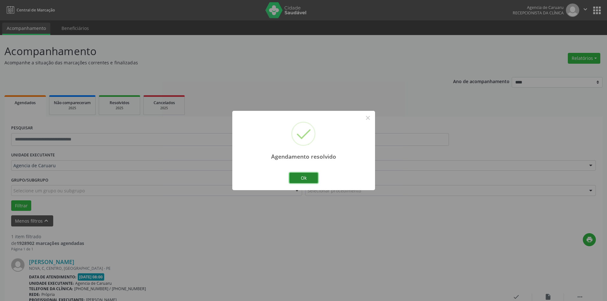
click at [309, 182] on button "Ok" at bounding box center [303, 178] width 29 height 11
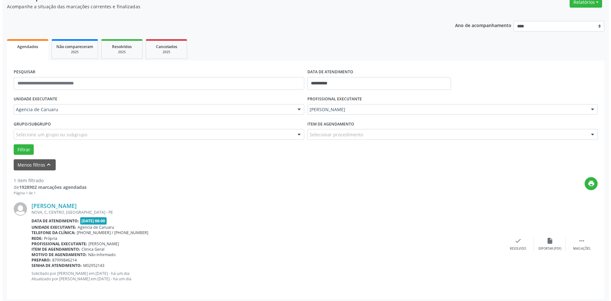
scroll to position [59, 0]
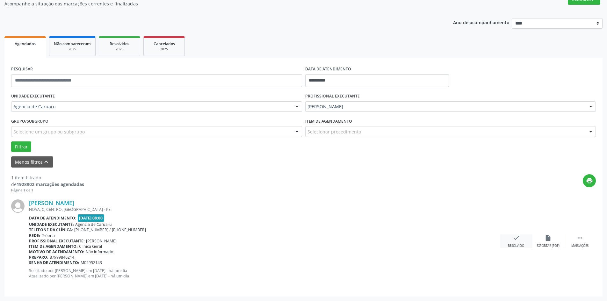
click at [513, 239] on icon "check" at bounding box center [515, 237] width 7 height 7
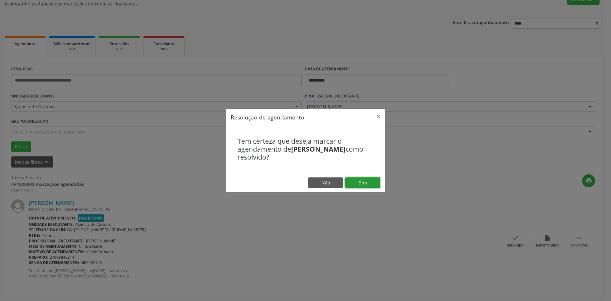
click at [364, 185] on button "Sim" at bounding box center [362, 182] width 35 height 11
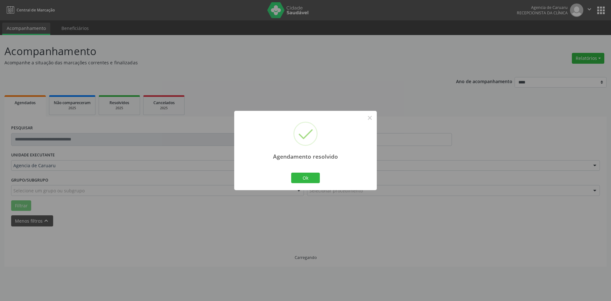
scroll to position [0, 0]
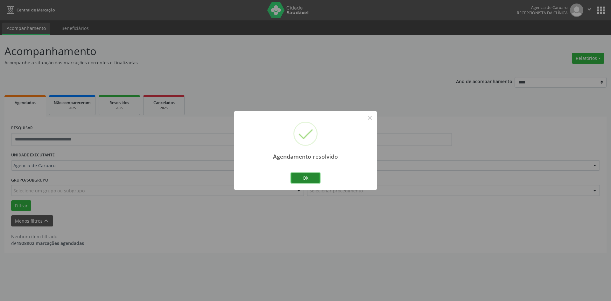
click at [306, 178] on button "Ok" at bounding box center [305, 178] width 29 height 11
